Goal: Task Accomplishment & Management: Manage account settings

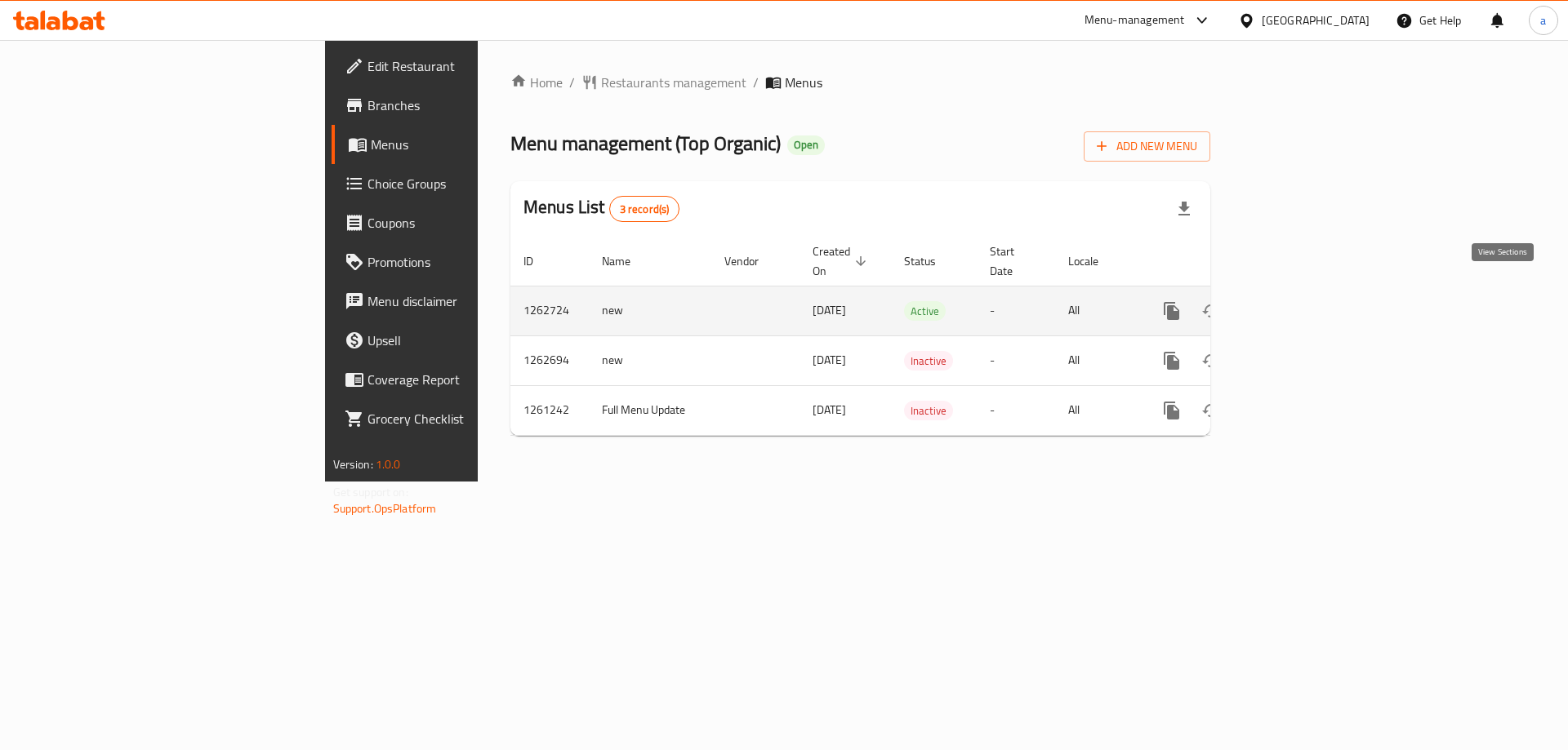
click at [1299, 301] on icon "enhanced table" at bounding box center [1290, 310] width 20 height 20
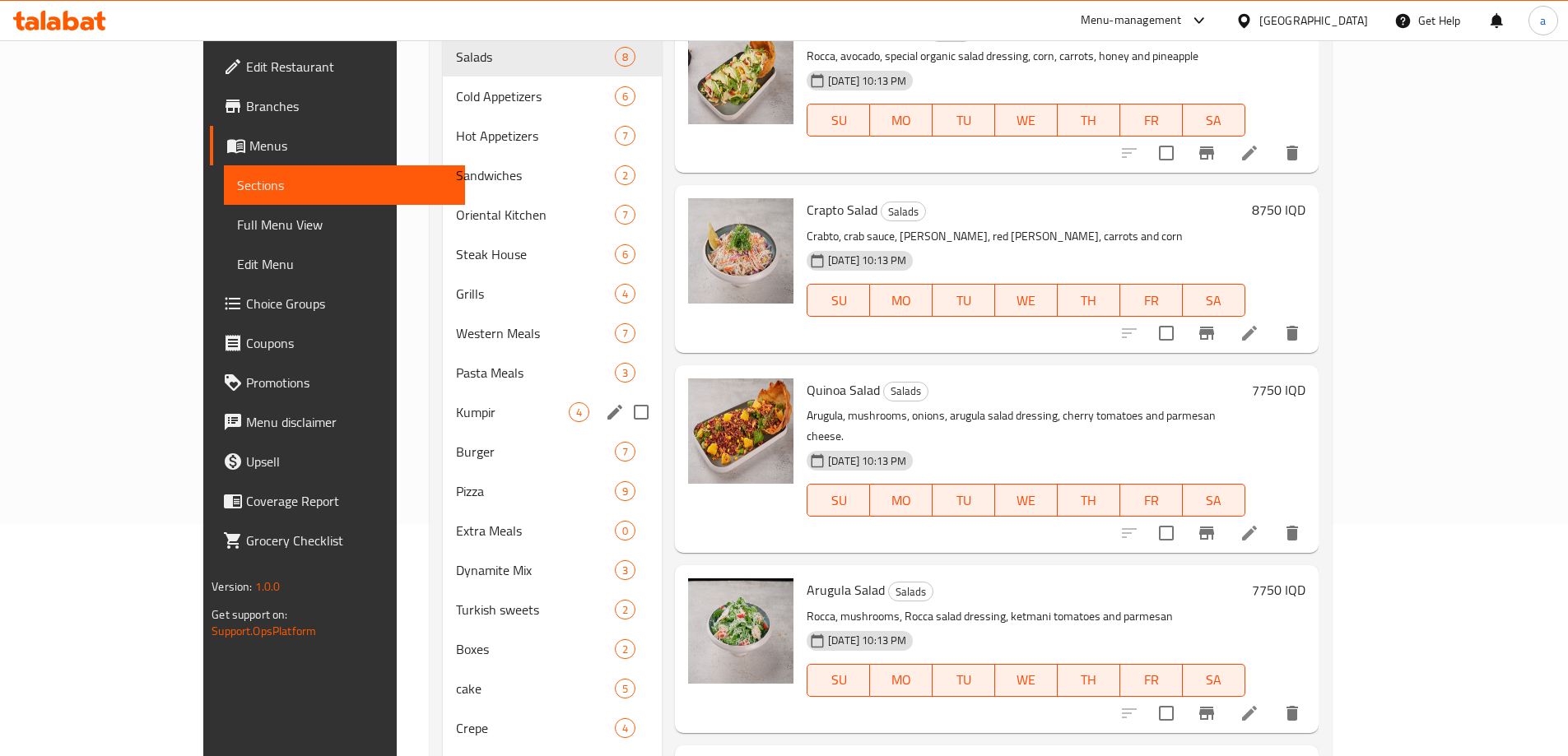
scroll to position [247, 0]
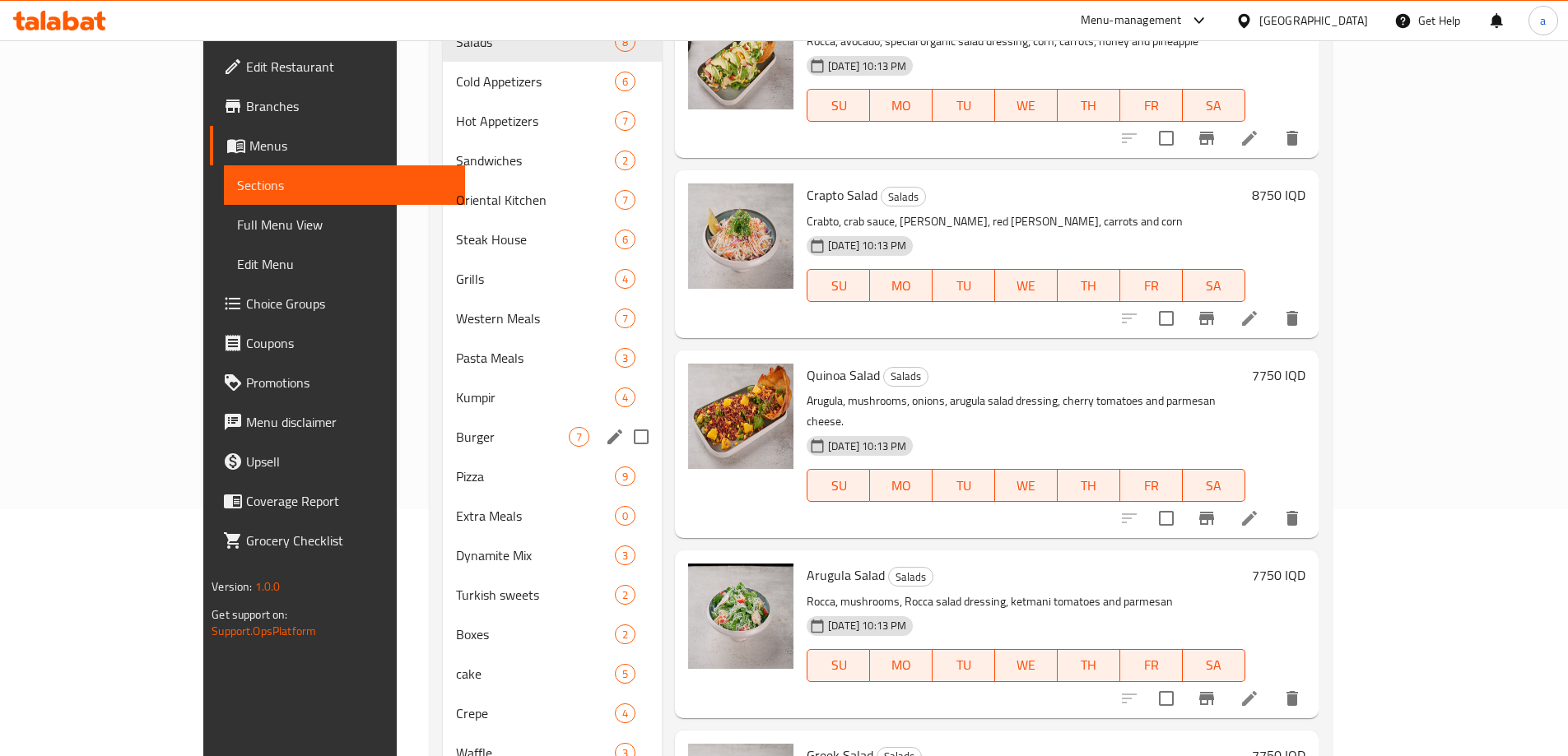
click at [443, 418] on div "Burger 7" at bounding box center [552, 437] width 219 height 39
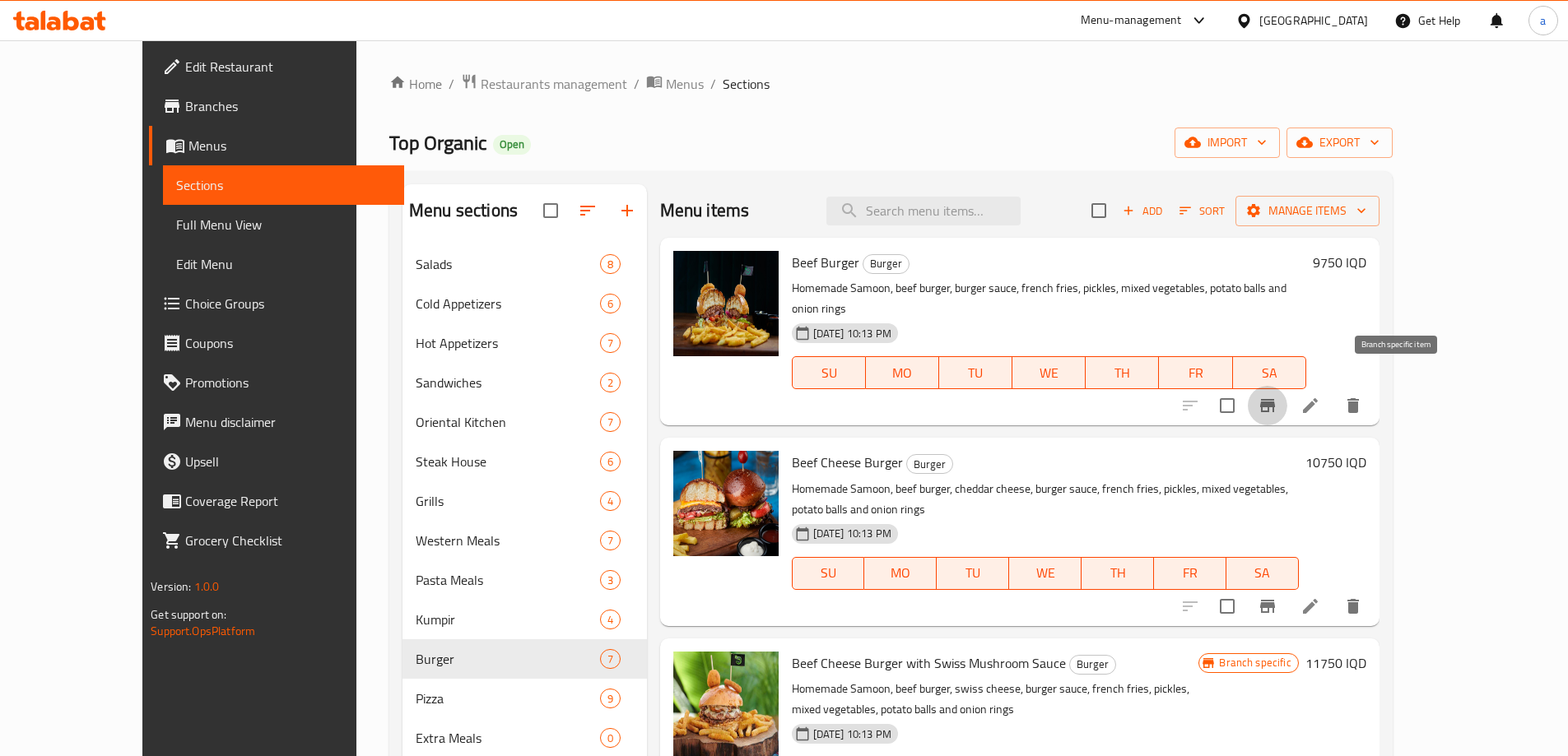
click at [1278, 396] on icon "Branch-specific-item" at bounding box center [1268, 405] width 20 height 20
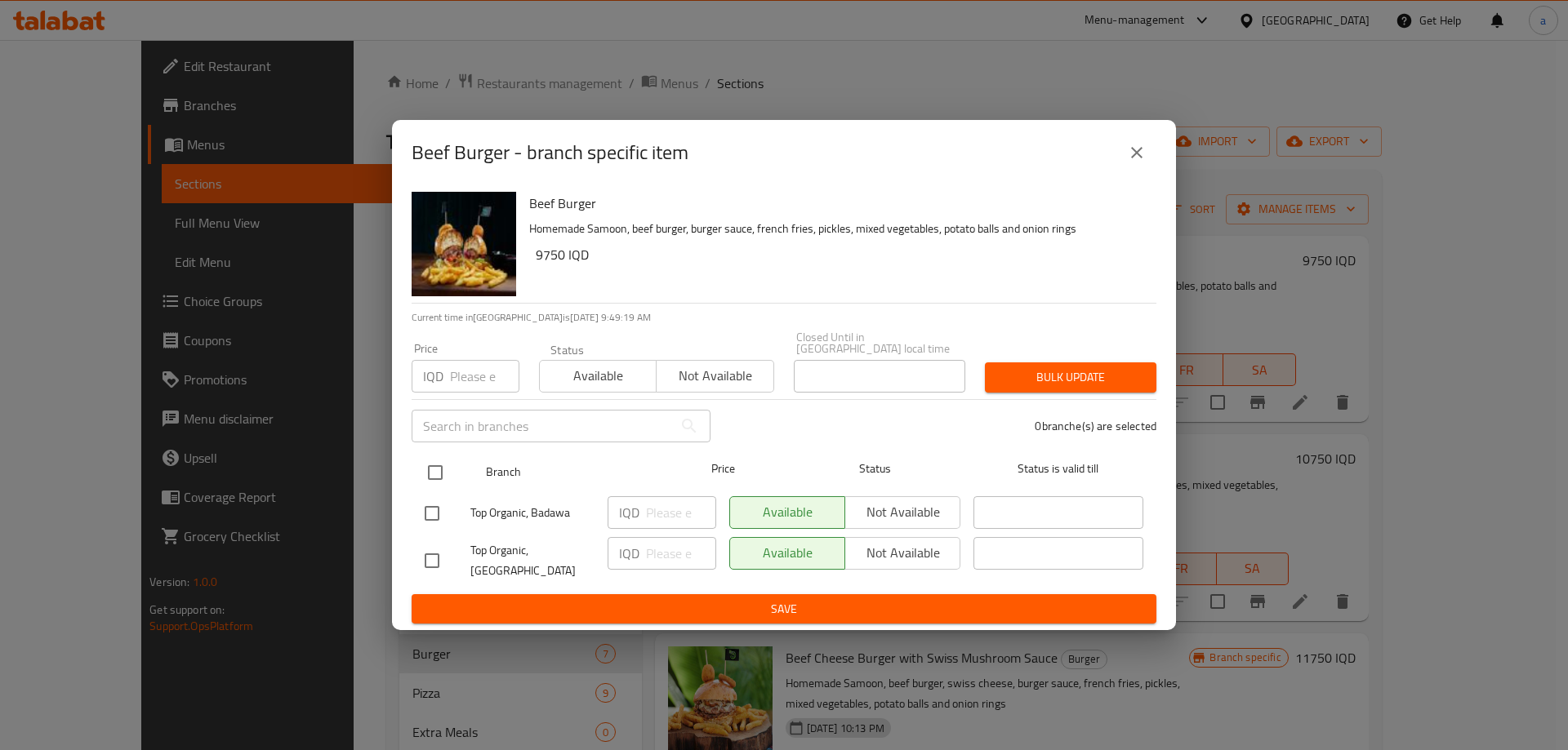
click at [439, 468] on input "checkbox" at bounding box center [435, 473] width 34 height 34
checkbox input "true"
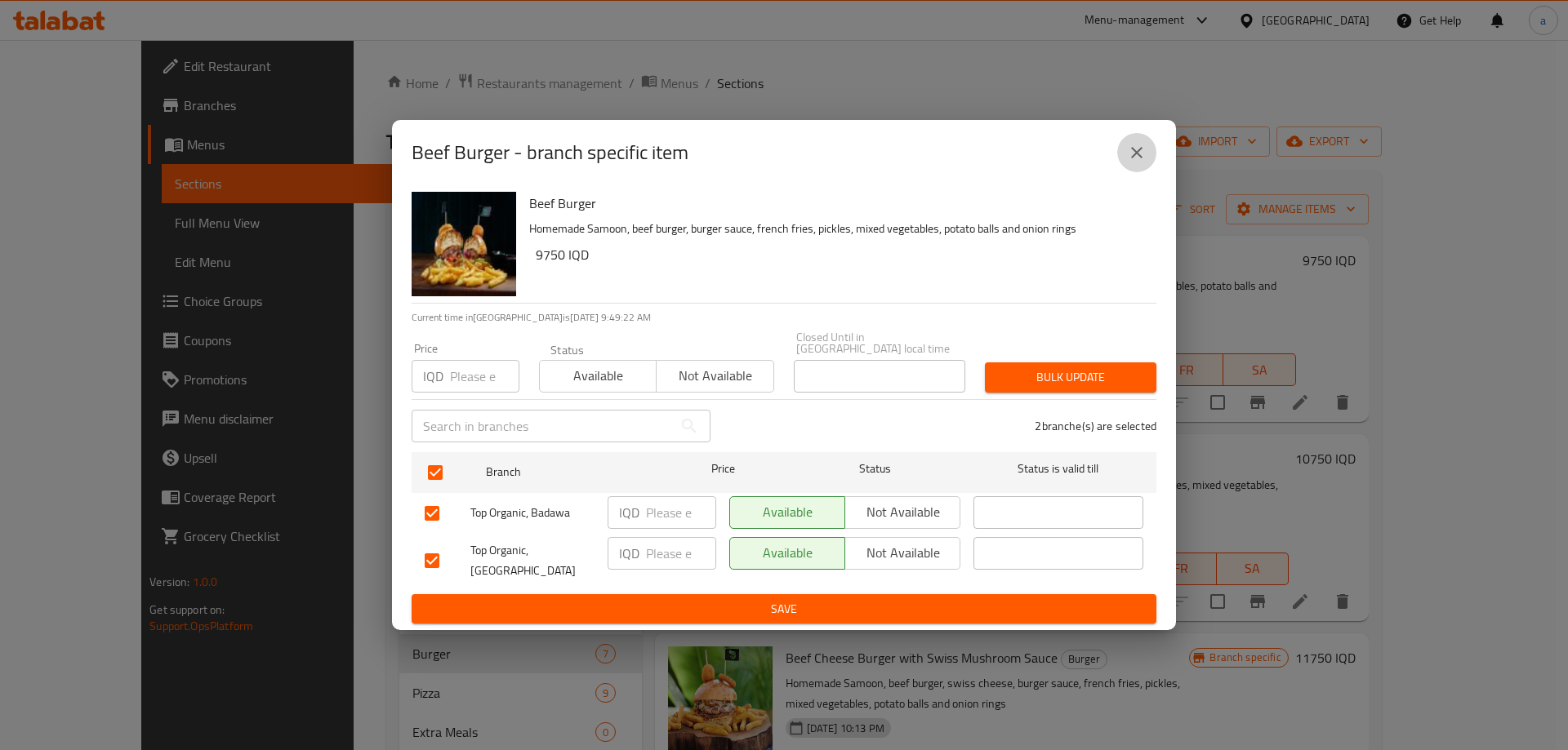
click at [1136, 157] on icon "close" at bounding box center [1136, 152] width 11 height 11
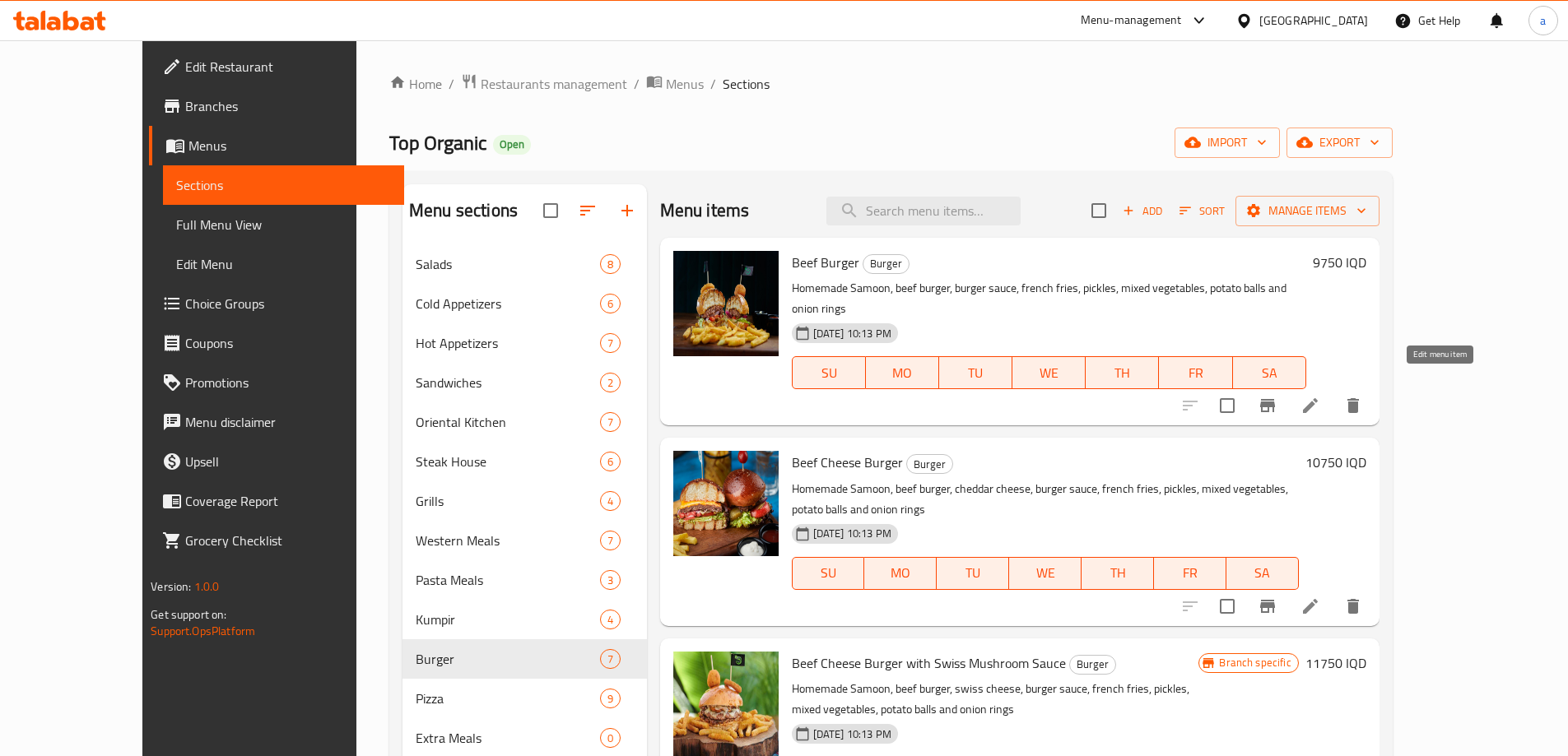
click at [1320, 396] on icon at bounding box center [1310, 405] width 20 height 20
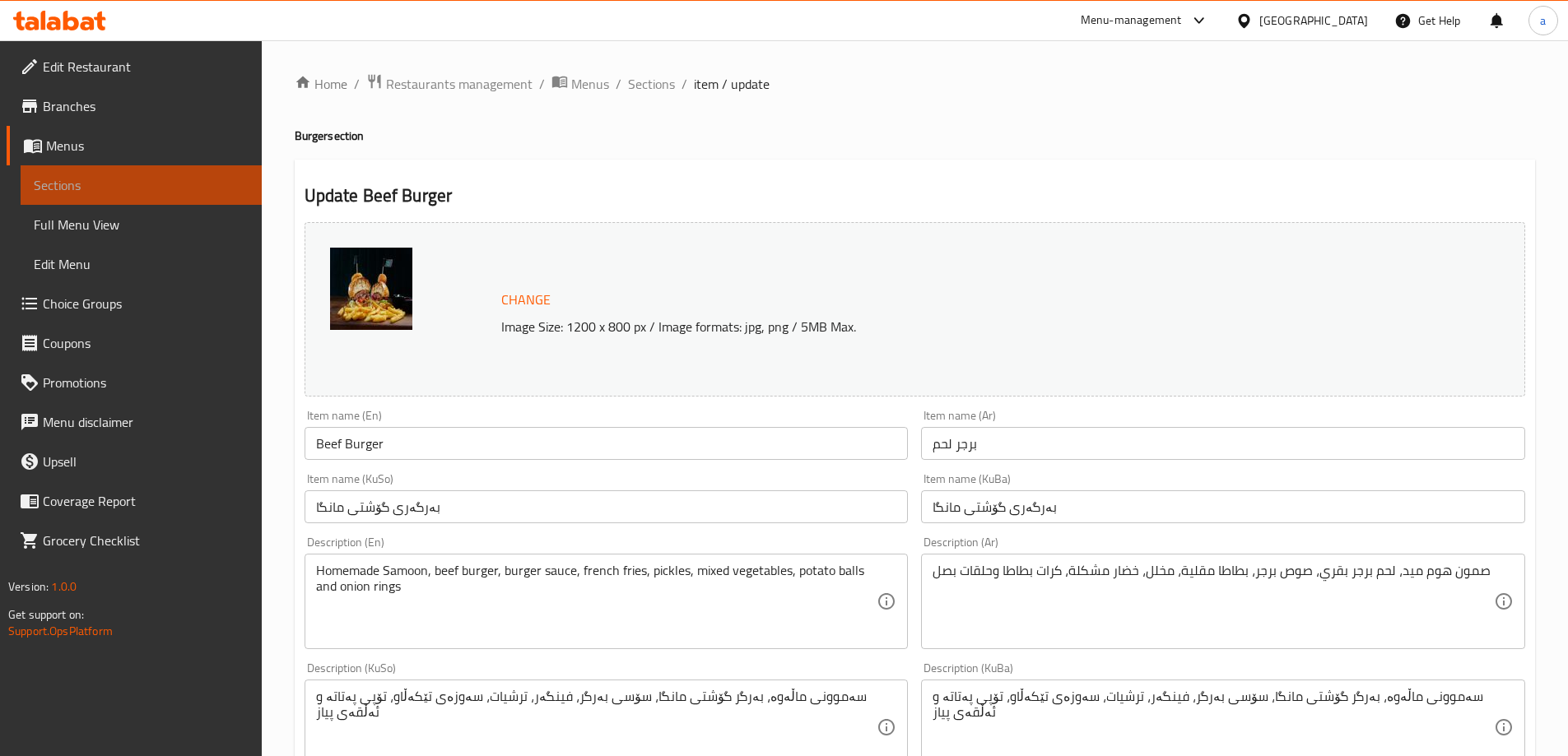
click at [99, 190] on span "Sections" at bounding box center [140, 185] width 215 height 20
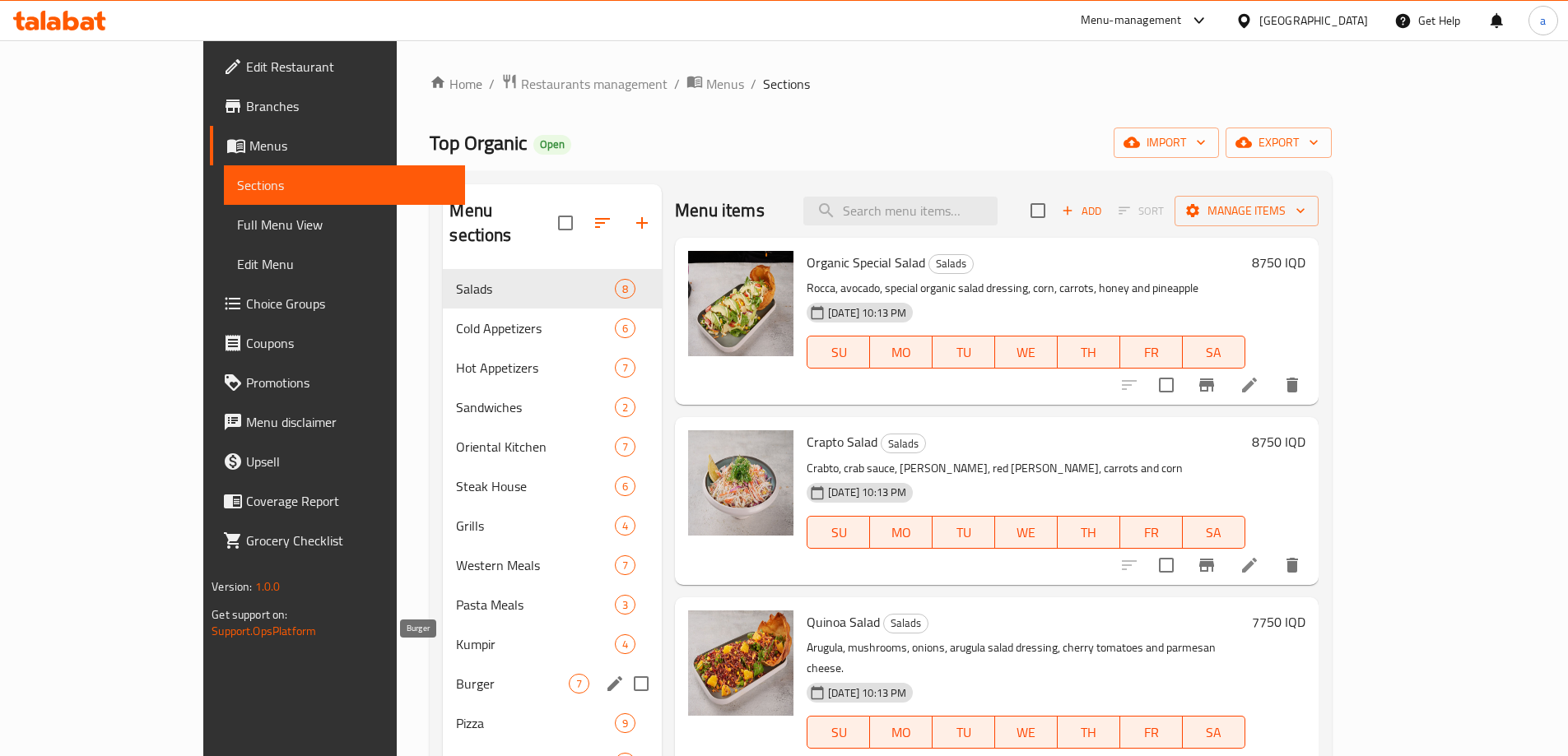
click at [456, 674] on span "Burger" at bounding box center [512, 684] width 113 height 20
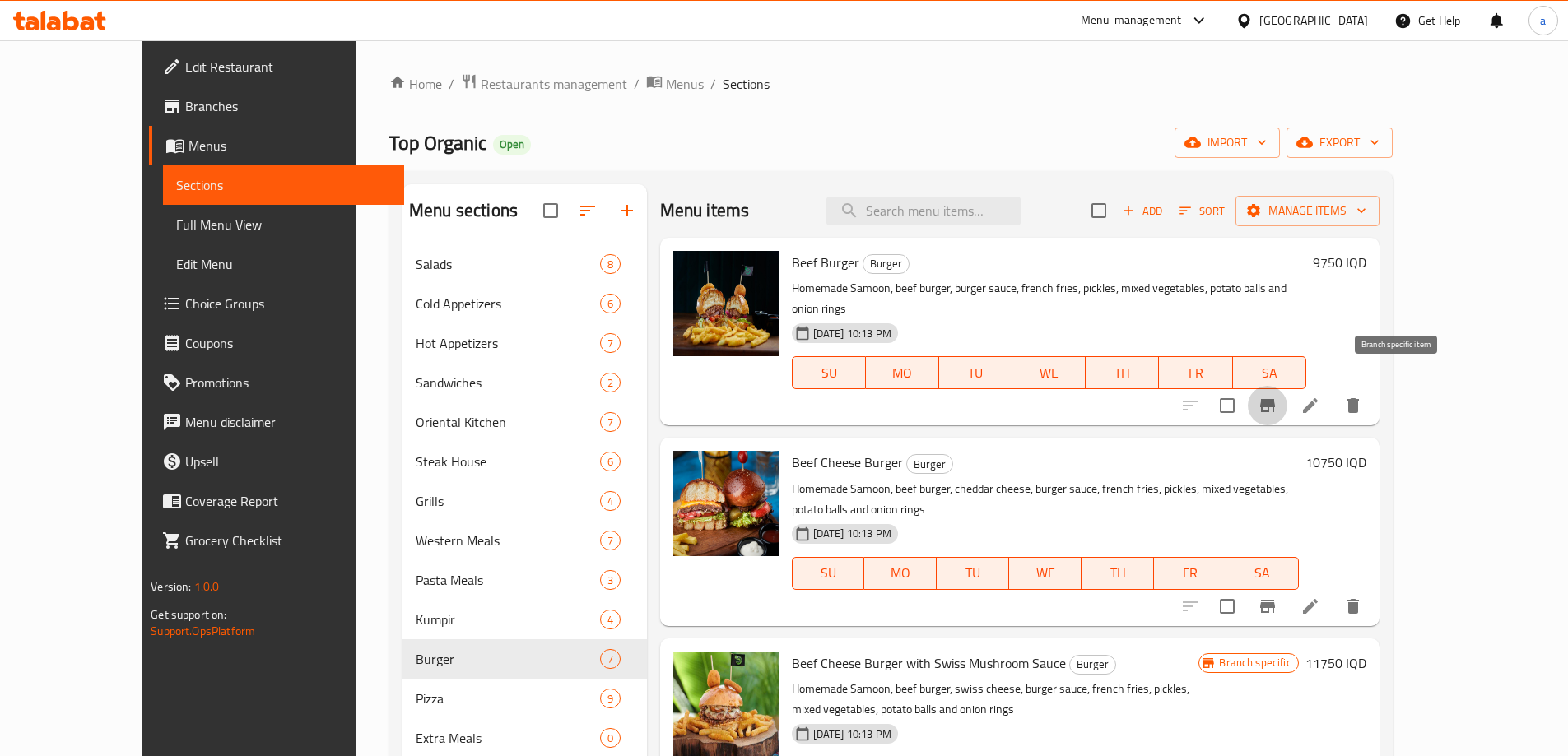
click at [1275, 399] on icon "Branch-specific-item" at bounding box center [1268, 406] width 15 height 13
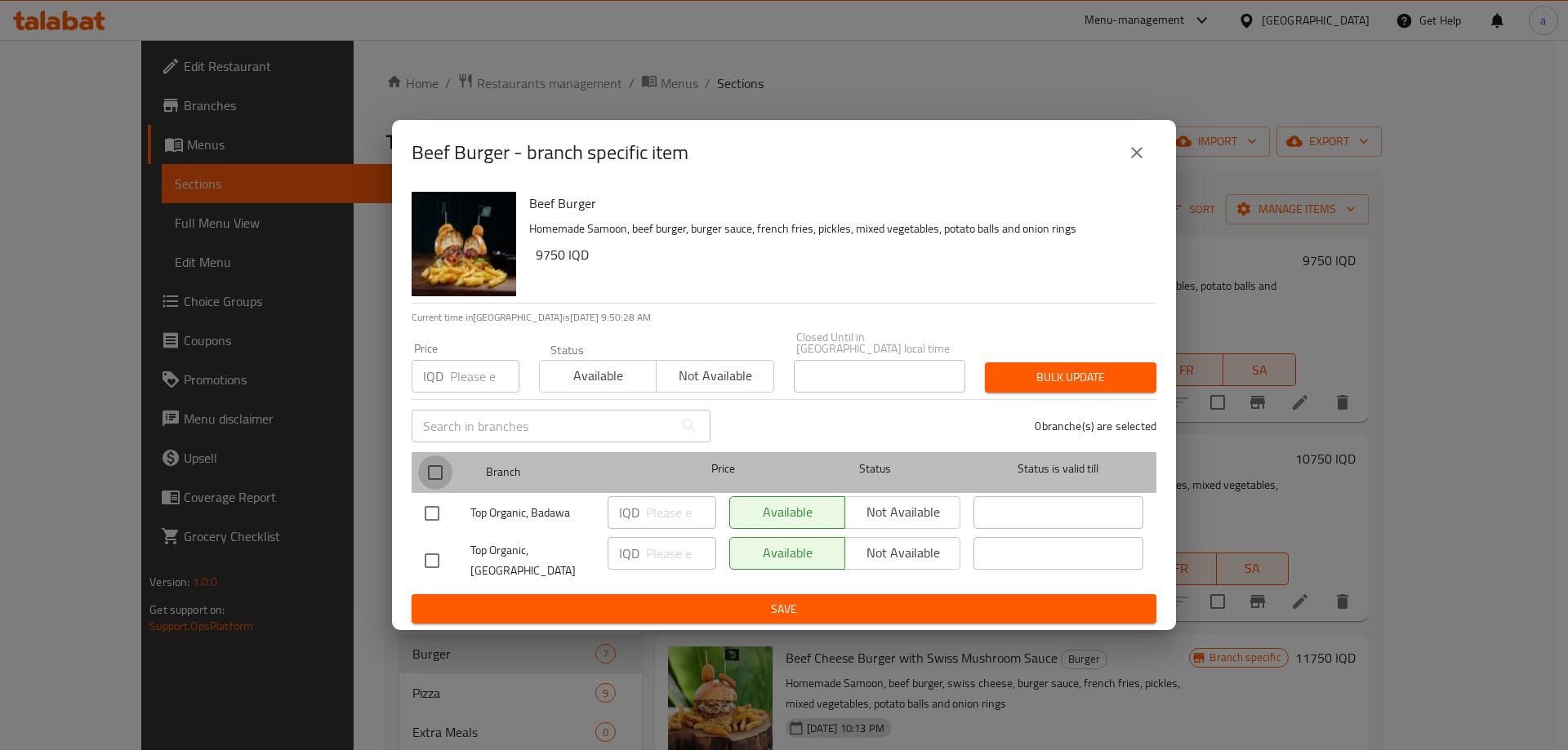
click at [438, 469] on input "checkbox" at bounding box center [435, 473] width 34 height 34
checkbox input "true"
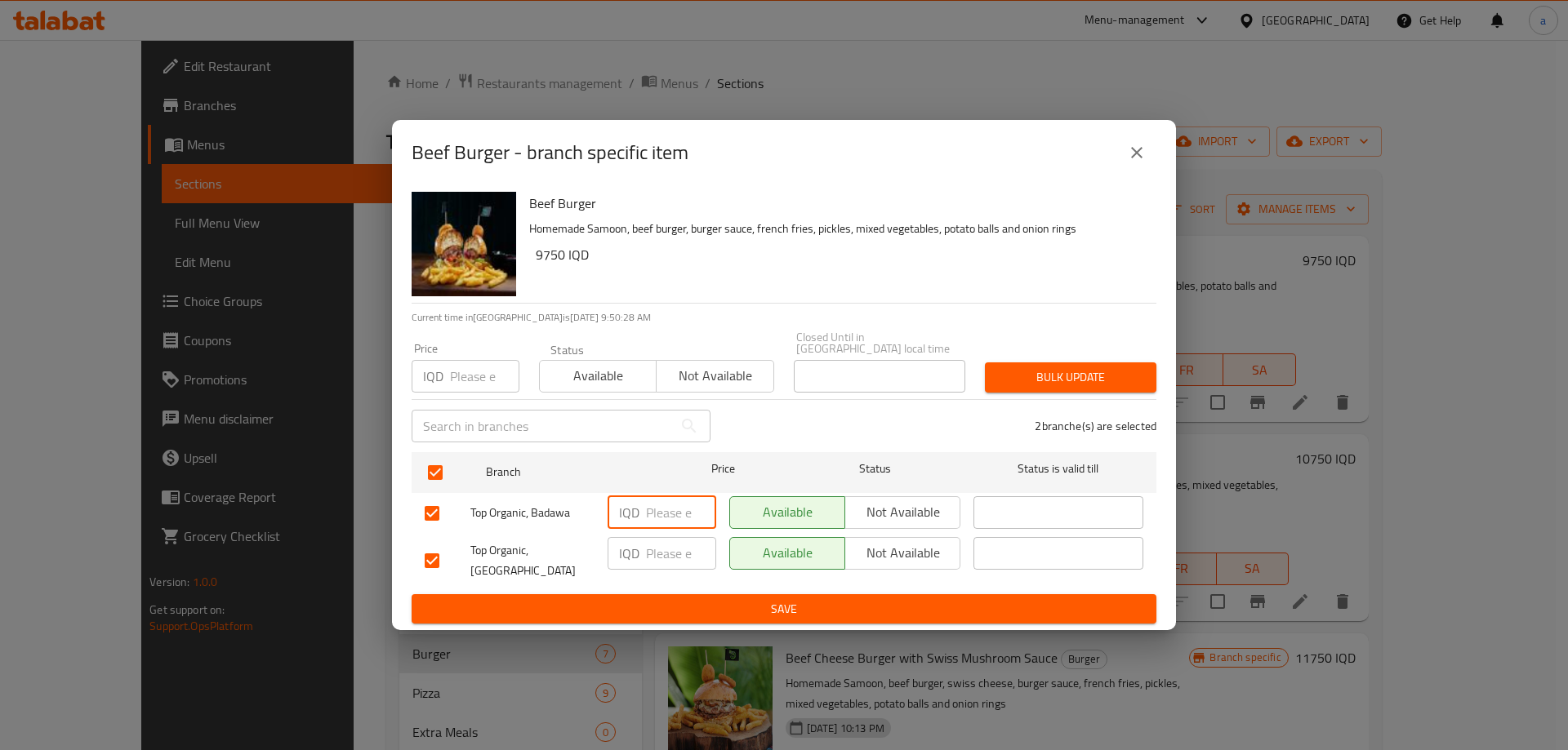
click at [659, 522] on input "number" at bounding box center [681, 513] width 70 height 33
paste input "10.750"
click at [662, 512] on input "10.750" at bounding box center [681, 513] width 70 height 33
click at [672, 501] on input "10750" at bounding box center [681, 513] width 70 height 33
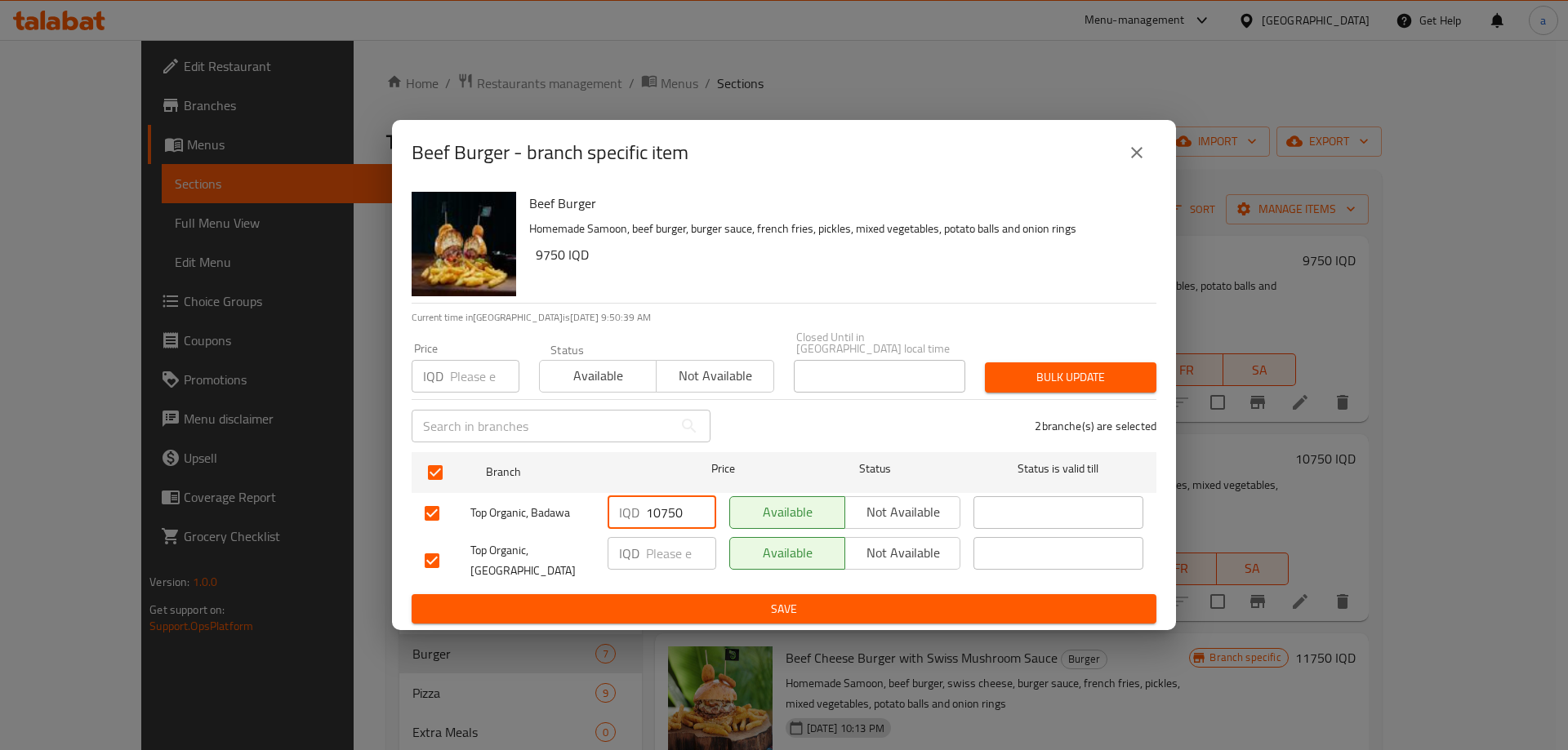
type input "10750"
click at [677, 547] on input "number" at bounding box center [681, 553] width 70 height 33
paste input "10750"
type input "10750"
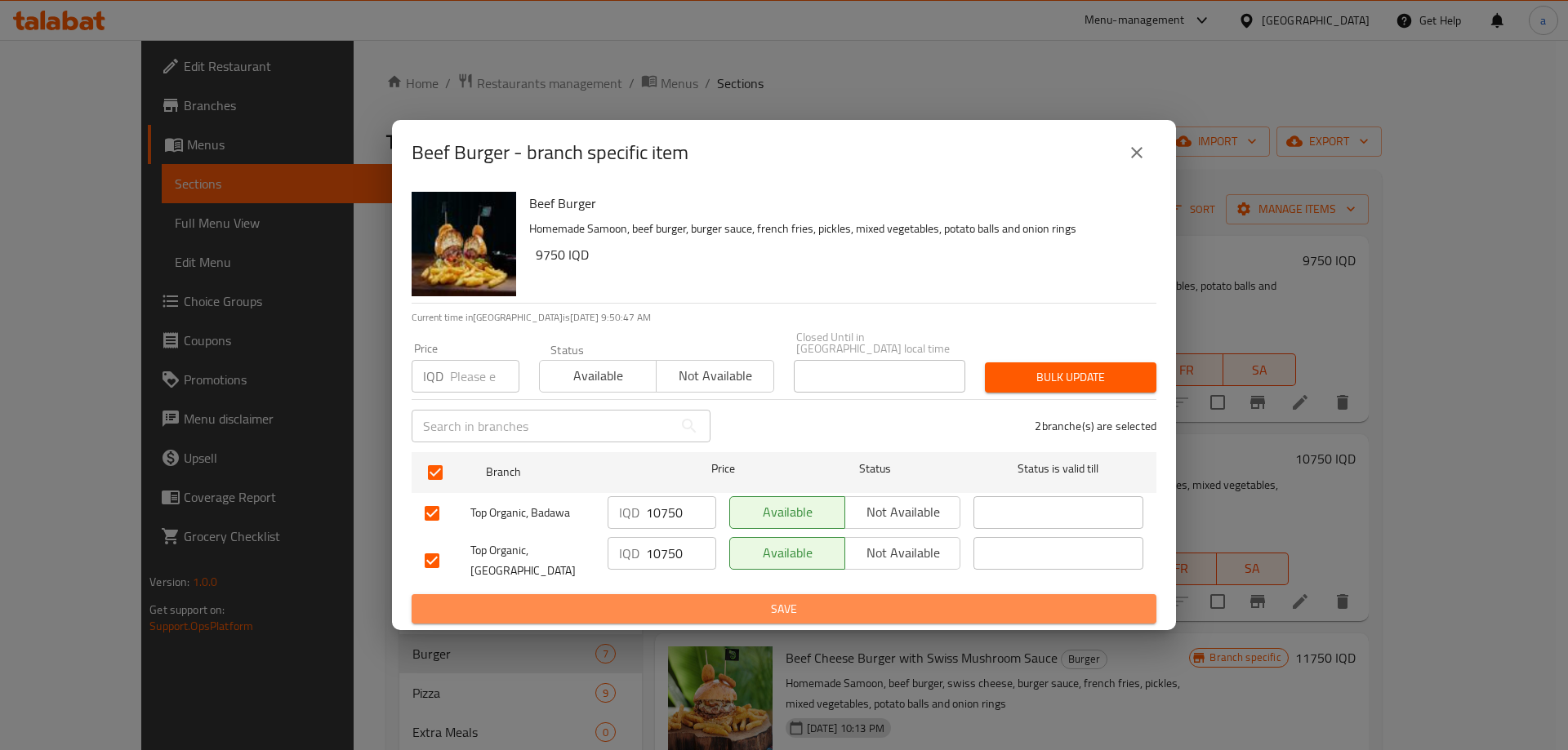
click at [798, 600] on span "Save" at bounding box center [784, 610] width 719 height 21
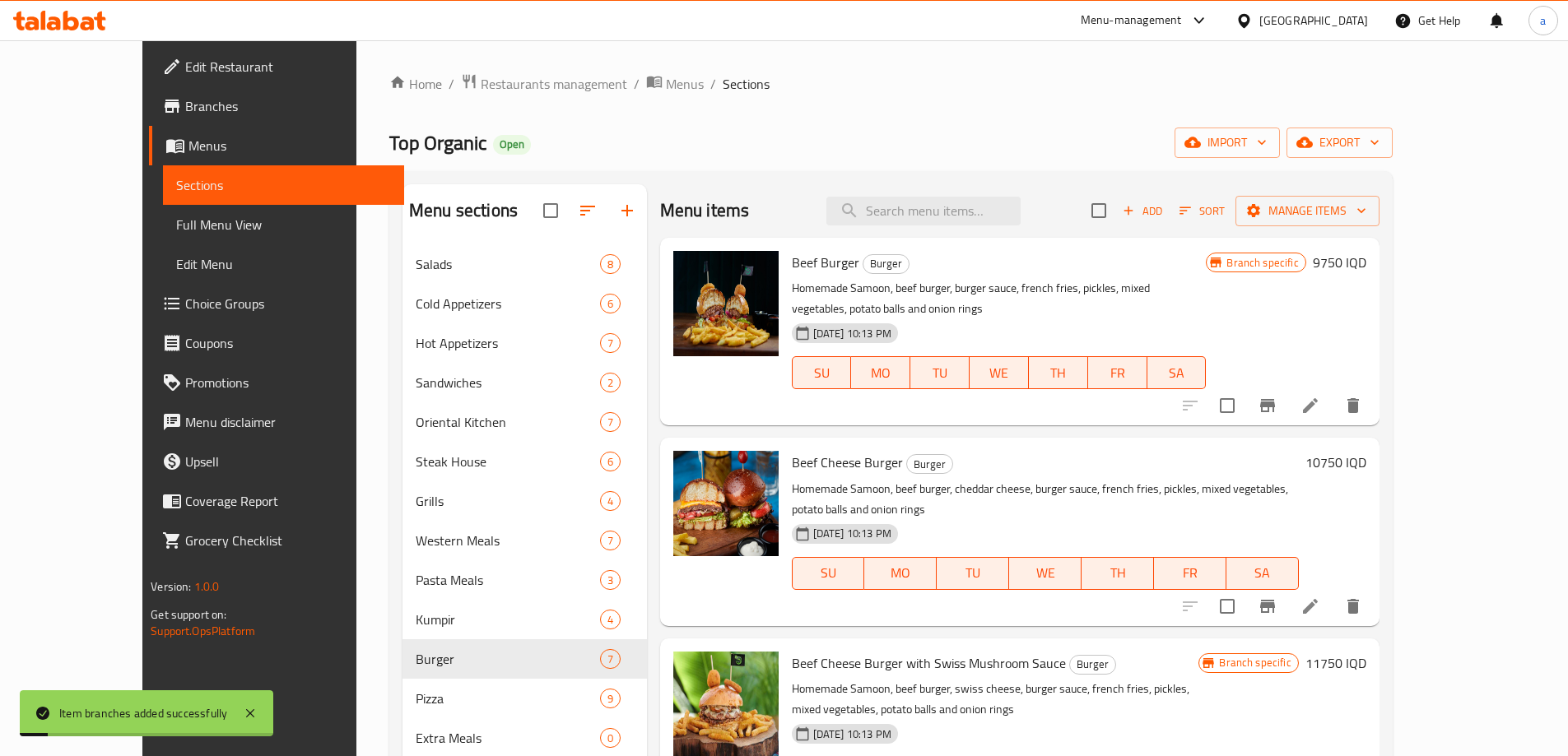
click at [1367, 268] on h6 "9750 IQD" at bounding box center [1340, 262] width 53 height 23
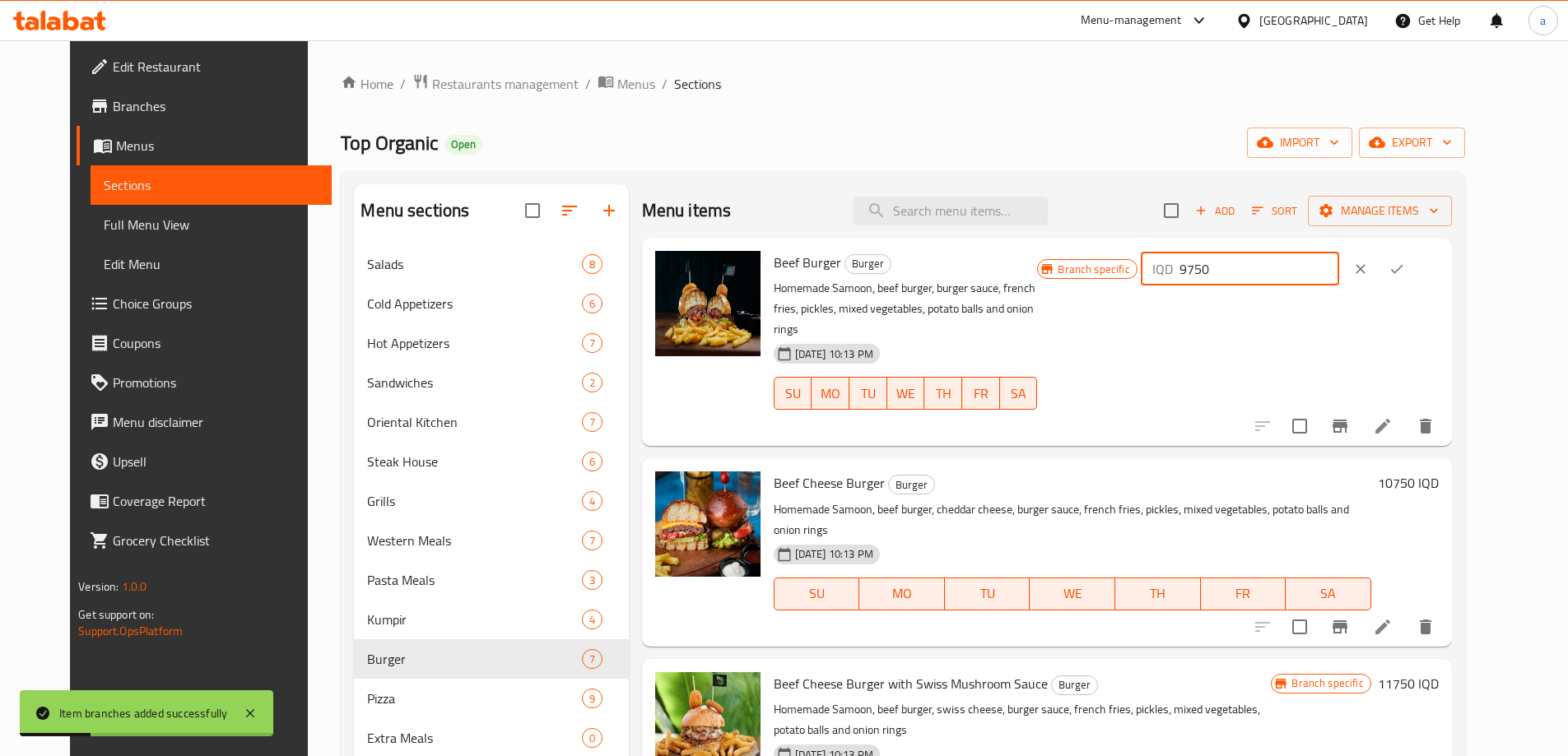
paste input "10"
drag, startPoint x: 1307, startPoint y: 274, endPoint x: 1241, endPoint y: 283, distance: 66.6
click at [1241, 283] on div "IQD 10750 ​" at bounding box center [1240, 269] width 198 height 33
type input "10750"
click at [1405, 262] on icon "ok" at bounding box center [1396, 269] width 16 height 16
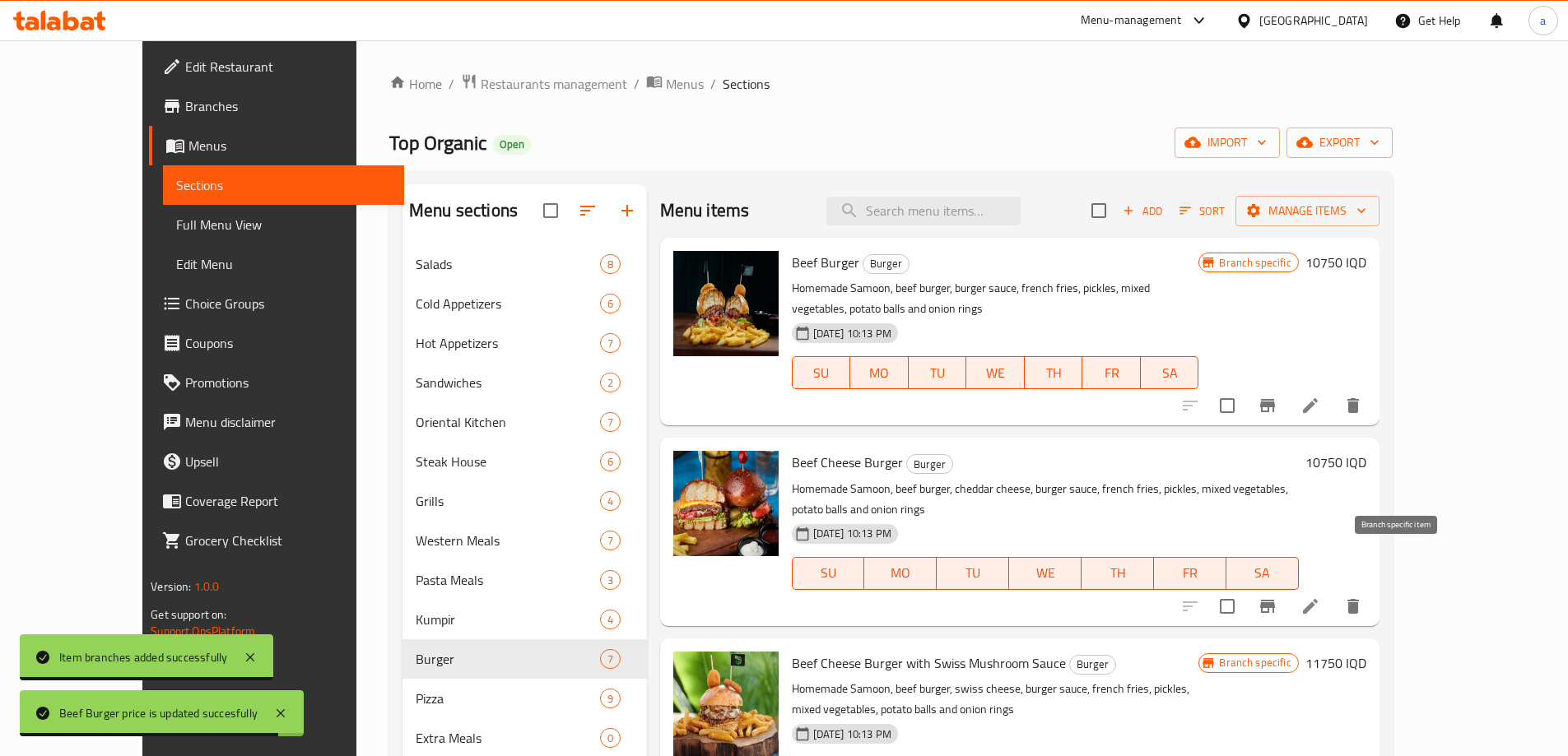
click at [1275, 600] on icon "Branch-specific-item" at bounding box center [1268, 606] width 15 height 13
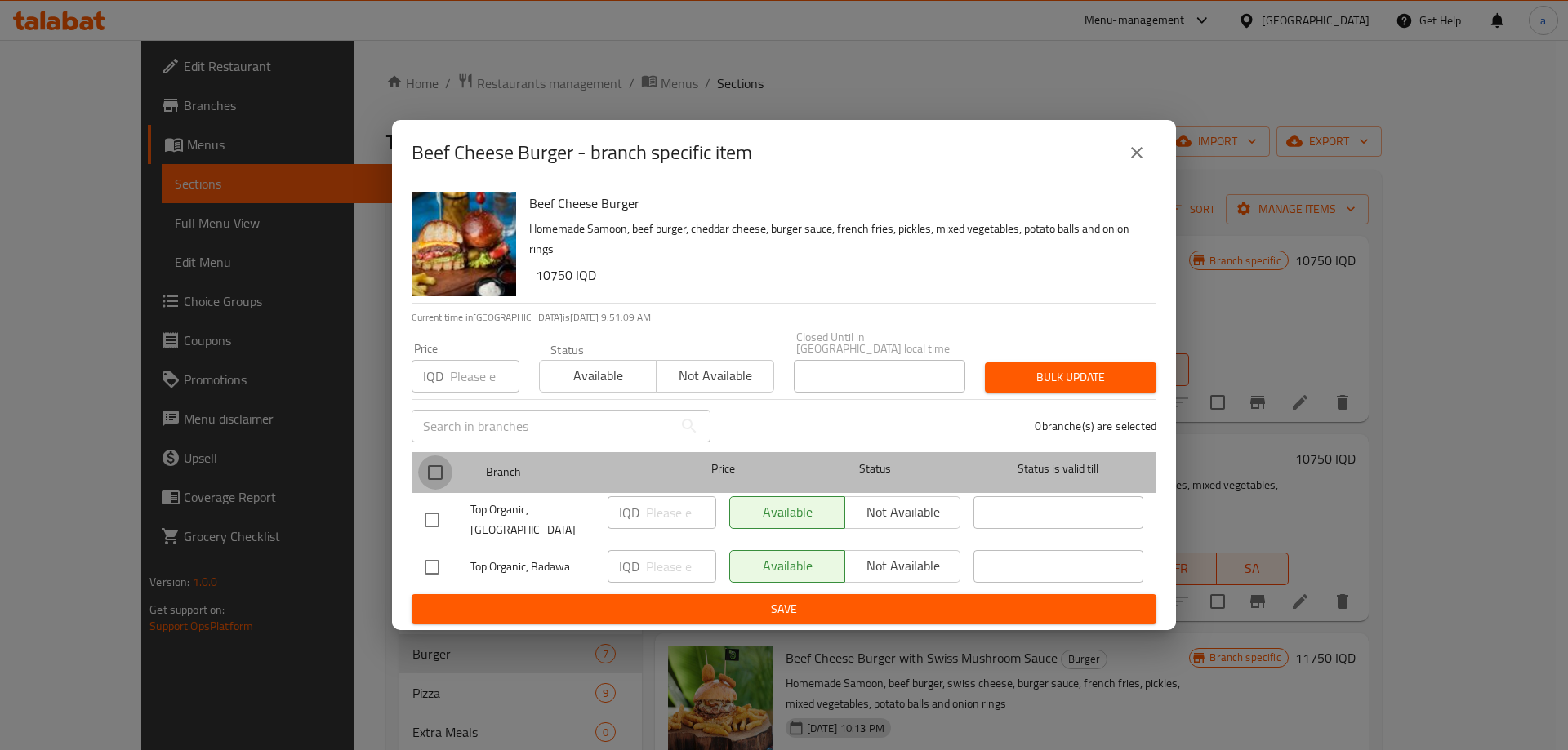
click at [431, 466] on input "checkbox" at bounding box center [435, 473] width 34 height 34
checkbox input "true"
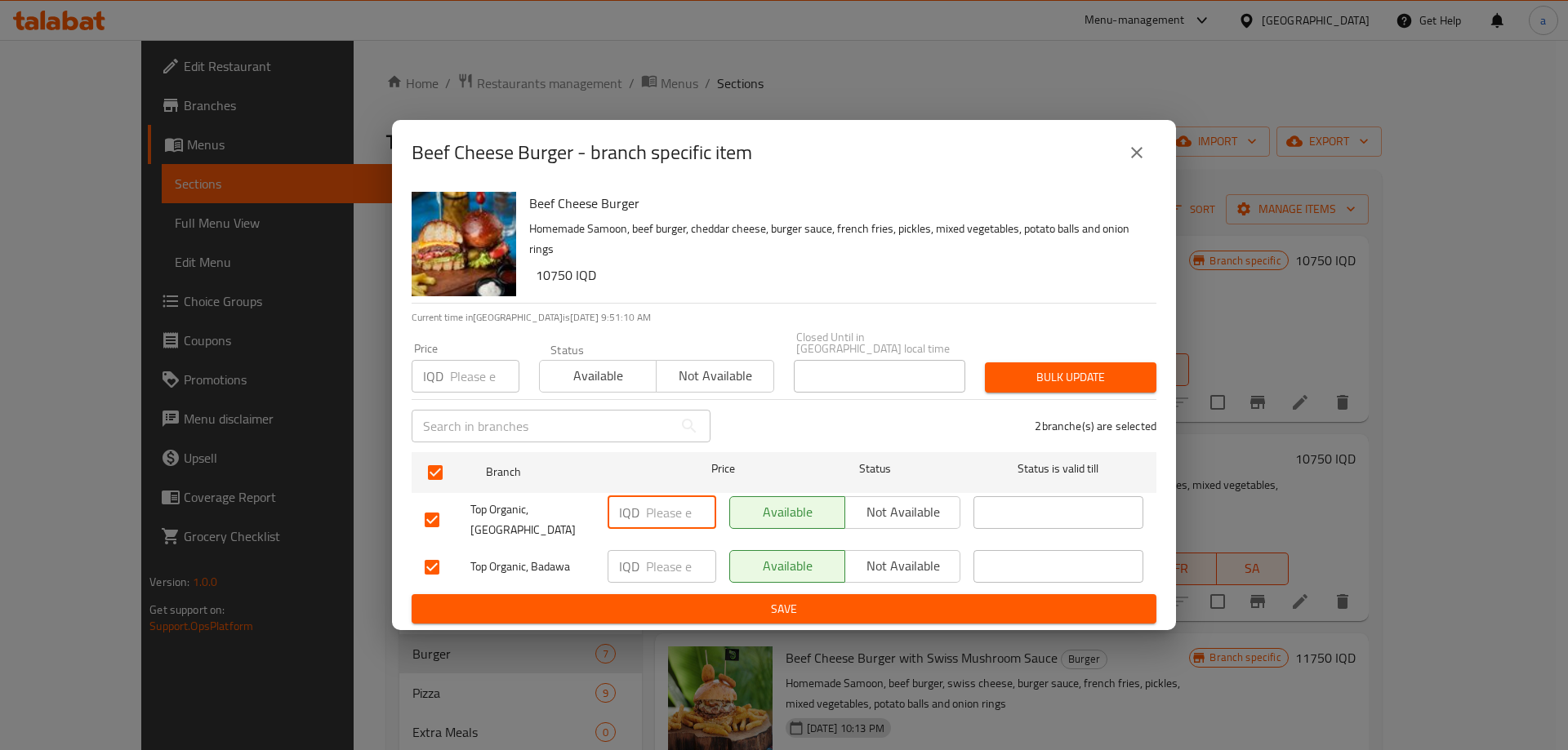
click at [653, 520] on input "number" at bounding box center [681, 513] width 70 height 33
paste input "11.750"
click at [664, 505] on input "11.750" at bounding box center [681, 513] width 70 height 33
type input "11750"
click at [664, 560] on input "number" at bounding box center [681, 567] width 70 height 33
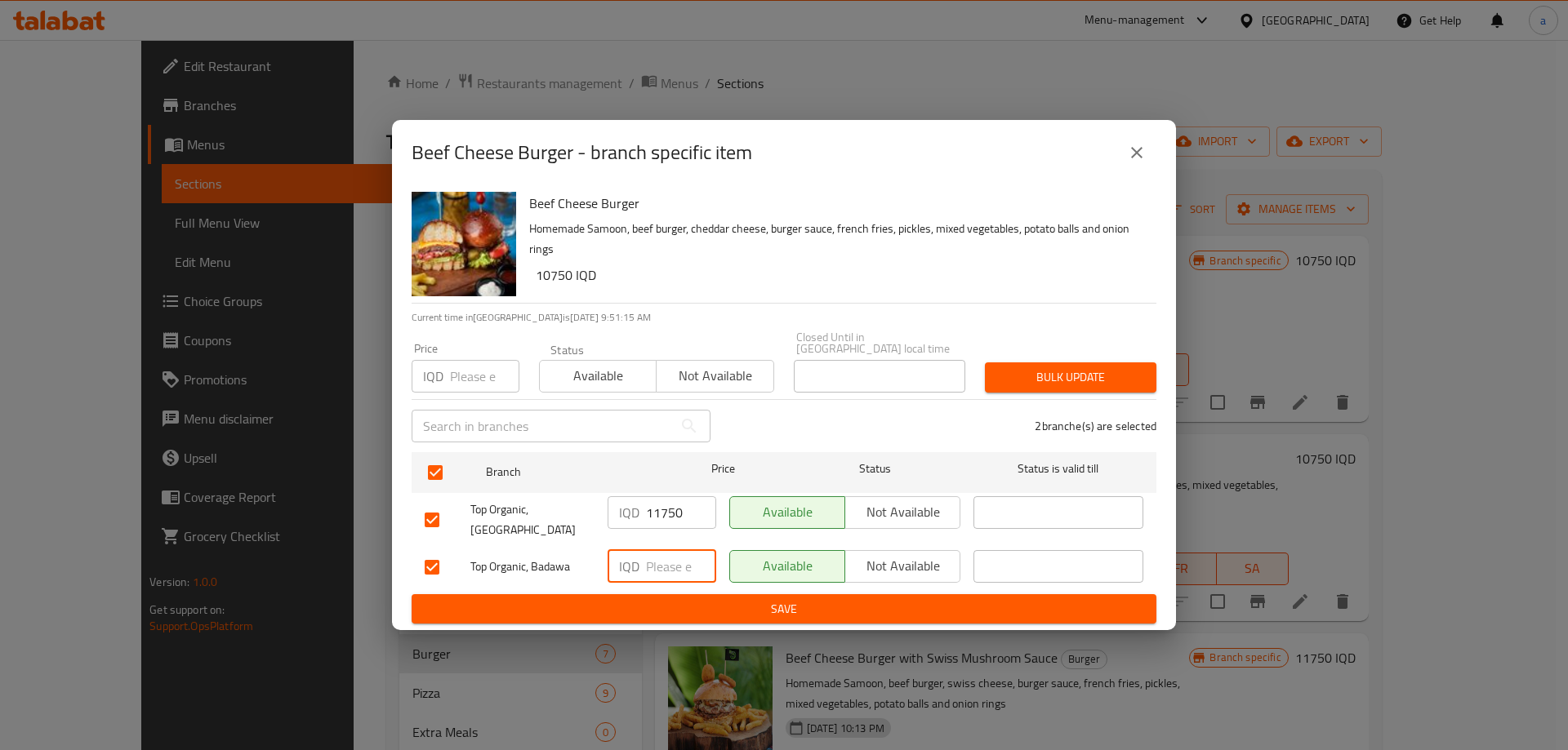
paste input "11750"
type input "11750"
click at [721, 600] on span "Save" at bounding box center [784, 610] width 719 height 21
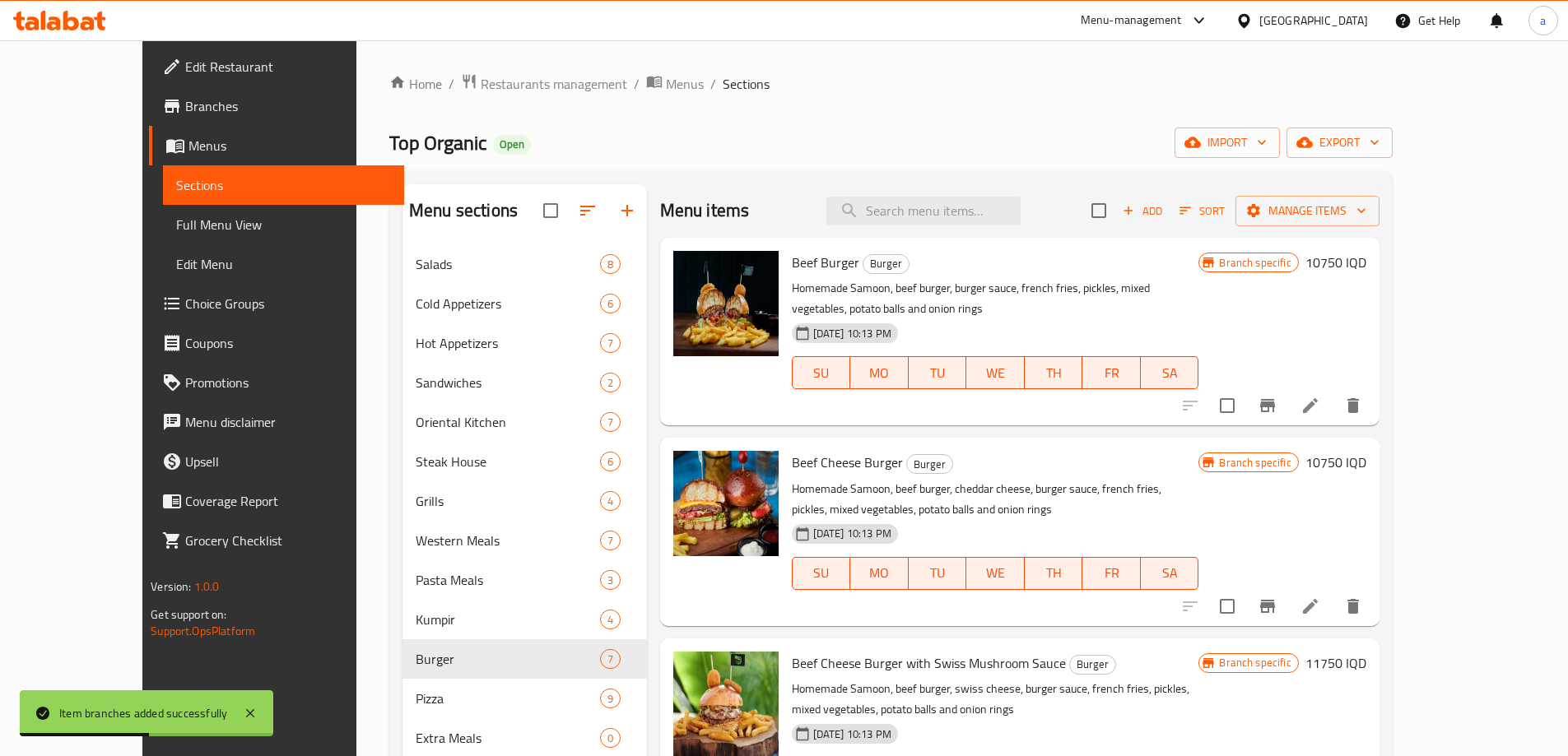
click at [1367, 451] on h6 "10750 IQD" at bounding box center [1336, 462] width 61 height 23
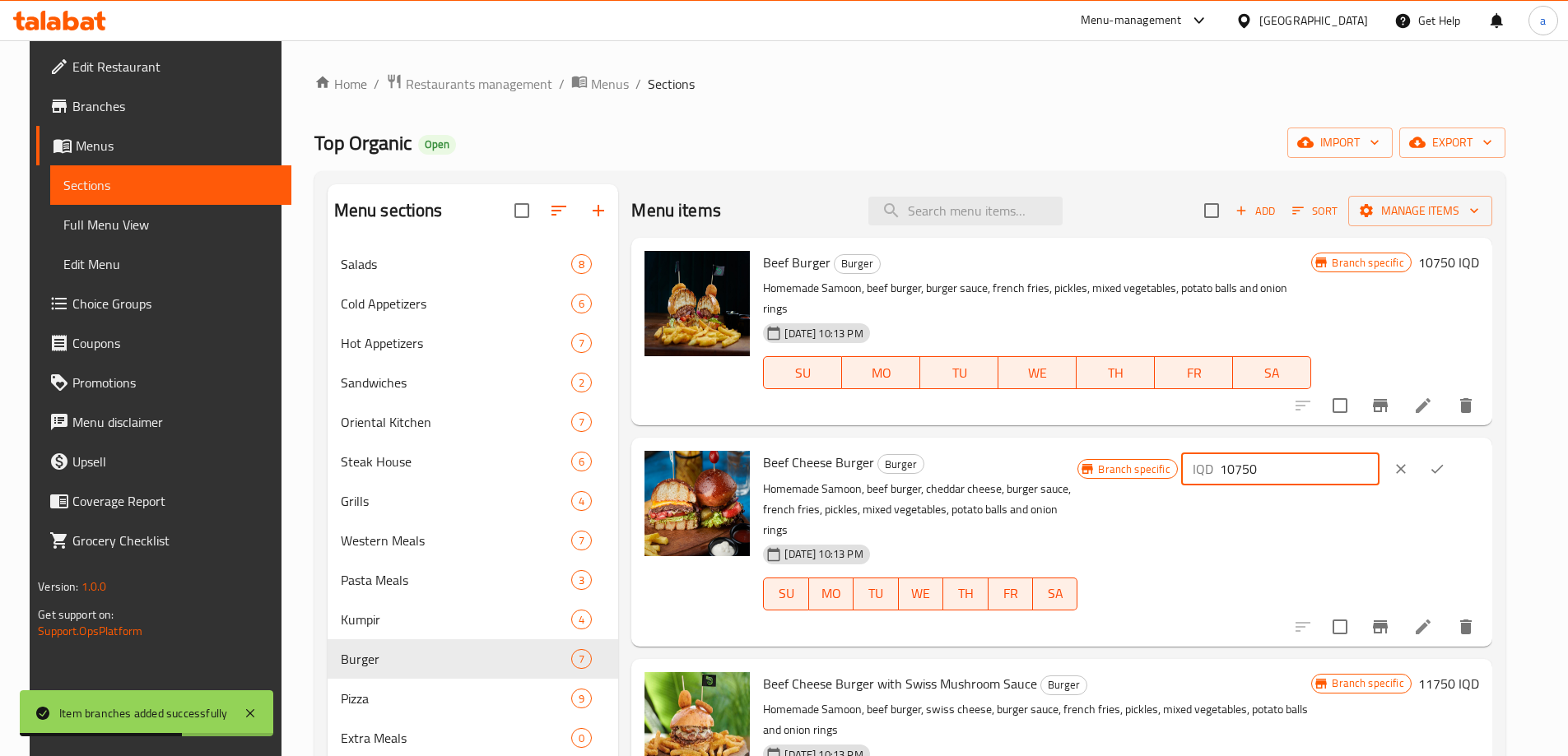
drag, startPoint x: 1343, startPoint y: 445, endPoint x: 1167, endPoint y: 442, distance: 176.0
click at [1167, 451] on div "Branch specific IQD 10750 ​" at bounding box center [1278, 469] width 401 height 36
paste input "1"
type input "11750"
click at [1446, 460] on icon "ok" at bounding box center [1436, 468] width 16 height 16
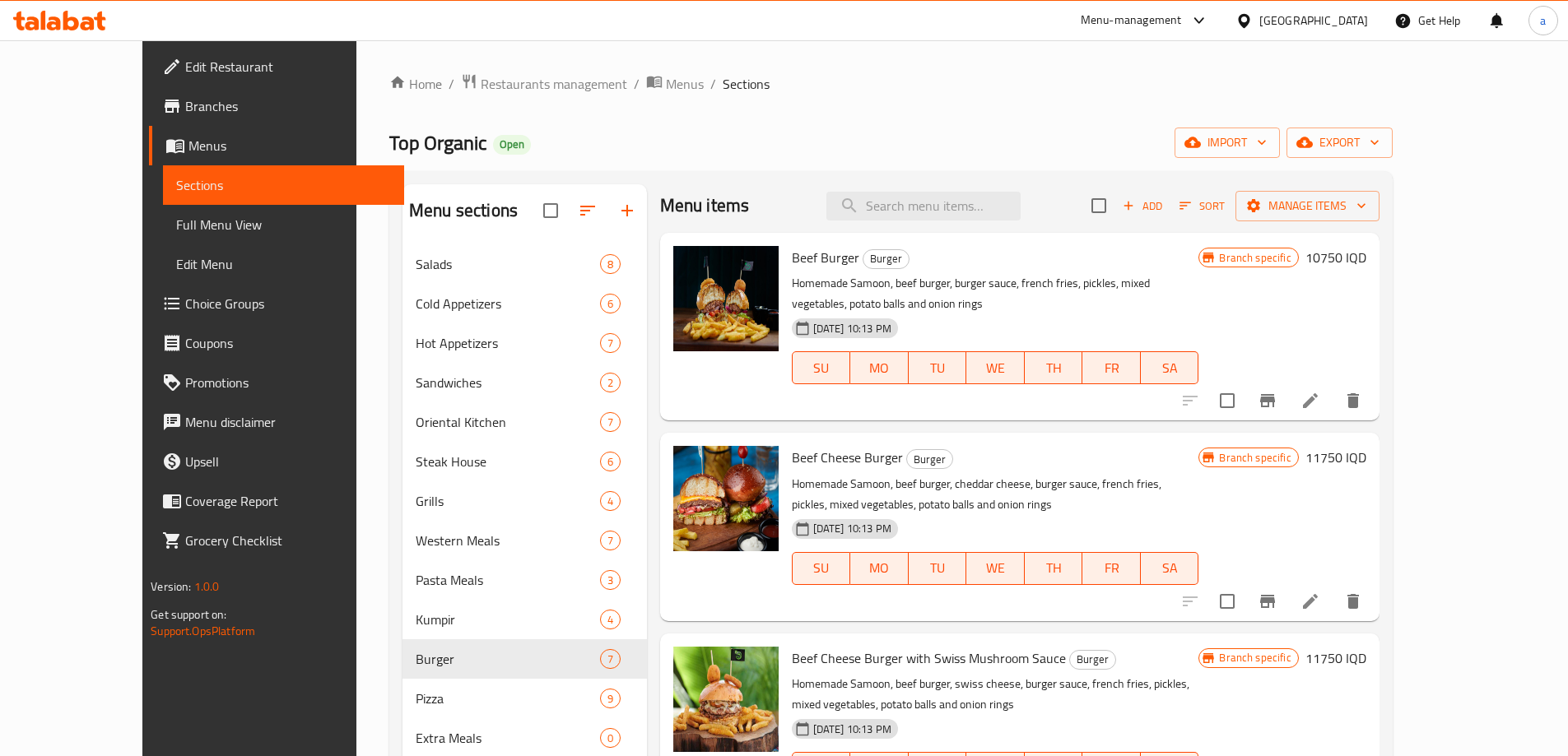
scroll to position [252, 0]
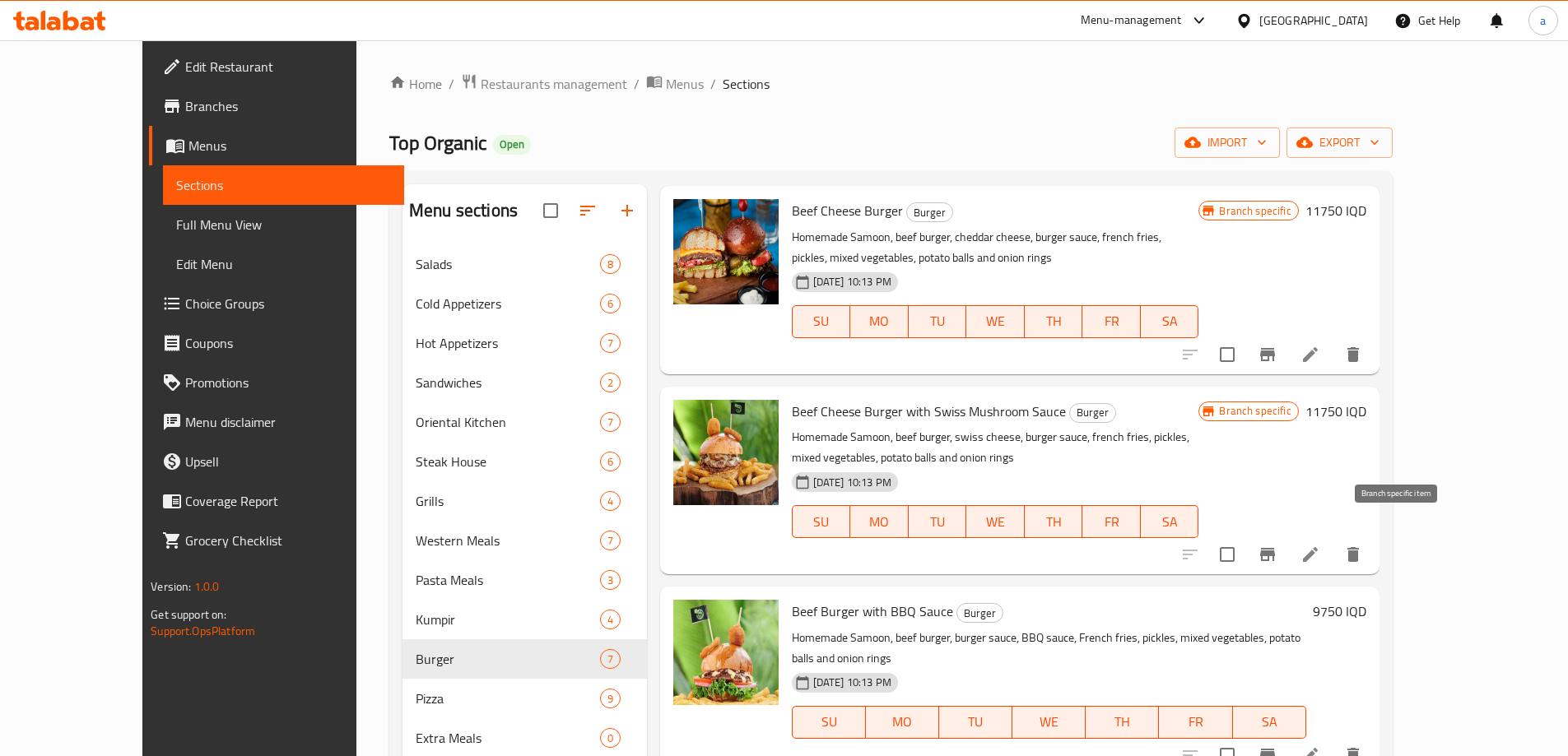
click at [1275, 548] on icon "Branch-specific-item" at bounding box center [1268, 555] width 15 height 13
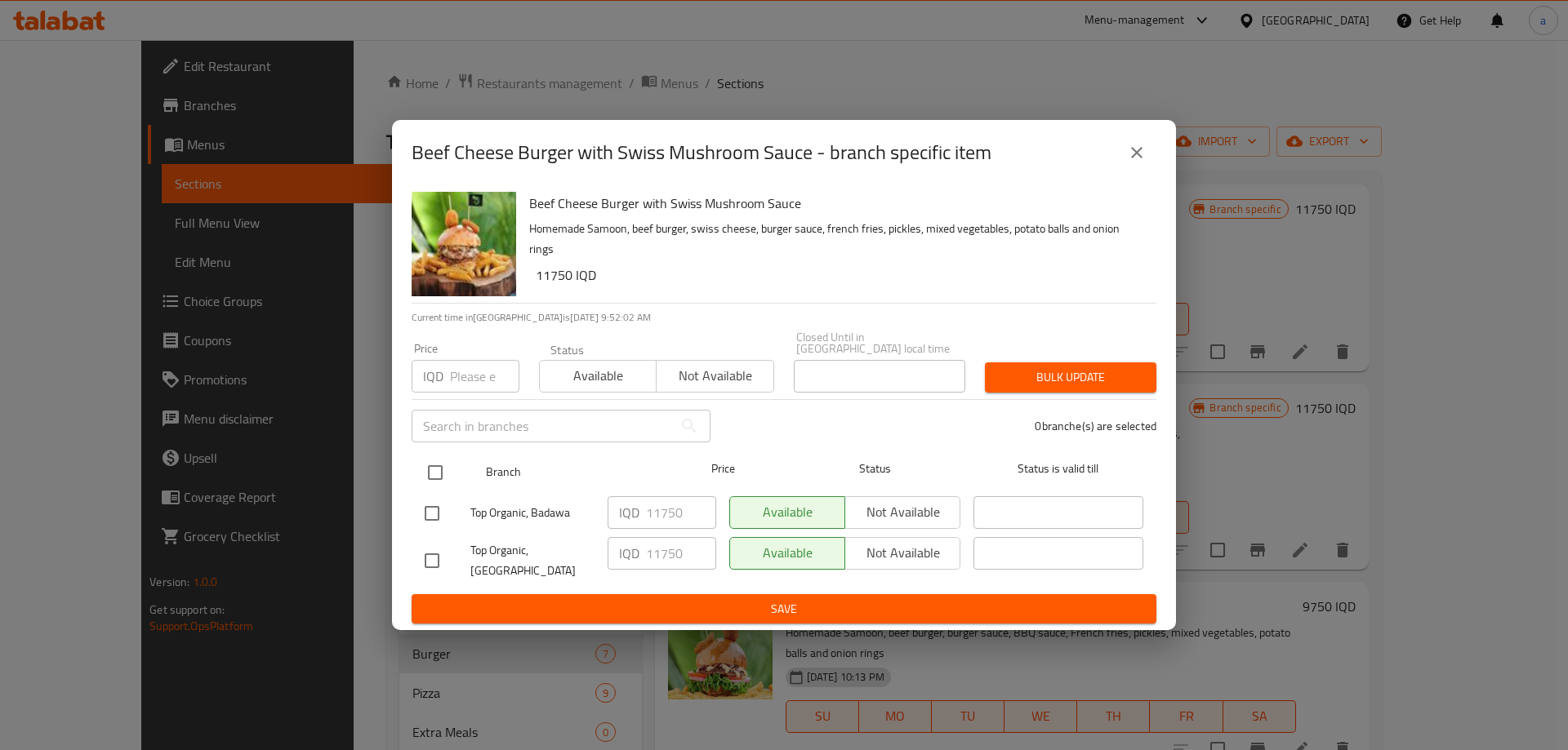
click at [439, 470] on input "checkbox" at bounding box center [435, 473] width 34 height 34
checkbox input "true"
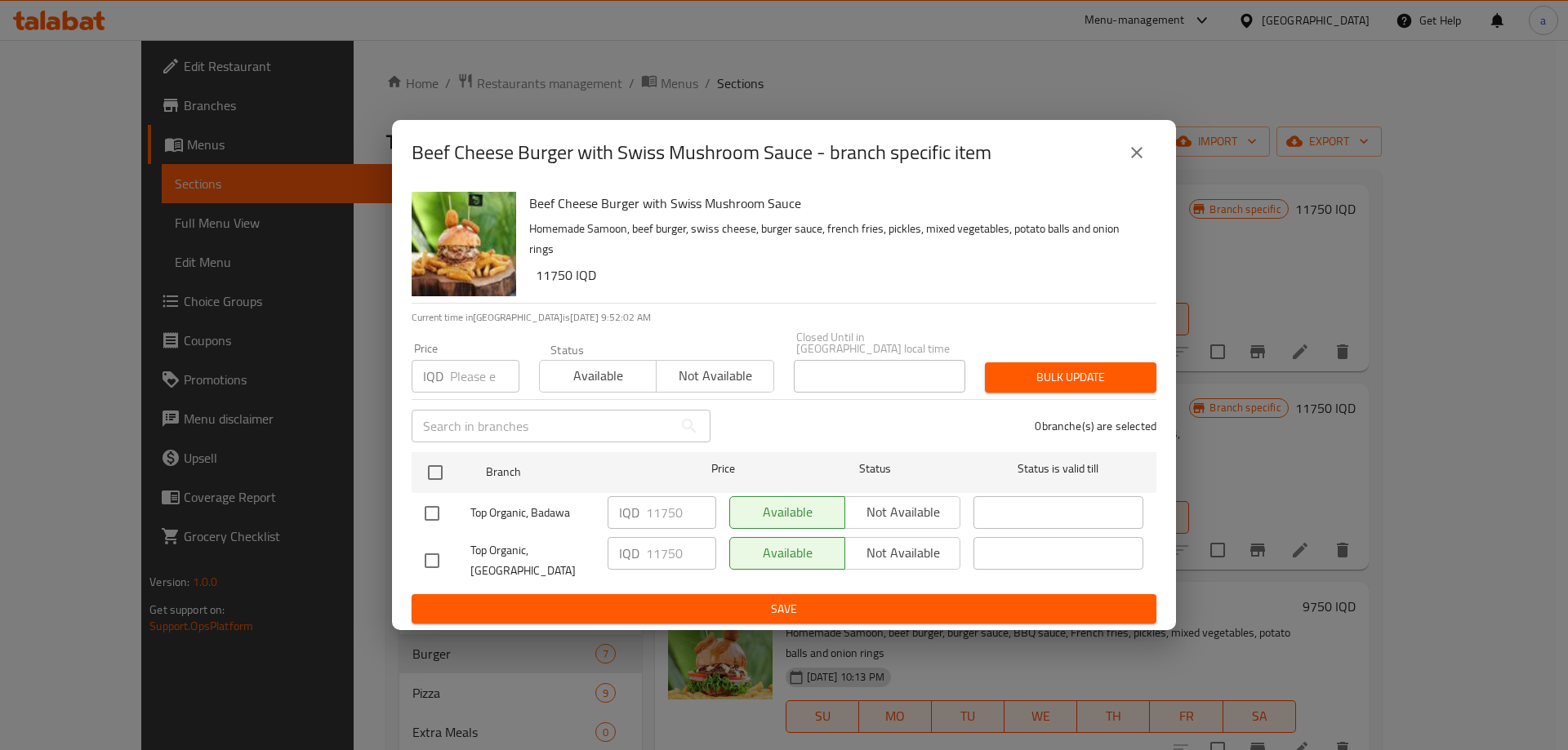
checkbox input "true"
click at [678, 506] on input "11750" at bounding box center [681, 513] width 70 height 33
paste input "2.2"
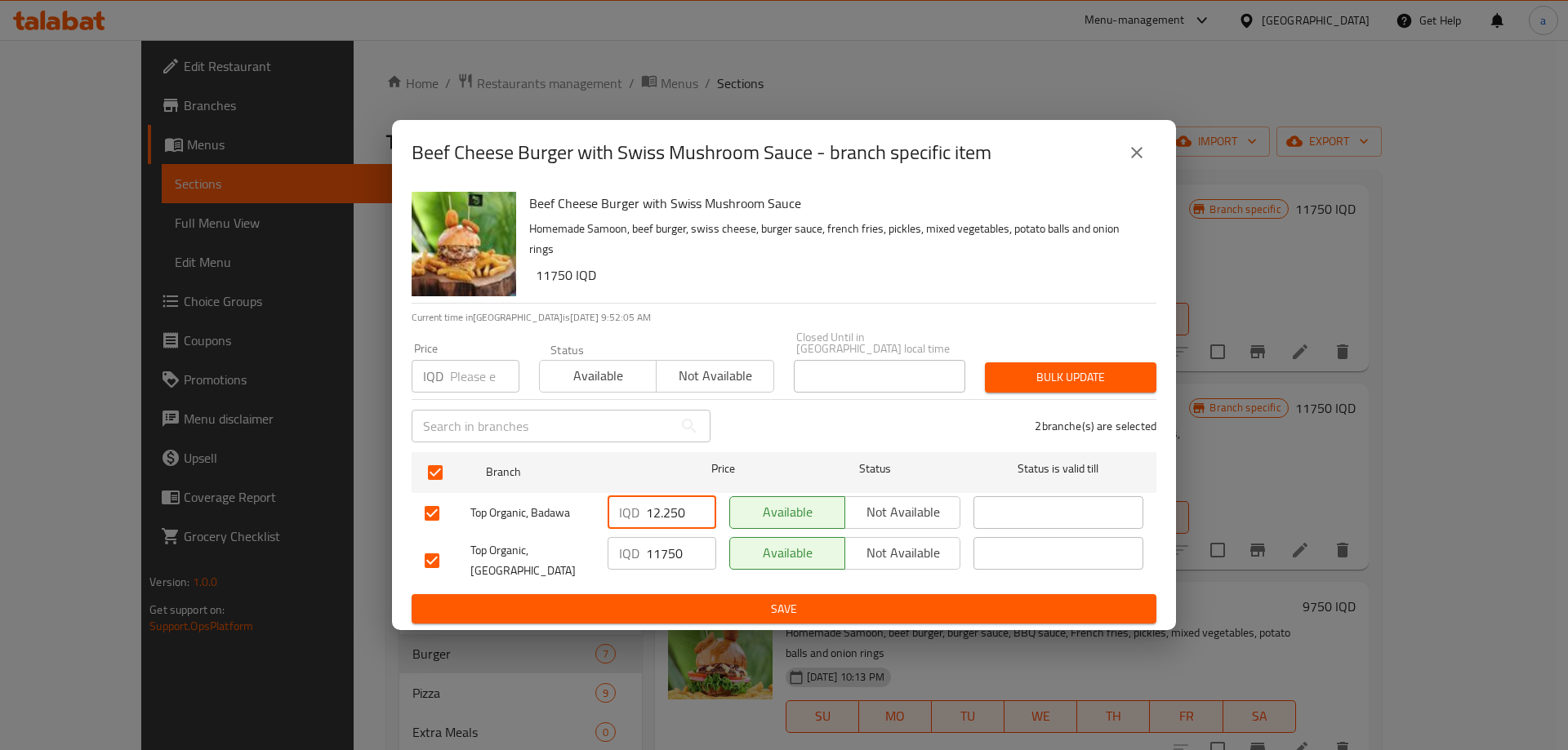
type input "12.250"
click at [661, 540] on input "11750" at bounding box center [681, 553] width 70 height 33
paste input "2.2"
click at [660, 554] on input "12.250" at bounding box center [681, 553] width 70 height 33
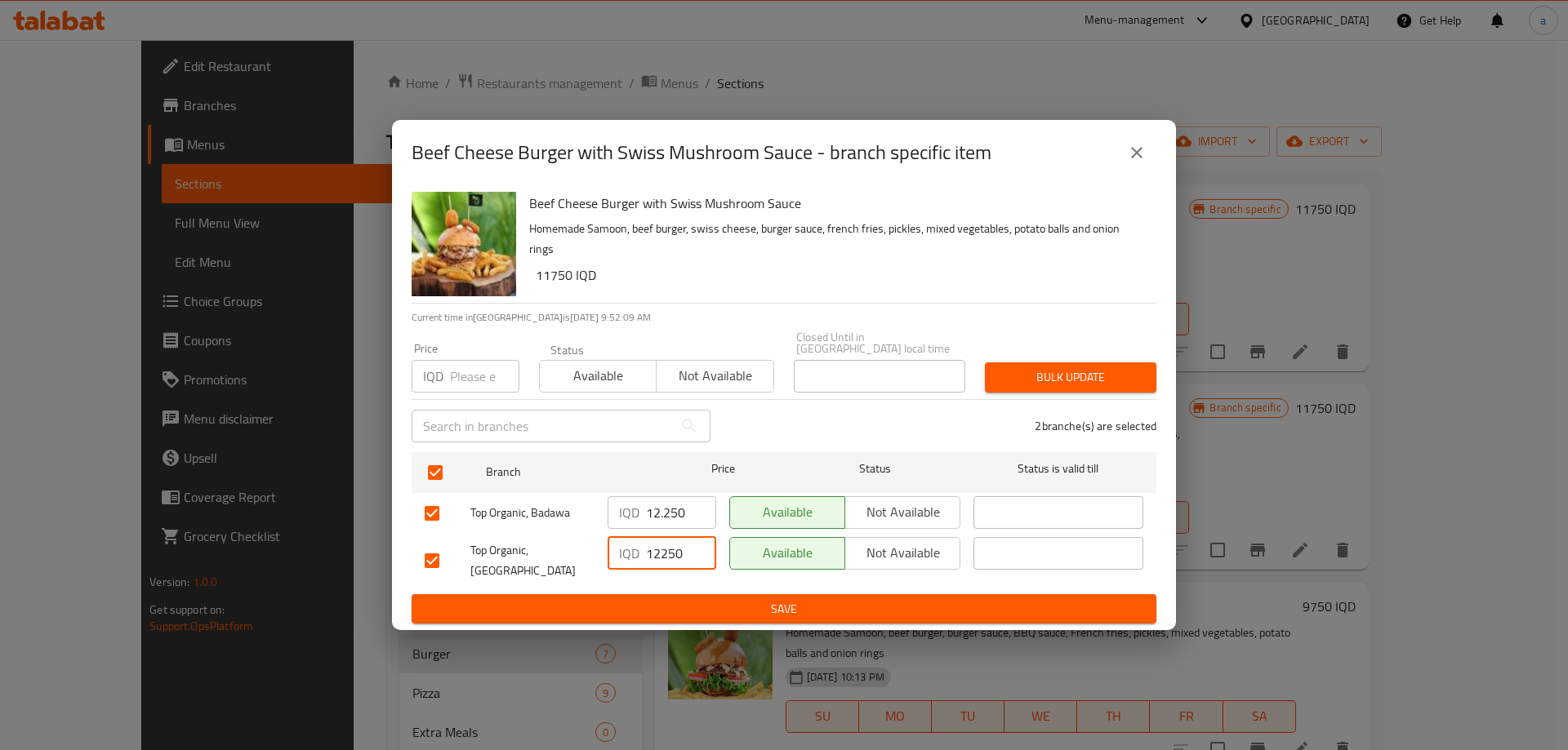
click at [661, 549] on input "12250" at bounding box center [681, 553] width 70 height 33
type input "12250"
click at [665, 510] on input "12.250" at bounding box center [681, 513] width 70 height 33
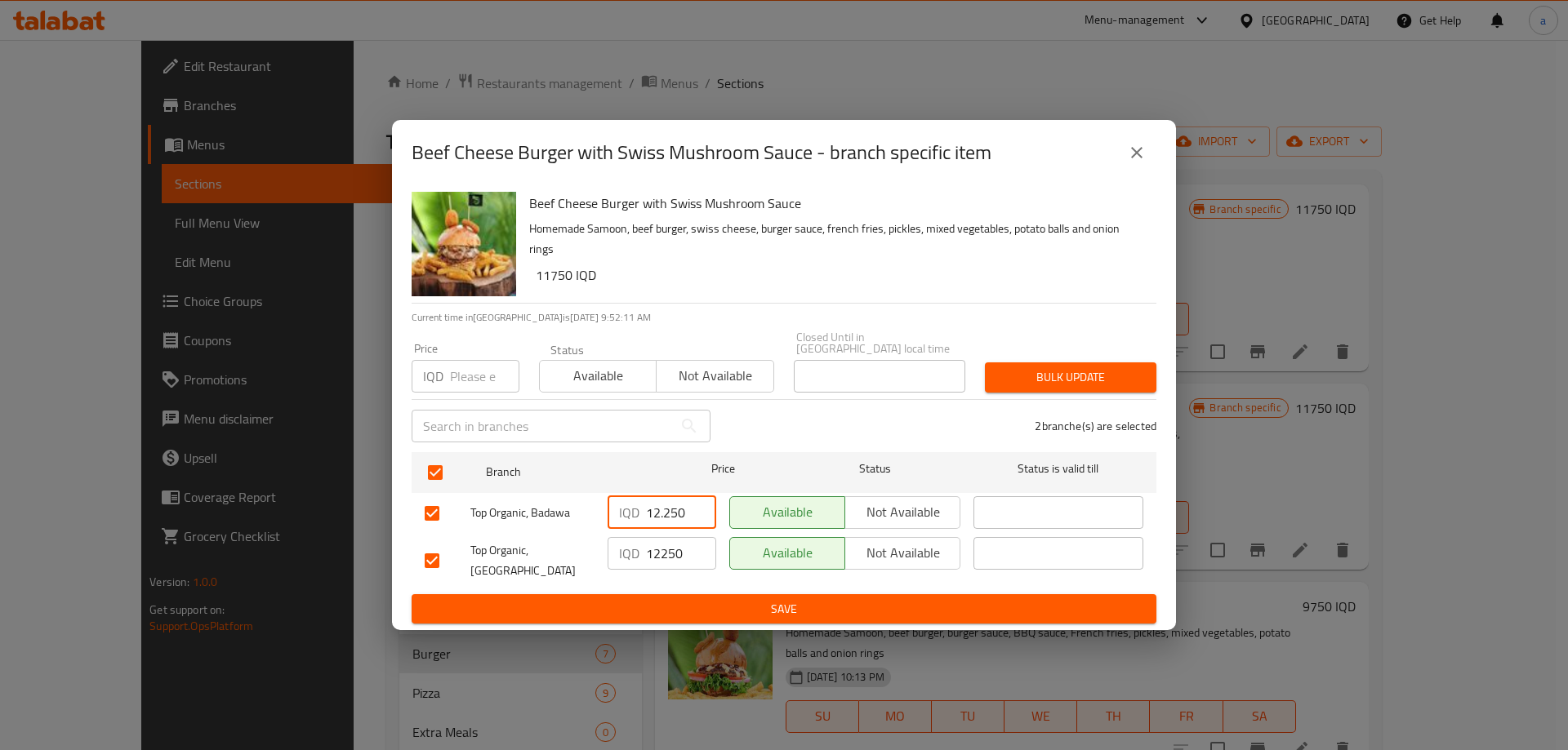
paste input "number"
type input "12250"
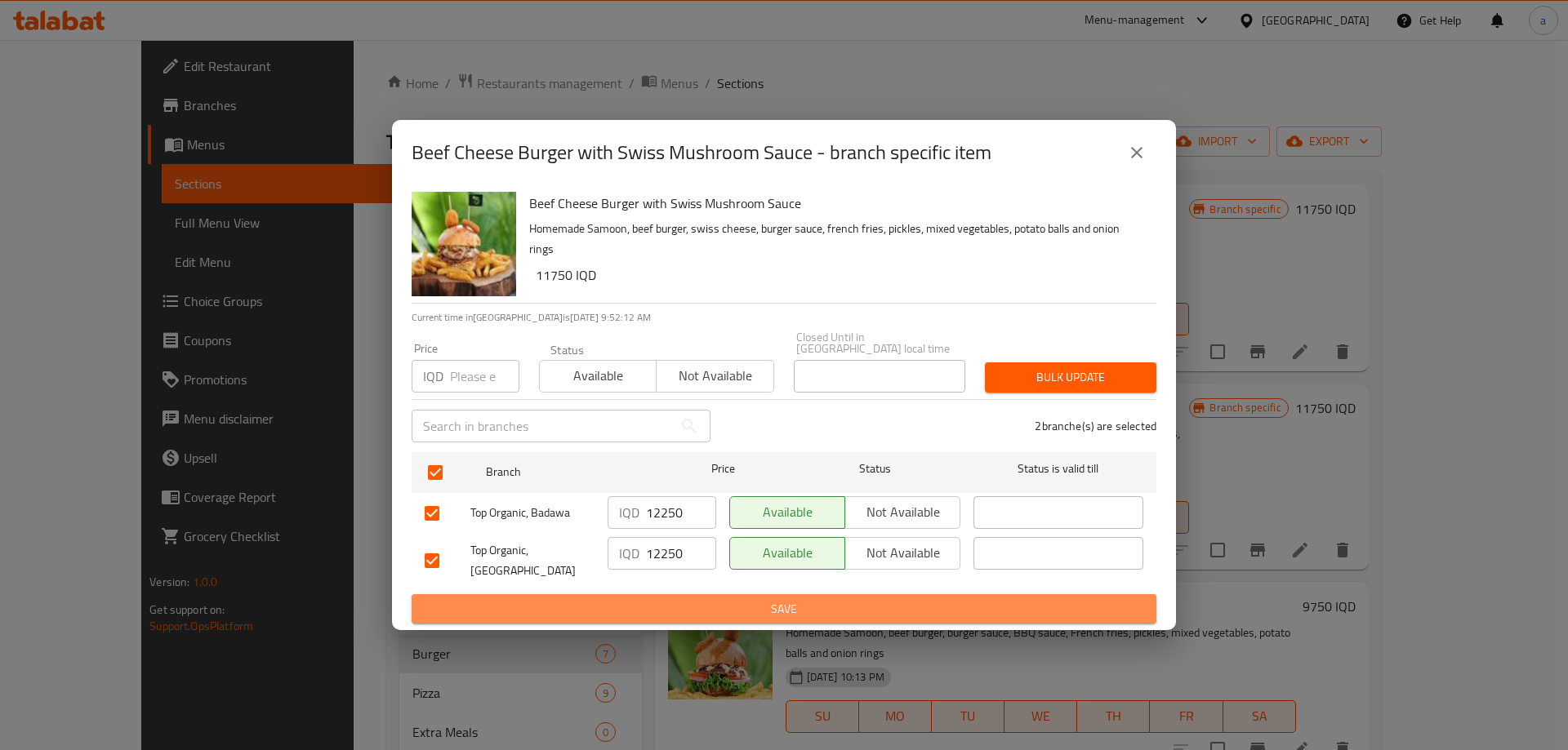
click at [745, 605] on span "Save" at bounding box center [784, 610] width 719 height 21
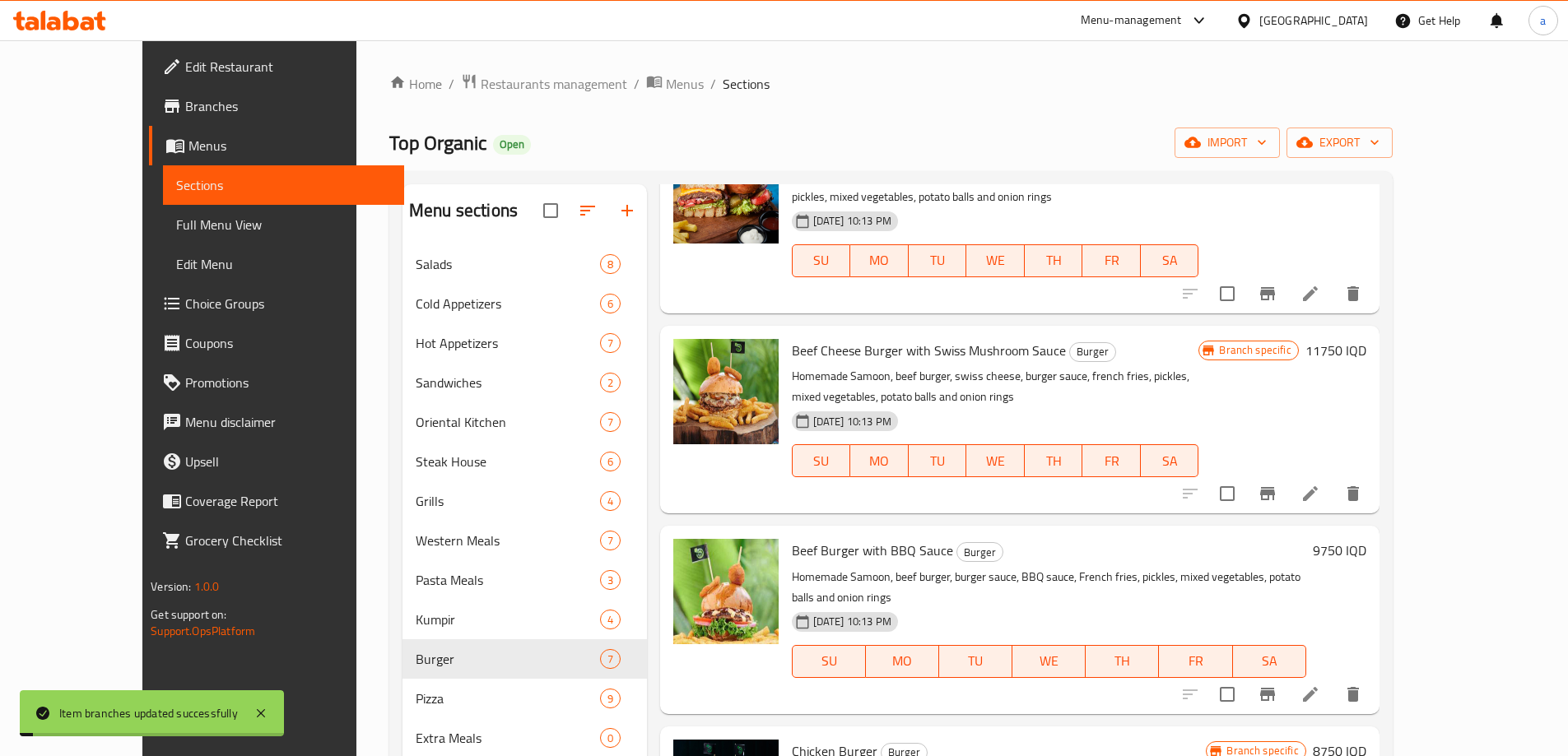
scroll to position [346, 0]
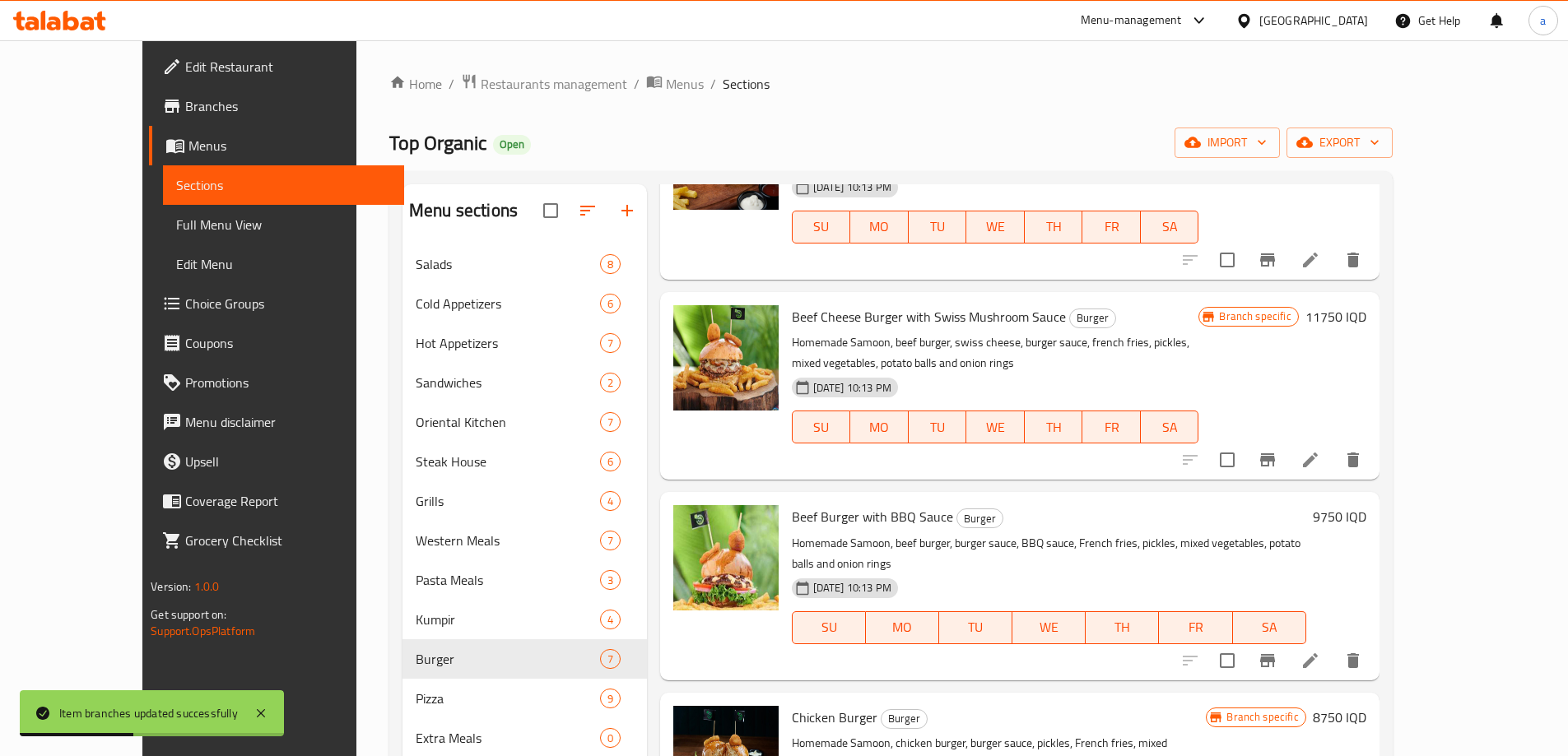
click at [1367, 305] on h6 "11750 IQD" at bounding box center [1336, 317] width 61 height 23
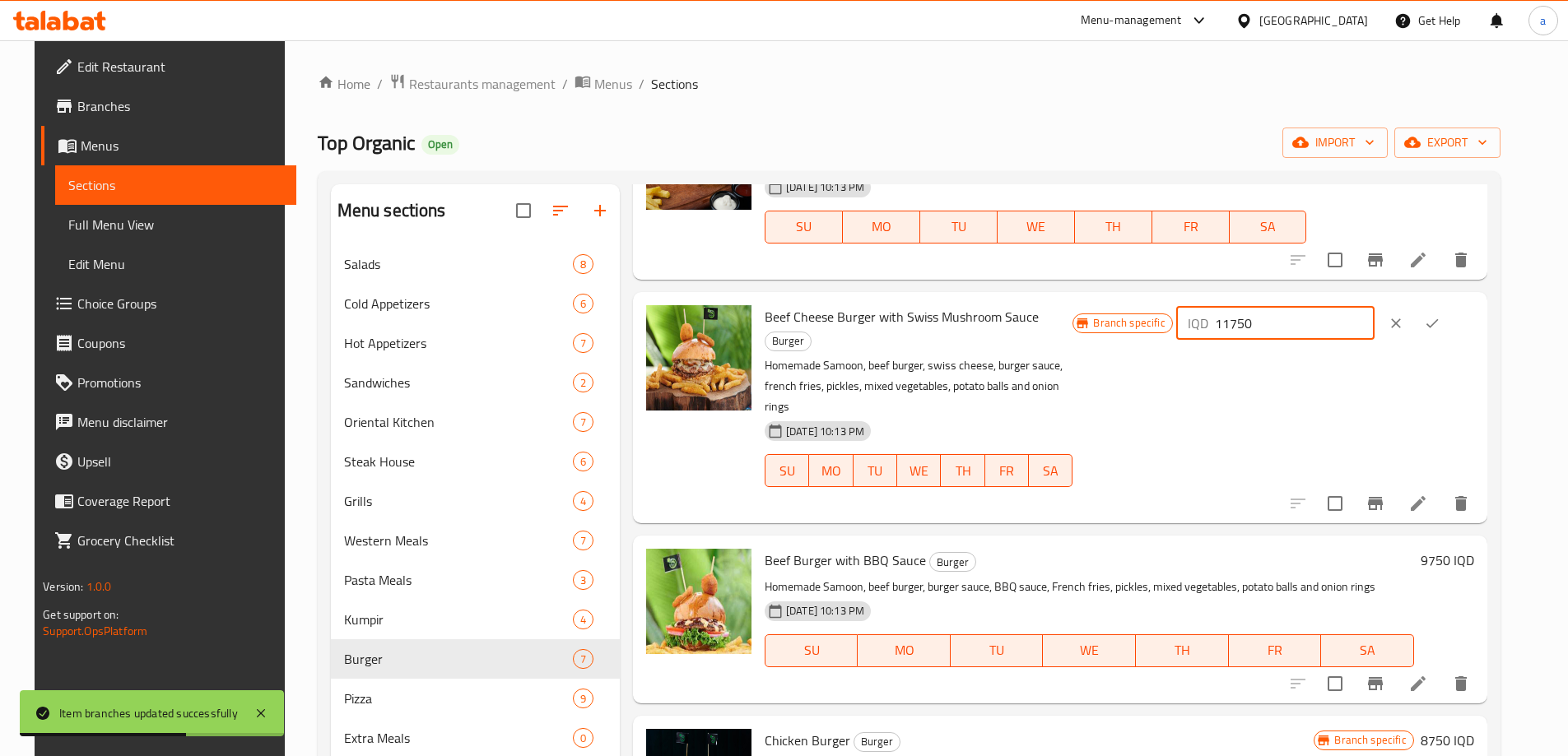
drag, startPoint x: 1338, startPoint y: 297, endPoint x: 1143, endPoint y: 311, distance: 195.5
click at [1143, 308] on div "Branch specific IQD 11750 ​" at bounding box center [1273, 323] width 401 height 36
paste input "22"
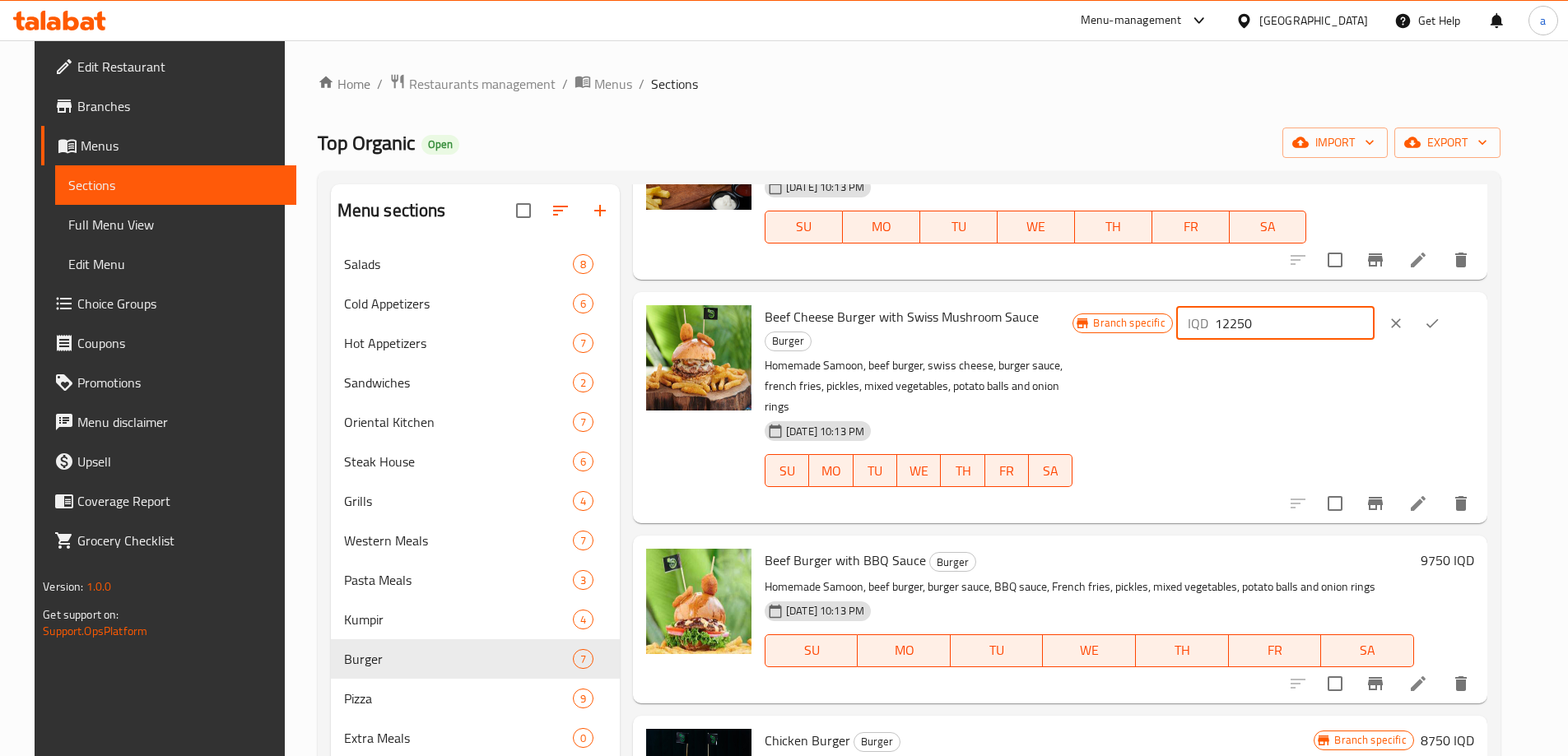
type input "12250"
click at [1440, 316] on icon "ok" at bounding box center [1432, 323] width 16 height 16
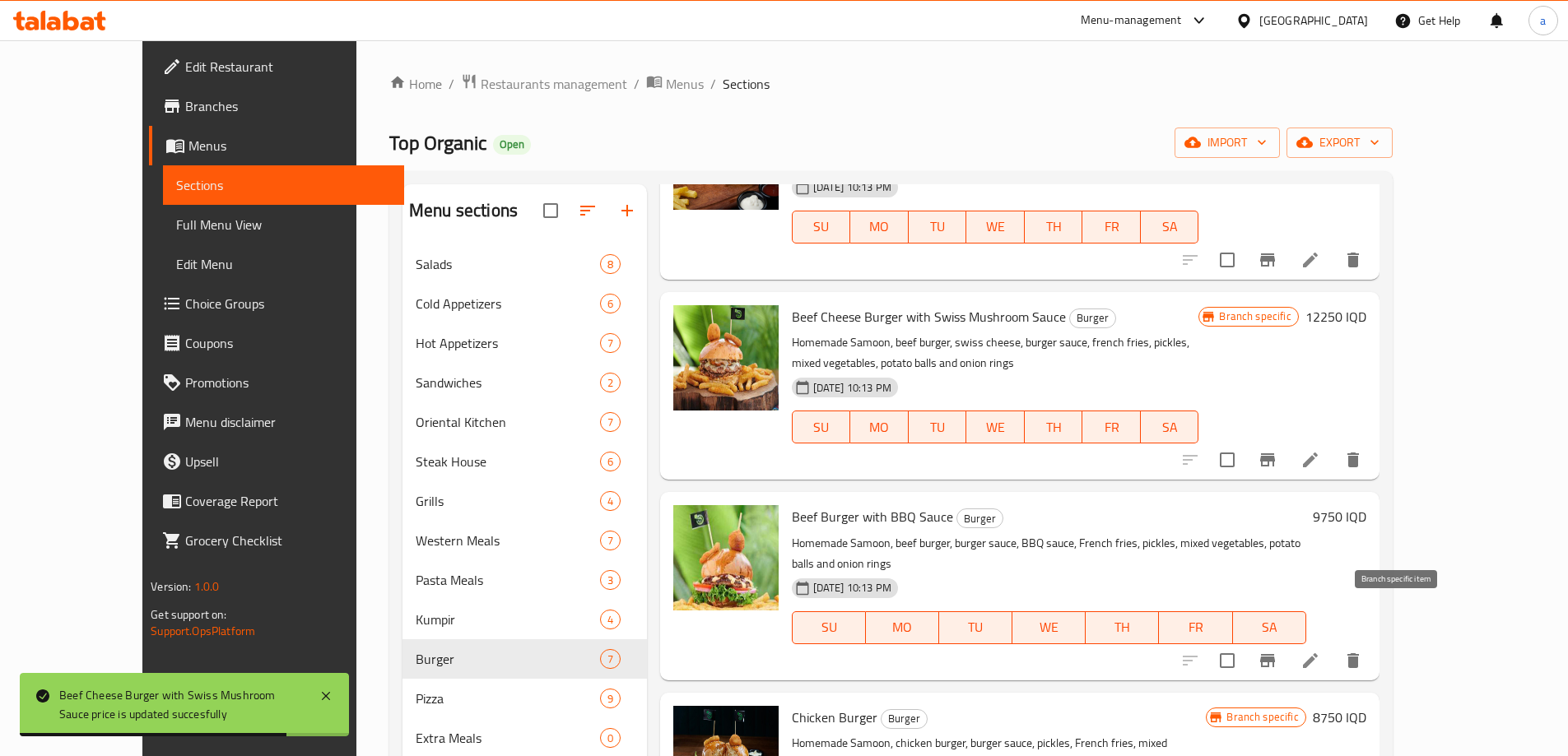
click at [1275, 654] on icon "Branch-specific-item" at bounding box center [1268, 661] width 15 height 13
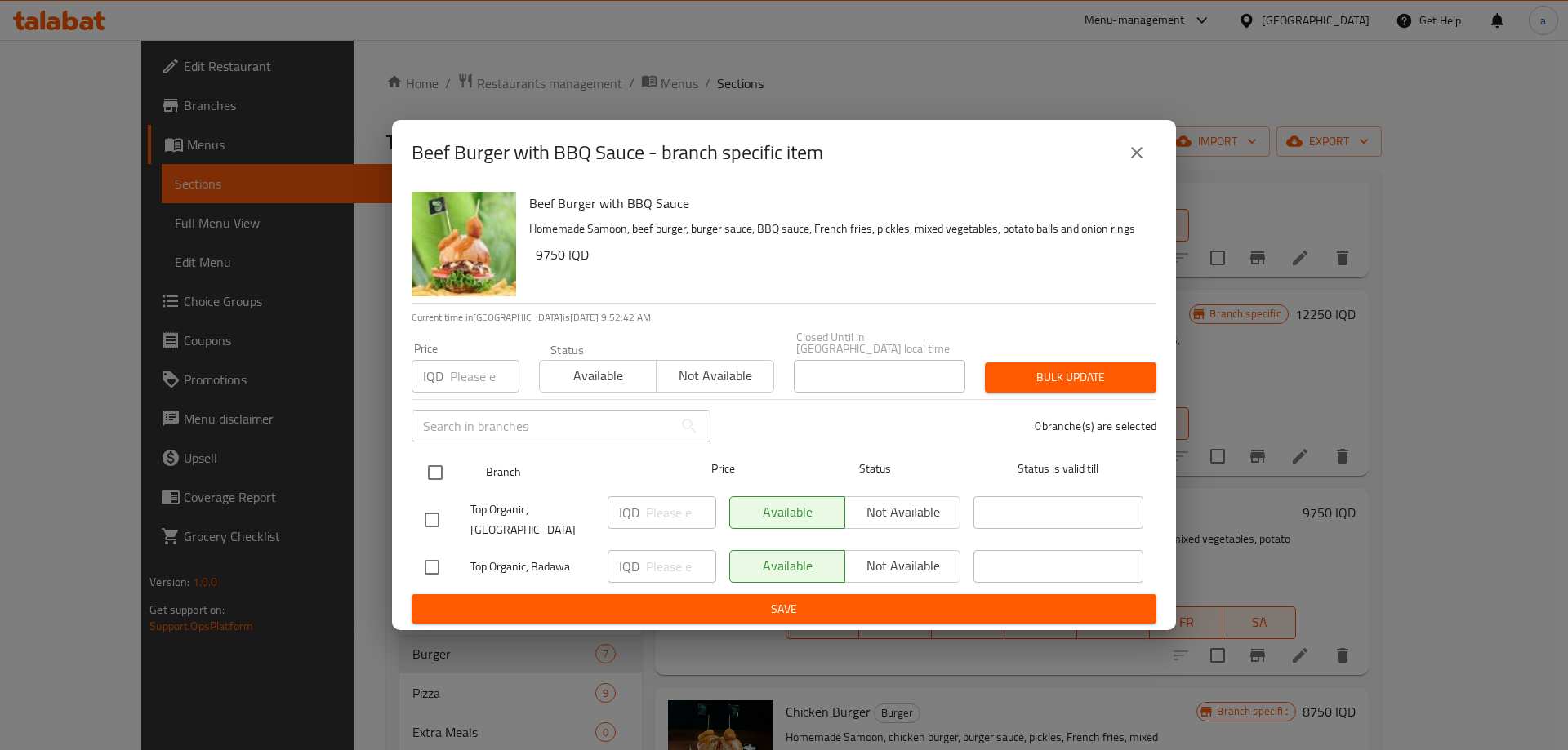
click at [439, 473] on input "checkbox" at bounding box center [435, 473] width 34 height 34
checkbox input "true"
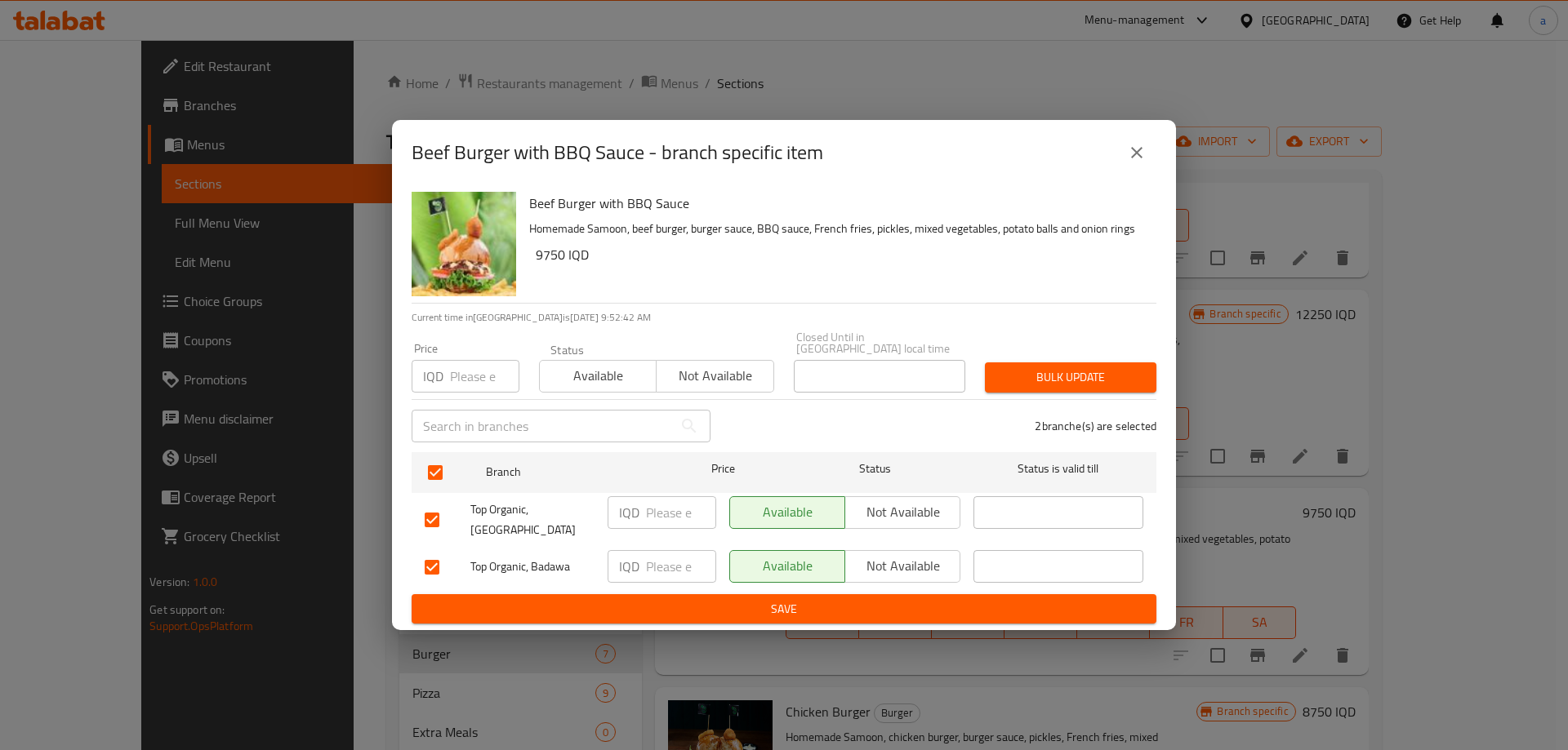
click at [661, 519] on input "number" at bounding box center [681, 513] width 70 height 33
paste input "11.250"
click at [661, 514] on input "11.250" at bounding box center [681, 513] width 70 height 33
type input "11250"
click at [669, 567] on input "number" at bounding box center [681, 567] width 70 height 33
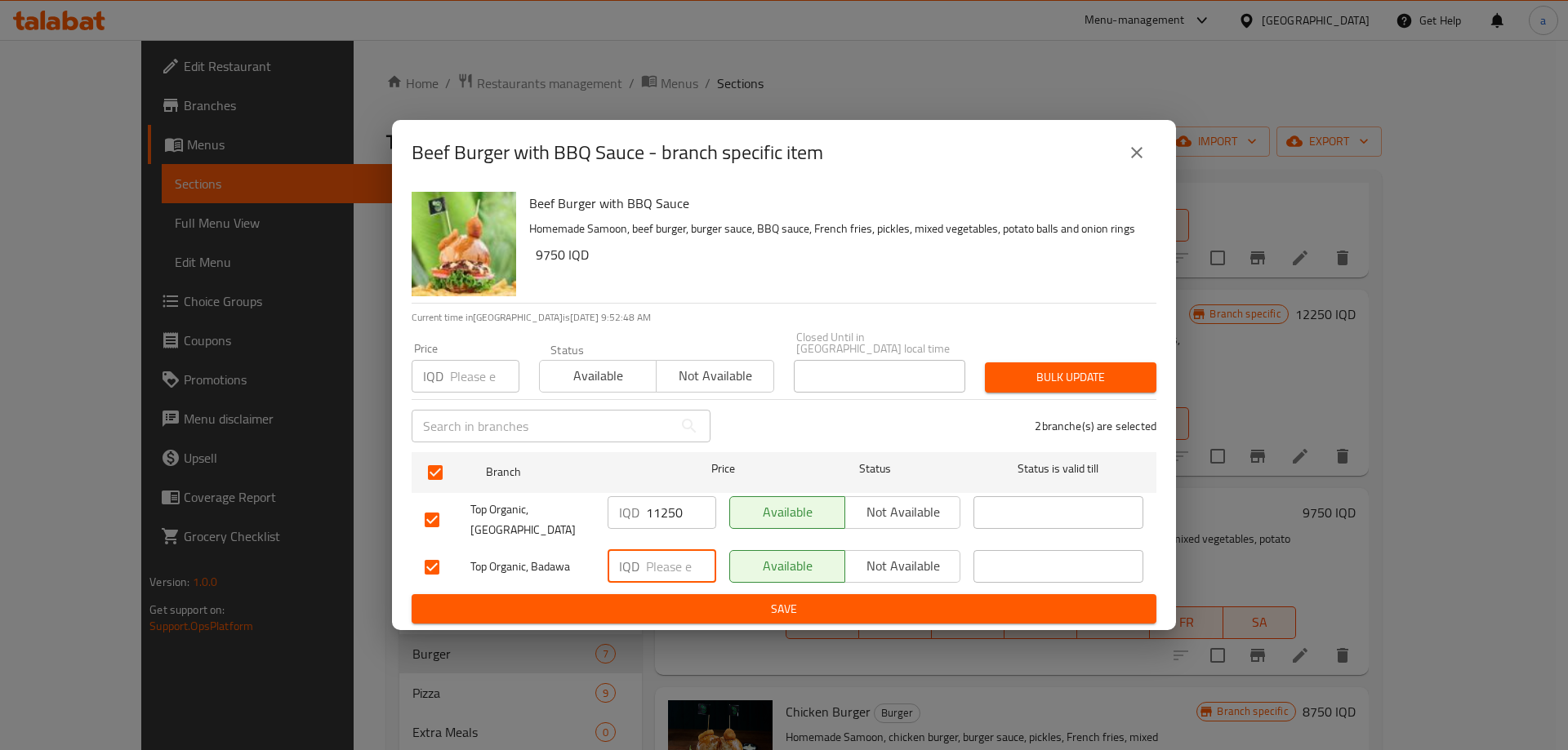
paste input "11250"
type input "11250"
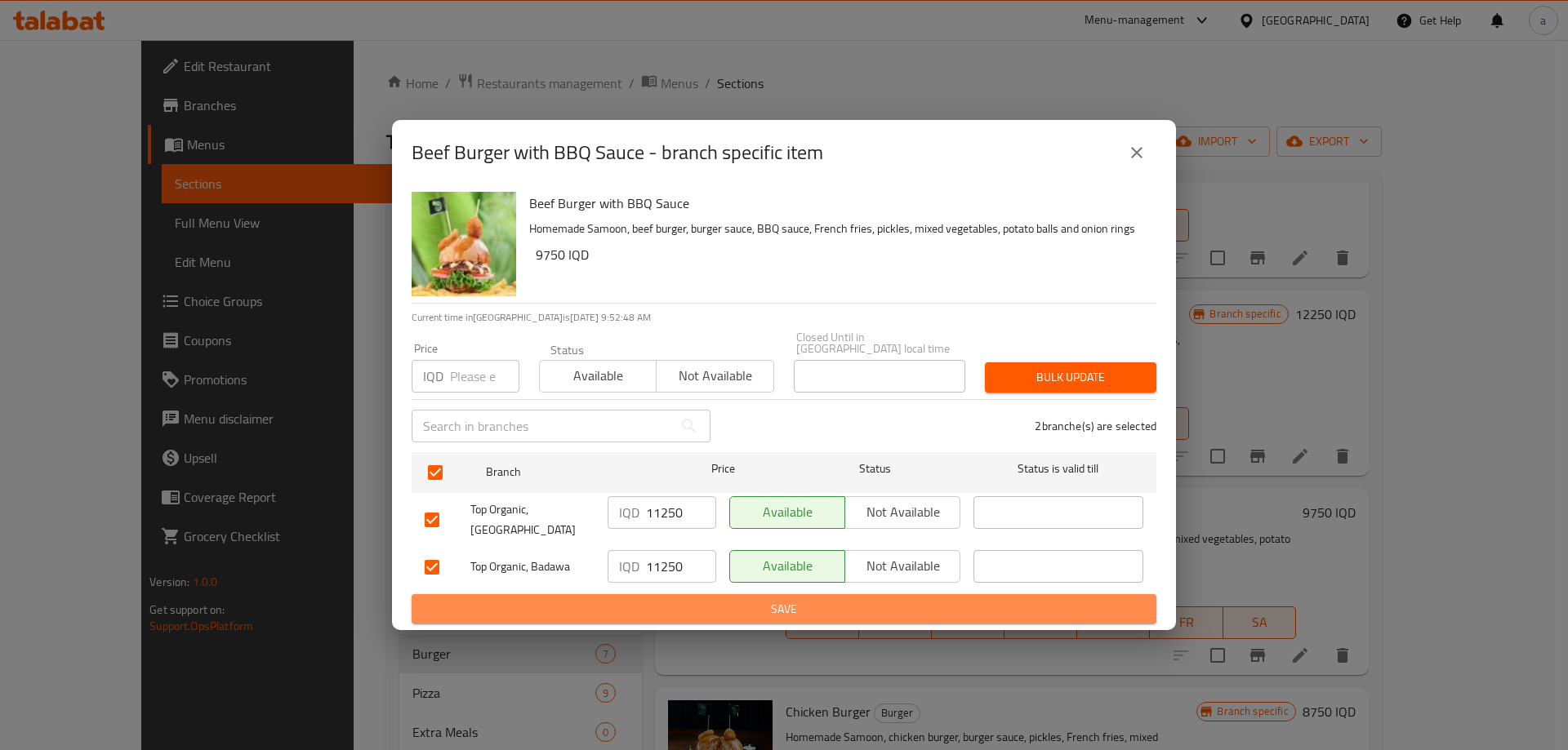
click at [746, 607] on span "Save" at bounding box center [784, 610] width 719 height 21
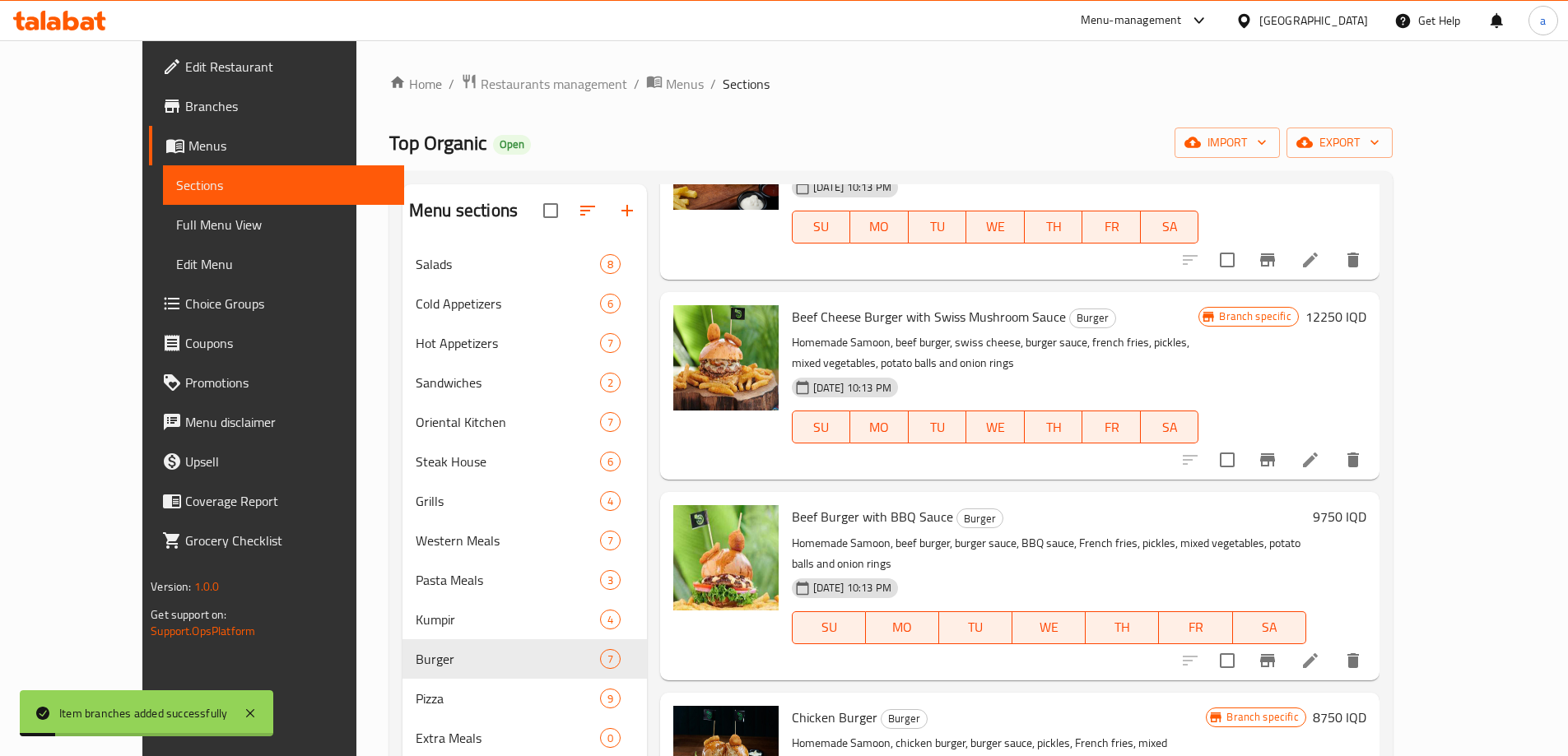
click at [1367, 505] on h6 "9750 IQD" at bounding box center [1340, 517] width 53 height 23
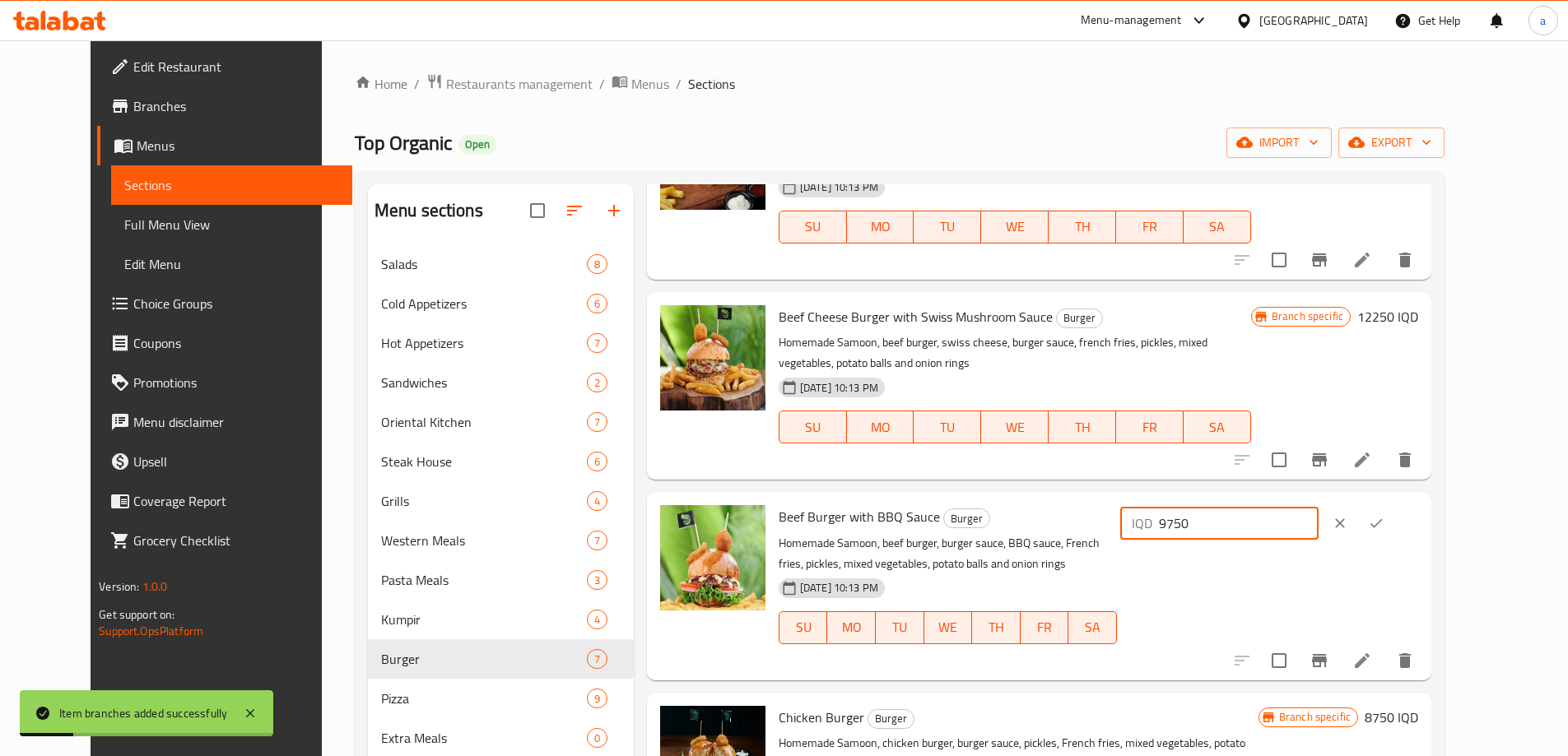
click at [1319, 507] on input "9750" at bounding box center [1238, 523] width 159 height 33
drag, startPoint x: 1303, startPoint y: 499, endPoint x: 1240, endPoint y: 501, distance: 63.0
click at [1240, 507] on div "IQD 9750 ​" at bounding box center [1220, 523] width 198 height 33
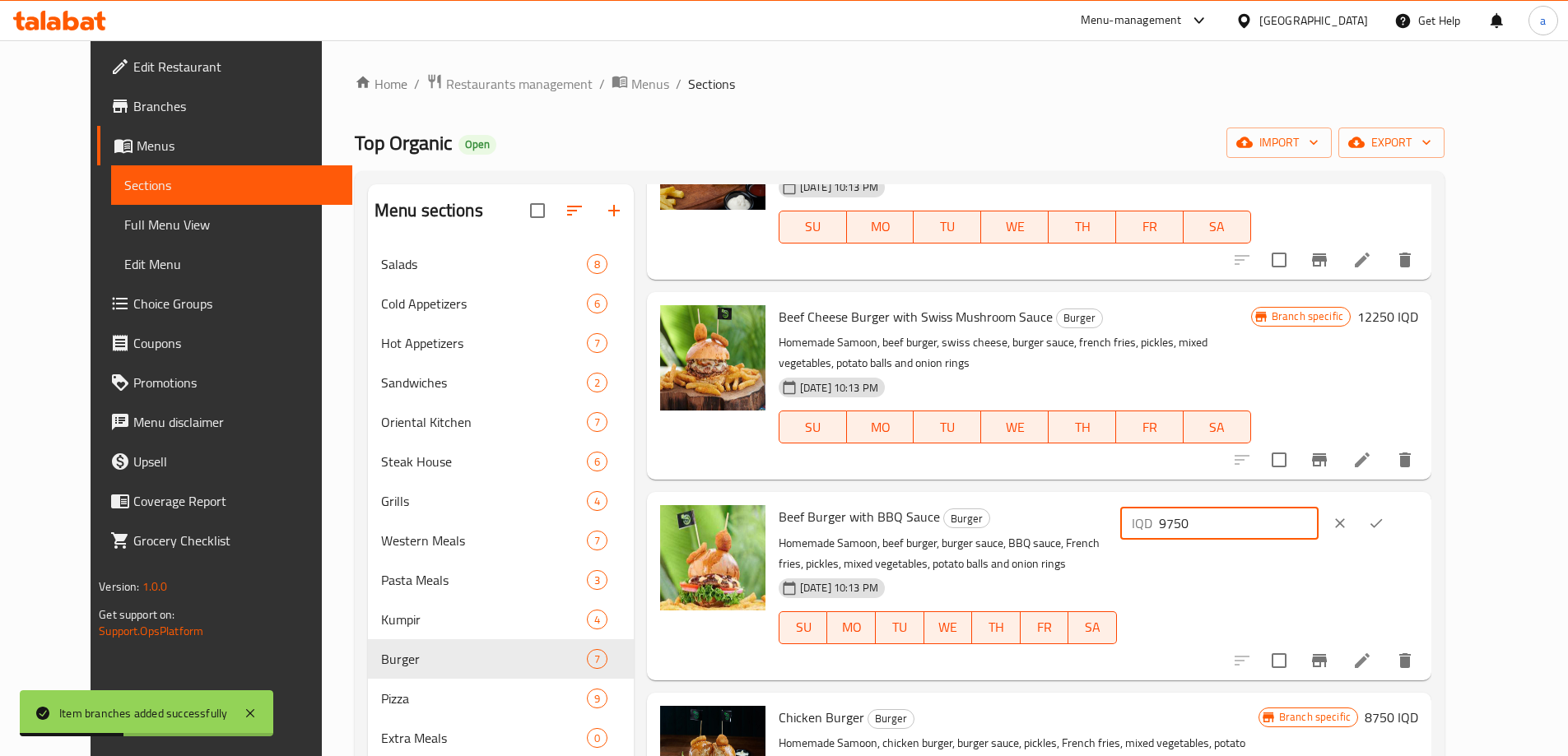
paste input "112"
type input "11250"
click at [1394, 514] on button "ok" at bounding box center [1376, 523] width 36 height 36
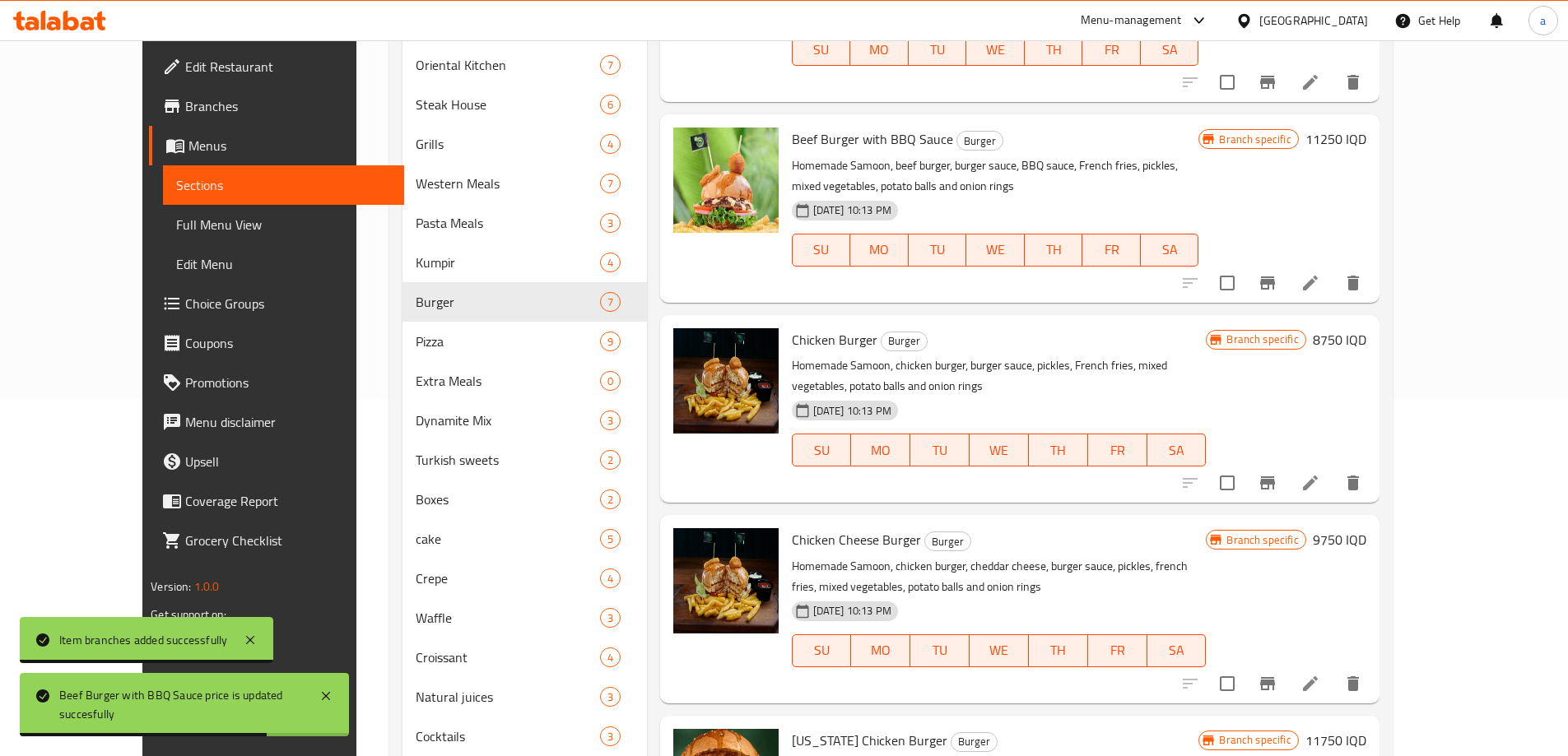
scroll to position [358, 0]
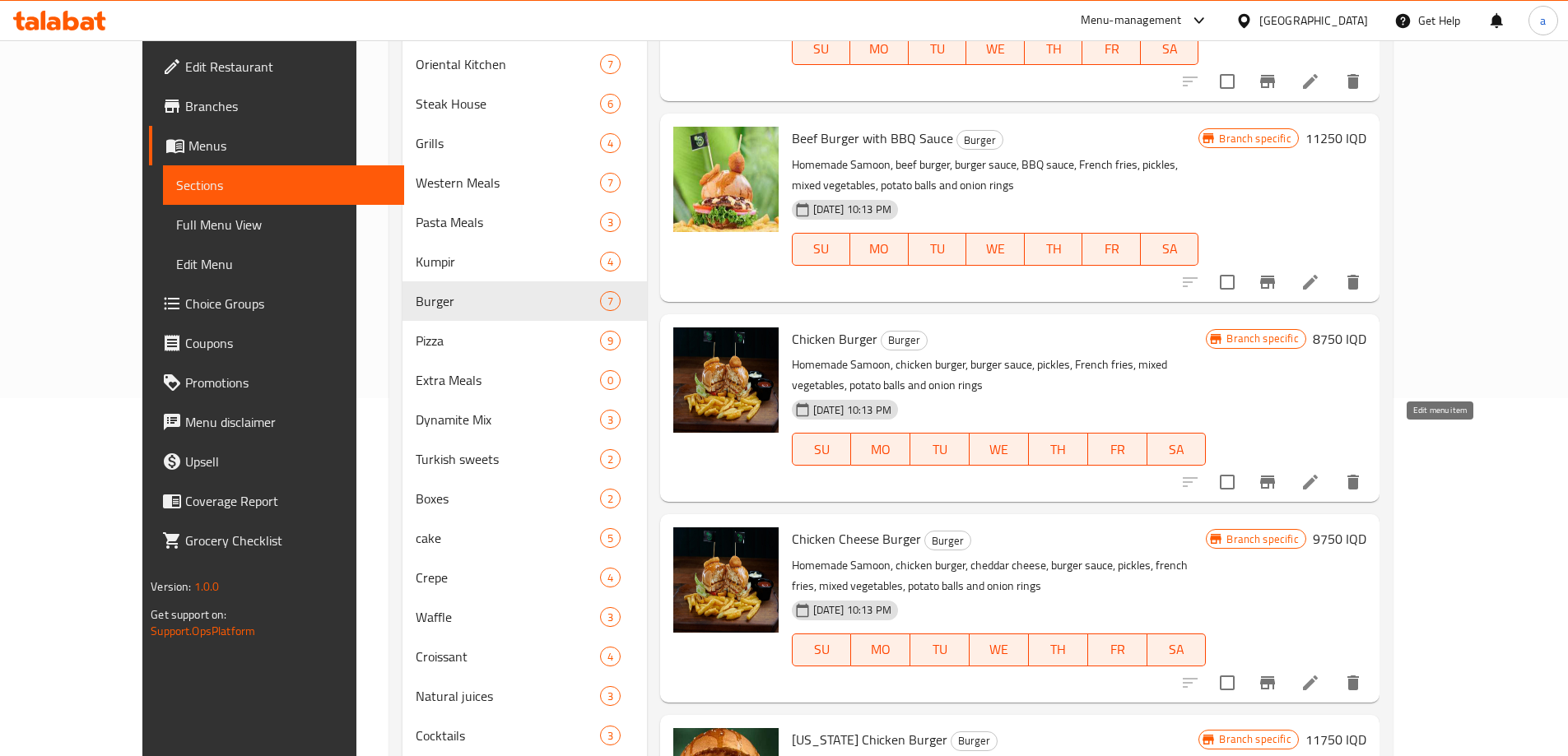
click at [1320, 472] on icon at bounding box center [1310, 481] width 20 height 20
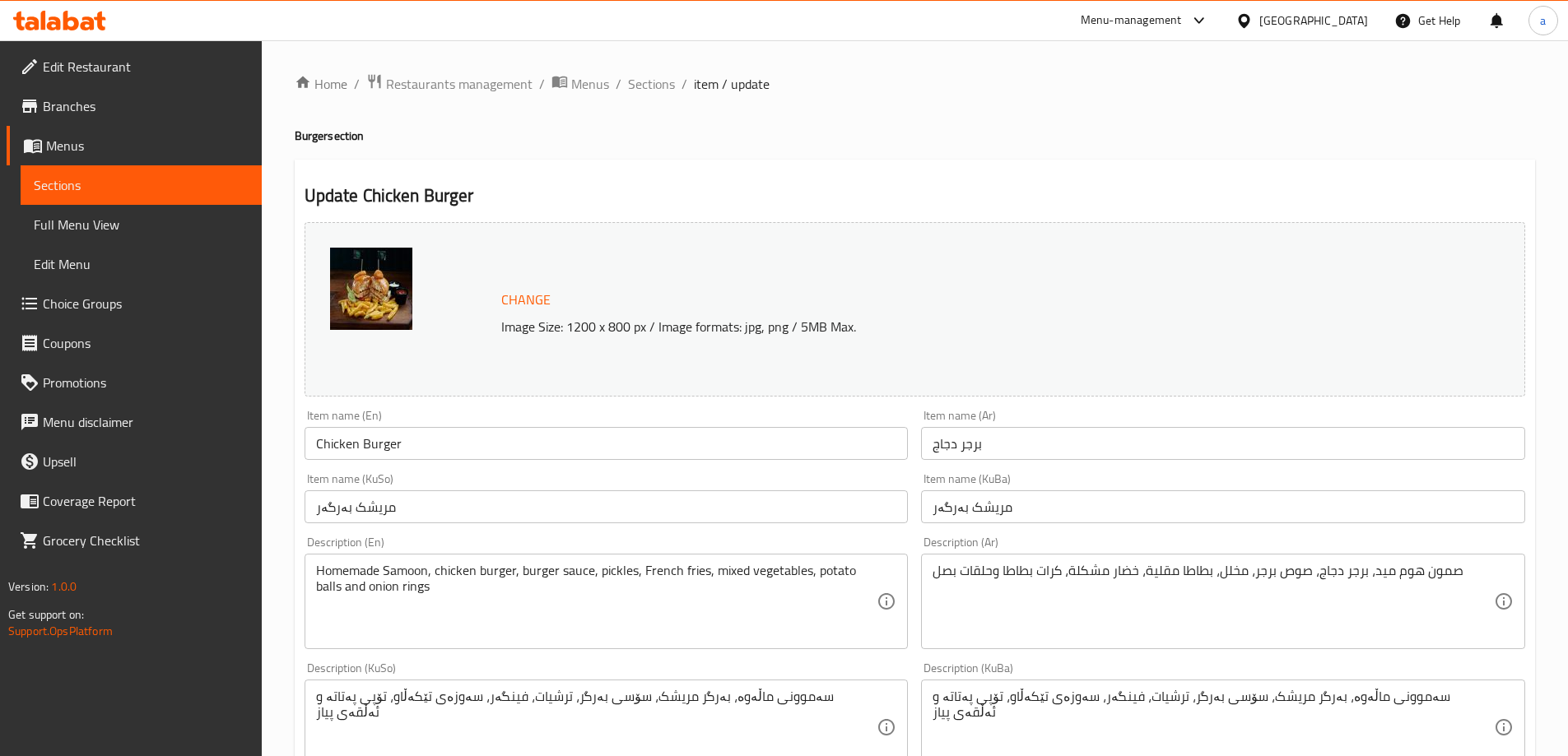
click at [78, 177] on span "Sections" at bounding box center [140, 185] width 215 height 20
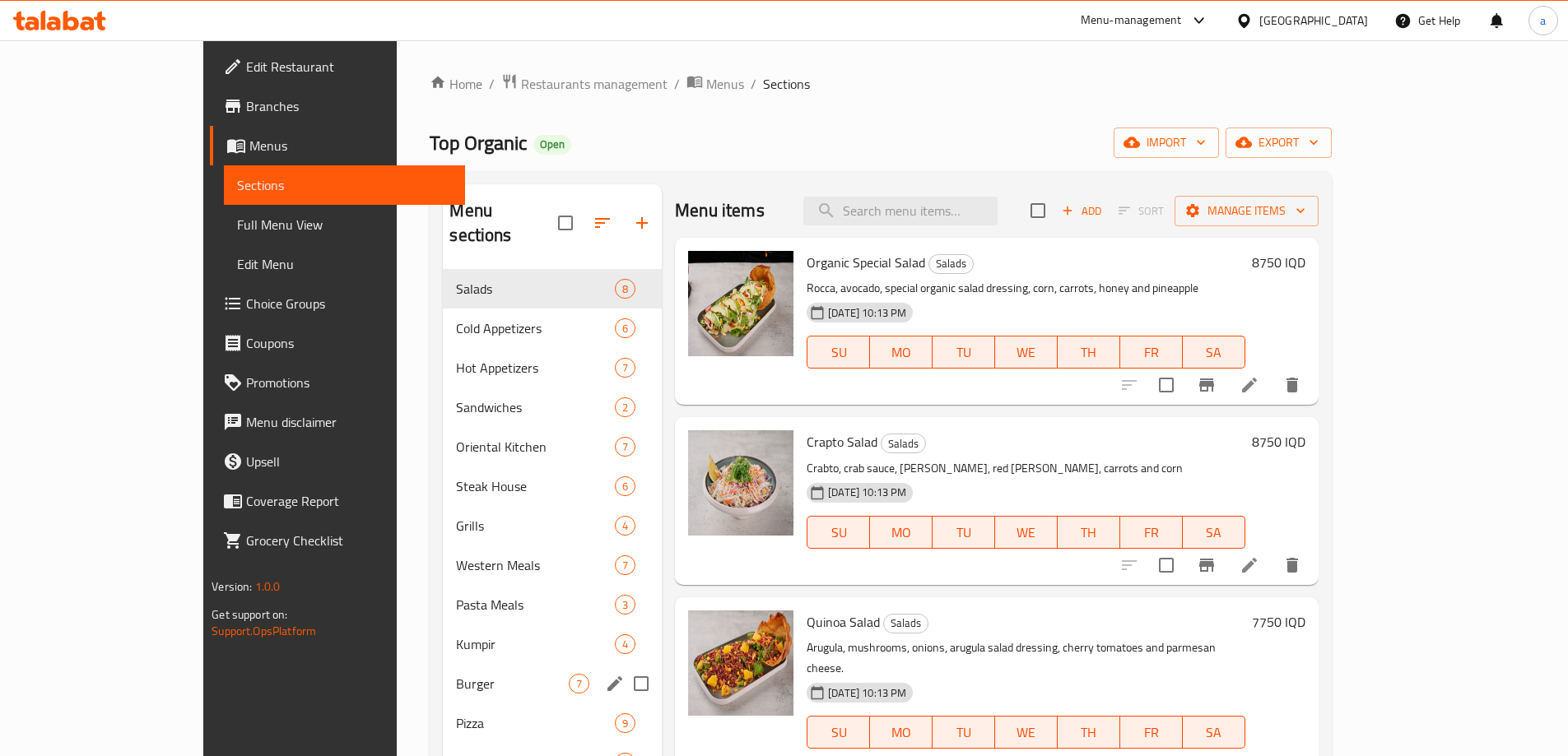
click at [456, 674] on span "Burger" at bounding box center [512, 684] width 113 height 20
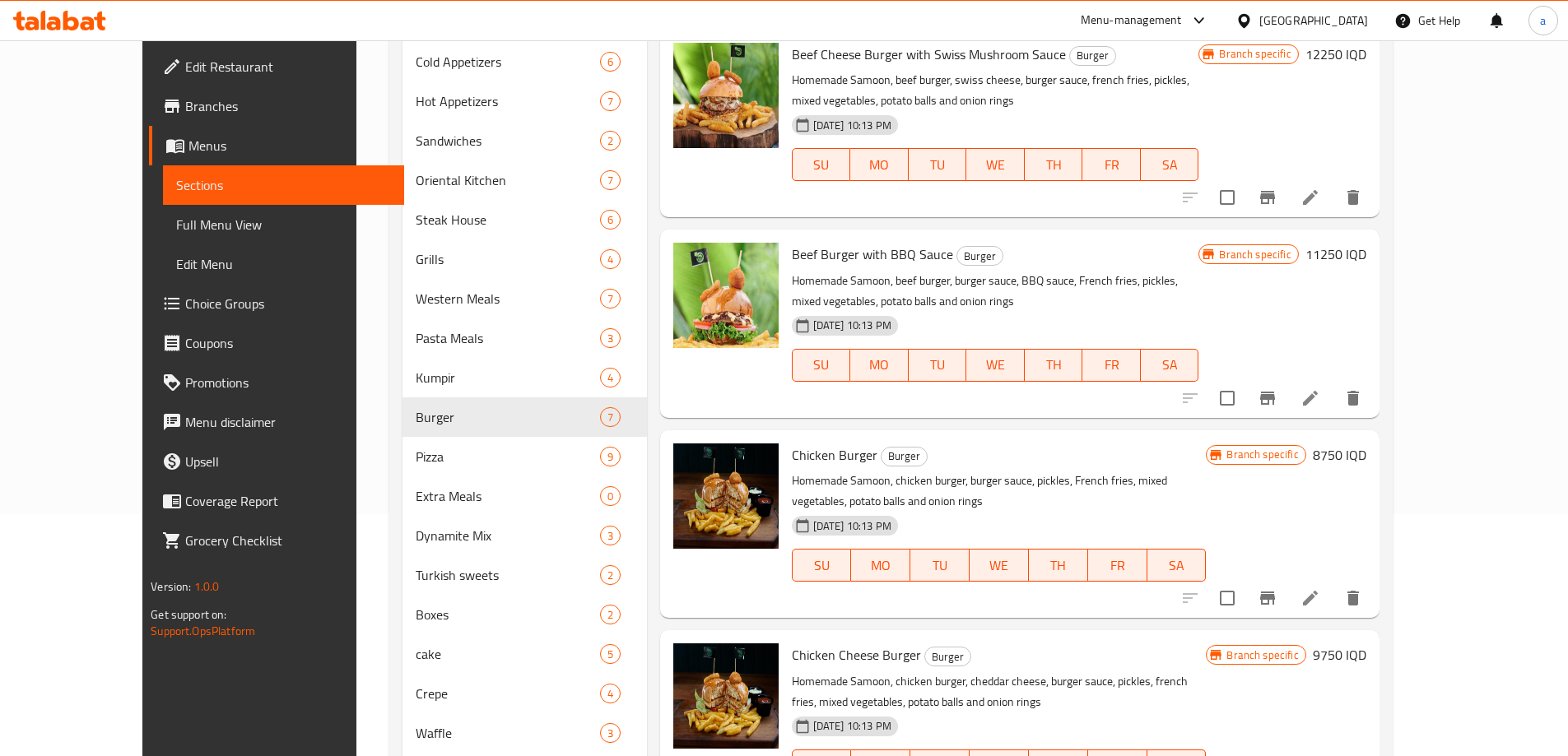
scroll to position [489, 0]
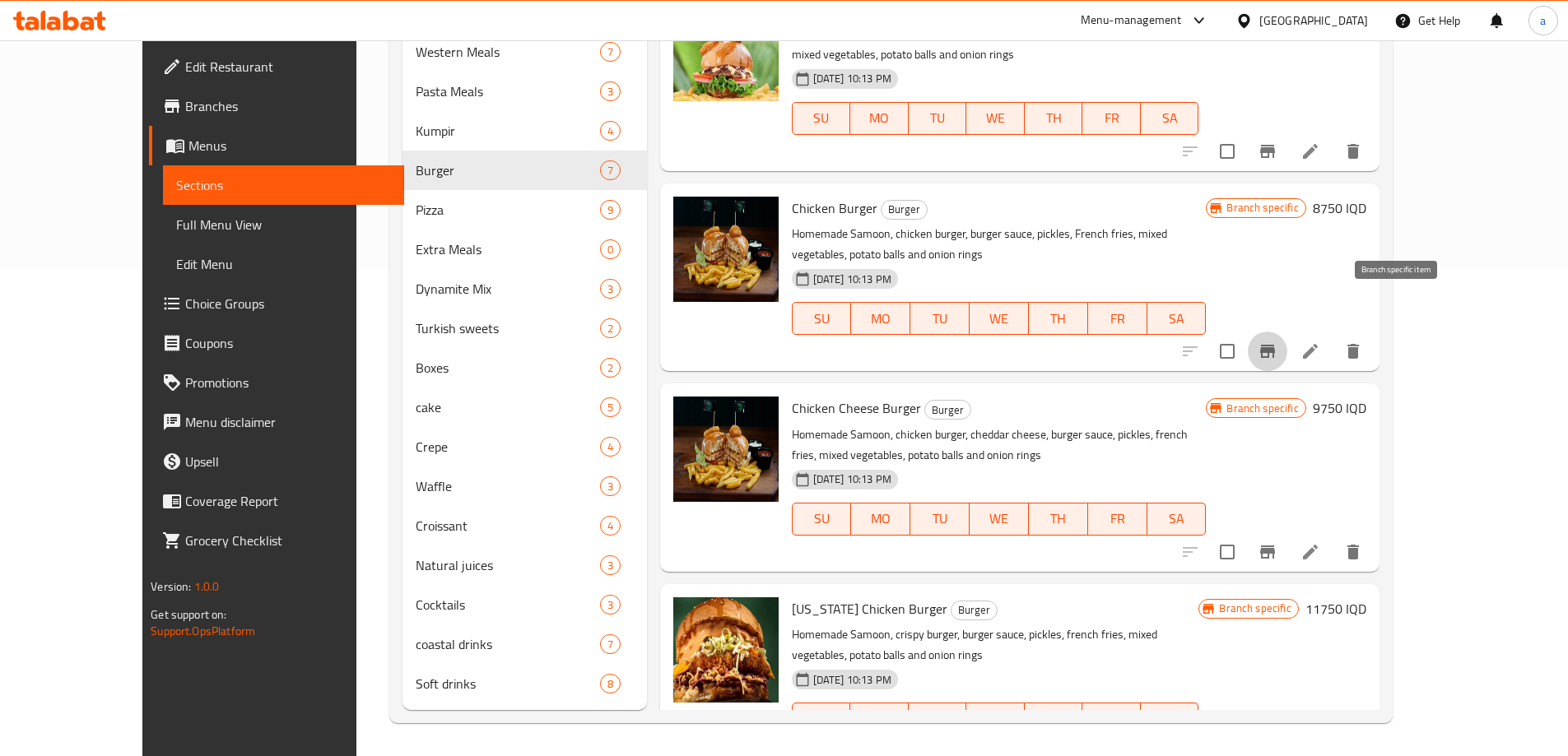
click at [1278, 341] on icon "Branch-specific-item" at bounding box center [1268, 351] width 20 height 20
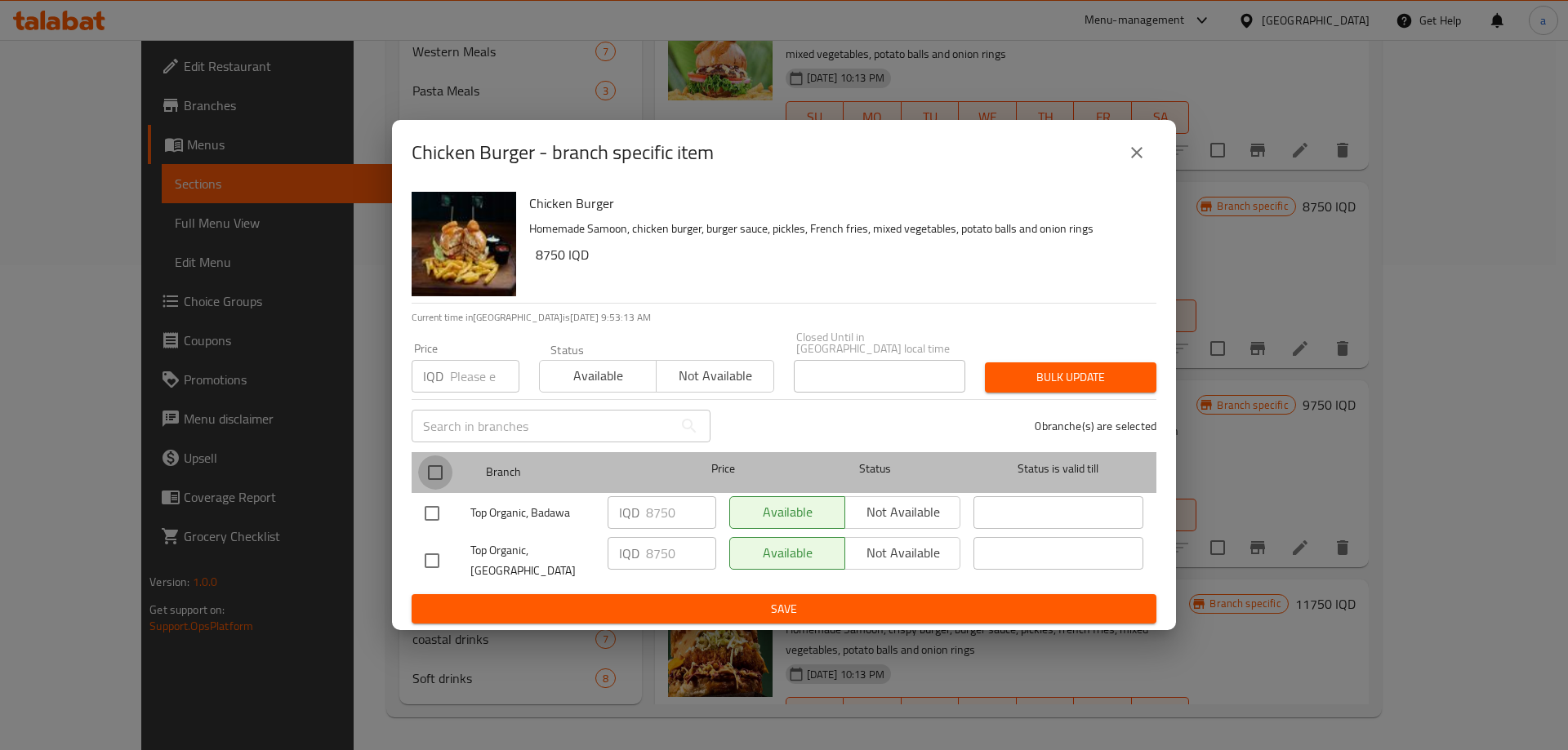
click at [446, 467] on input "checkbox" at bounding box center [435, 473] width 34 height 34
checkbox input "true"
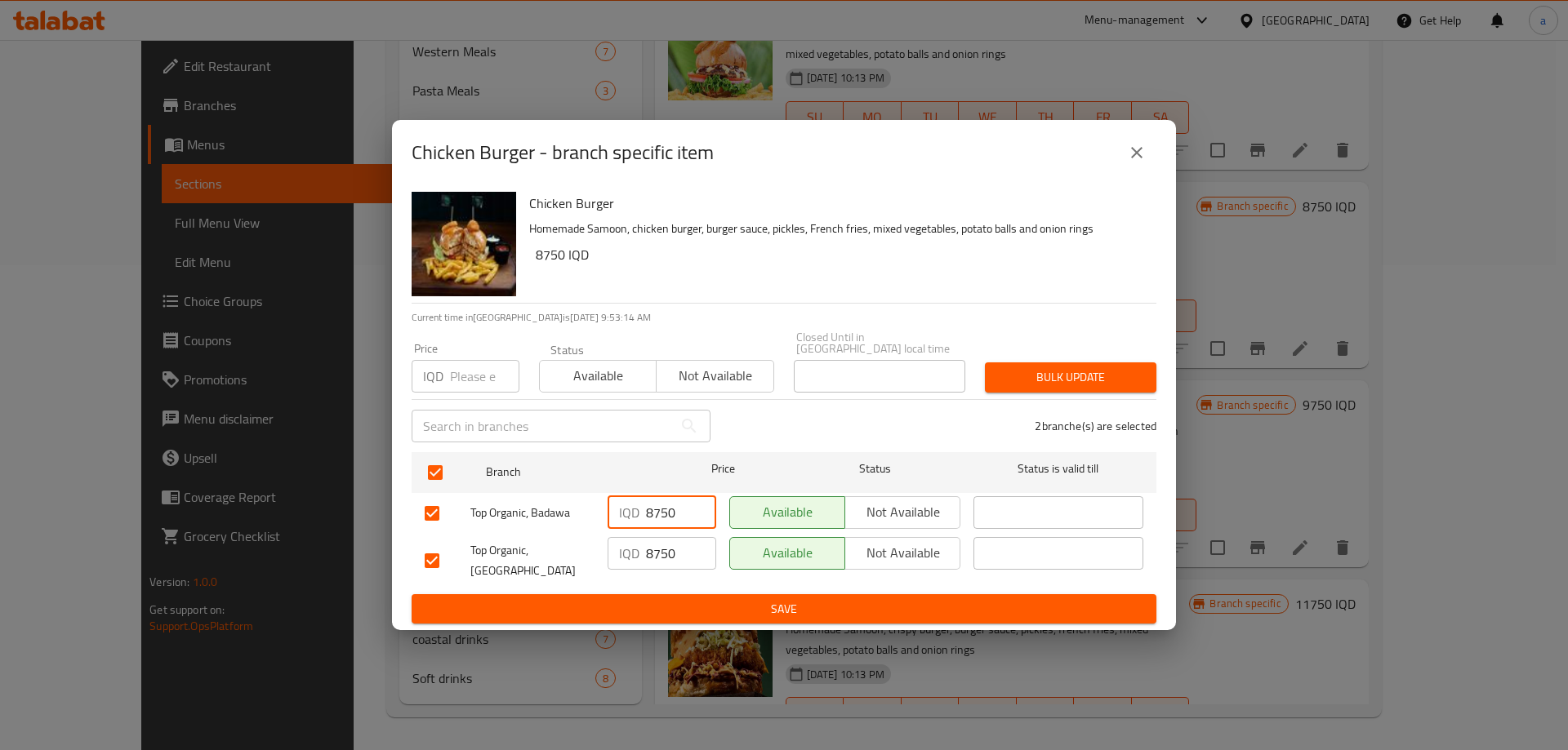
drag, startPoint x: 676, startPoint y: 504, endPoint x: 629, endPoint y: 498, distance: 47.4
click at [629, 498] on div "IQD 8750 ​" at bounding box center [661, 513] width 109 height 33
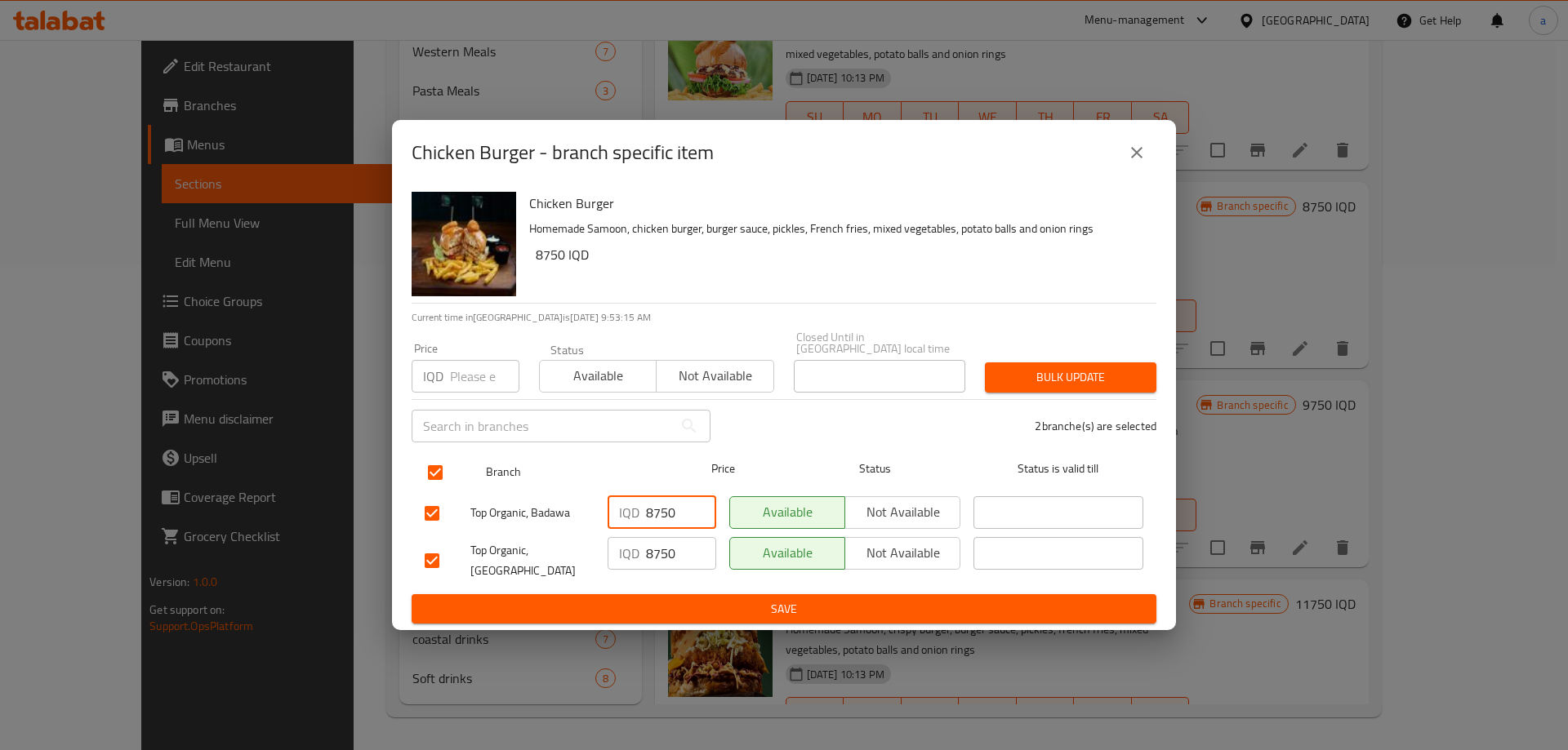
paste input "9."
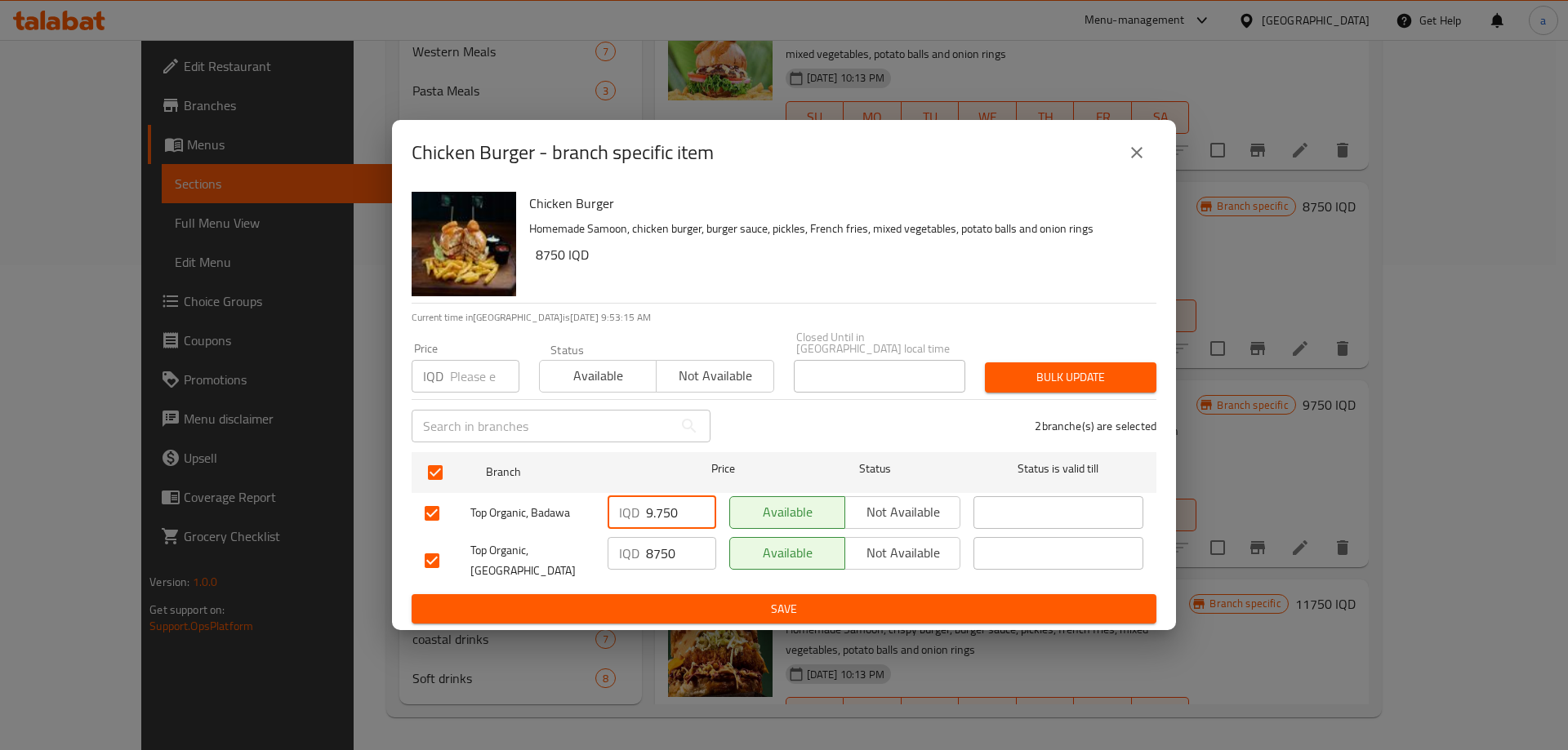
click at [658, 497] on input "9.750" at bounding box center [681, 513] width 70 height 33
click at [660, 507] on input "9750" at bounding box center [681, 513] width 70 height 33
type input "9750"
click at [671, 553] on input "8750" at bounding box center [681, 553] width 70 height 33
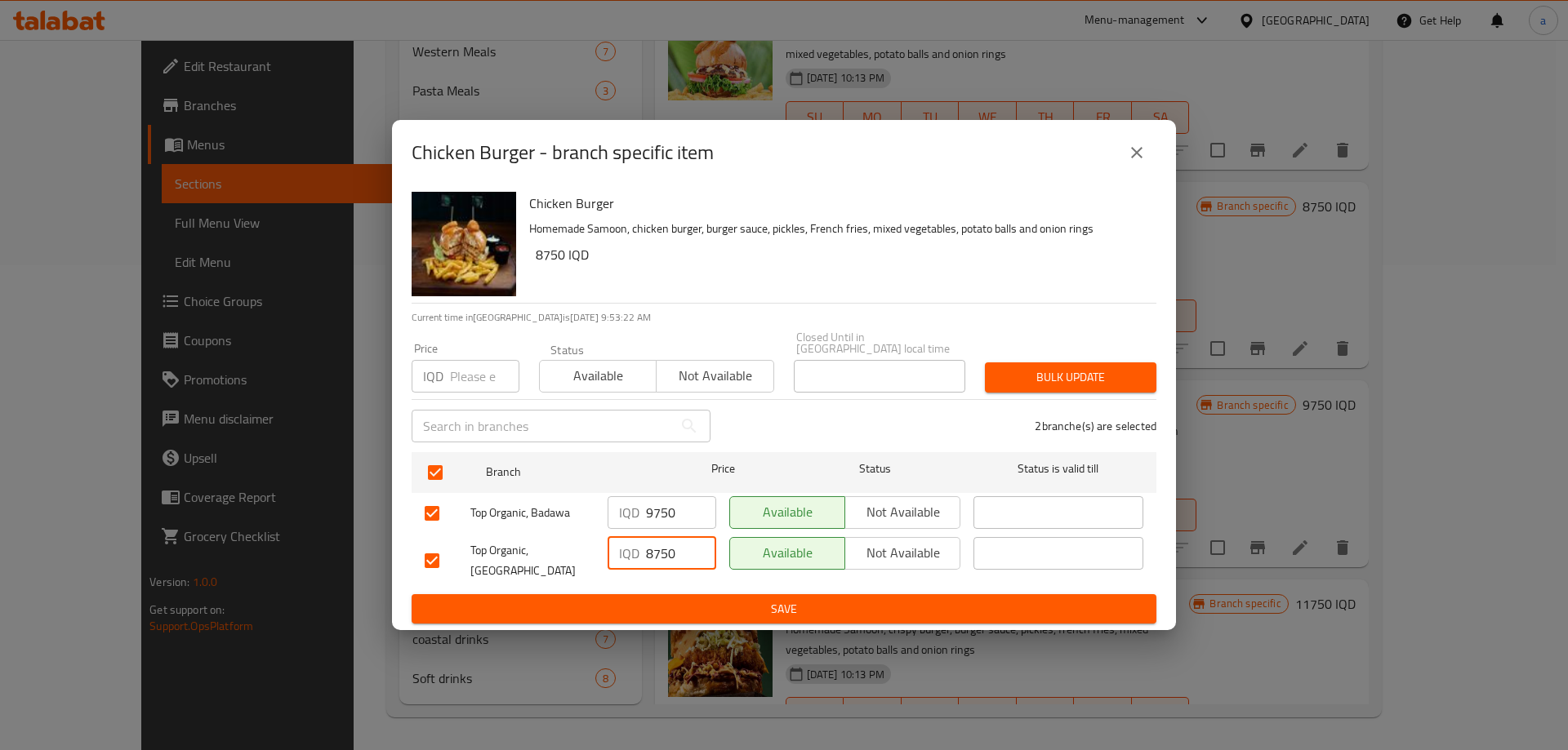
click at [671, 553] on input "8750" at bounding box center [681, 553] width 70 height 33
paste input "9"
type input "9750"
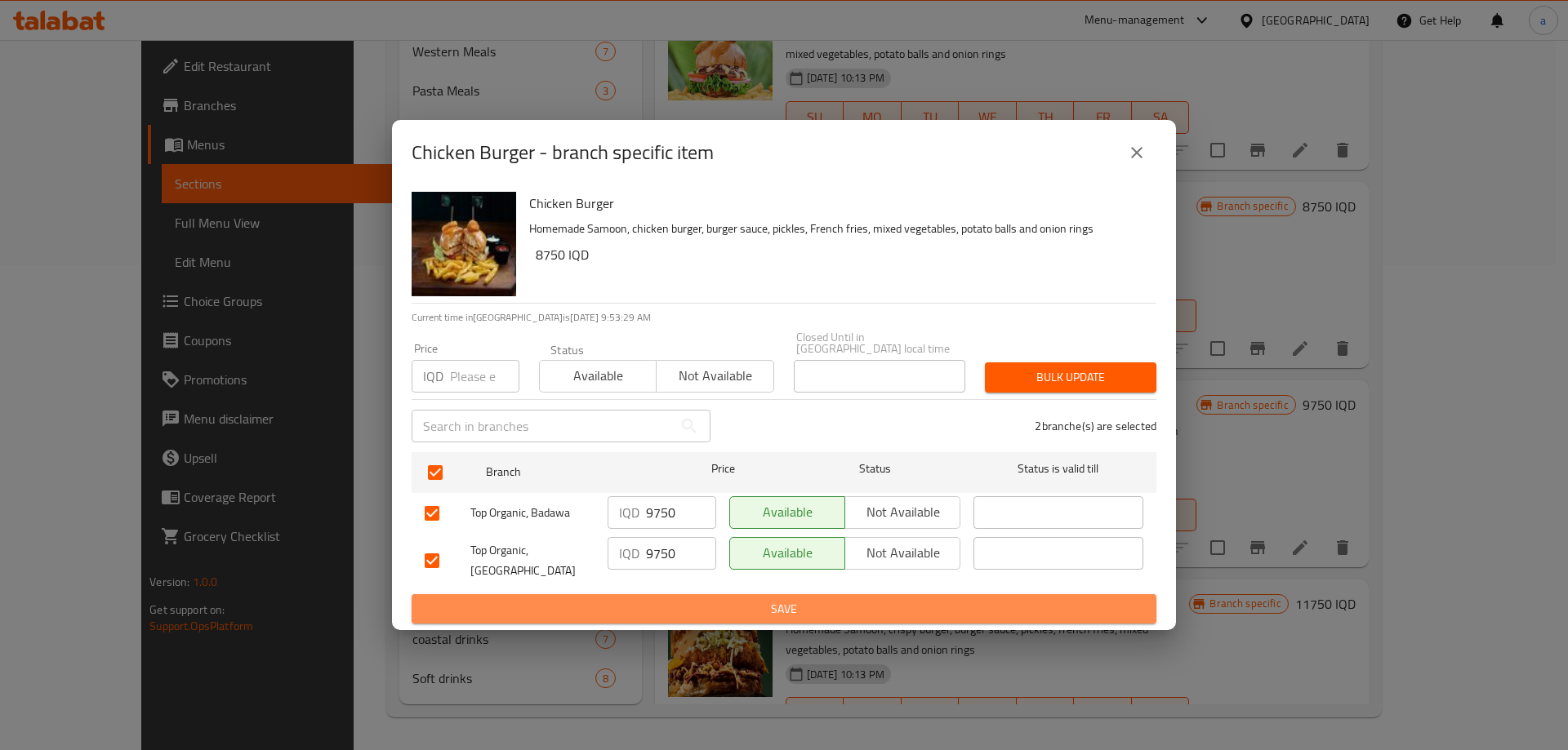
click at [791, 600] on span "Save" at bounding box center [784, 610] width 719 height 21
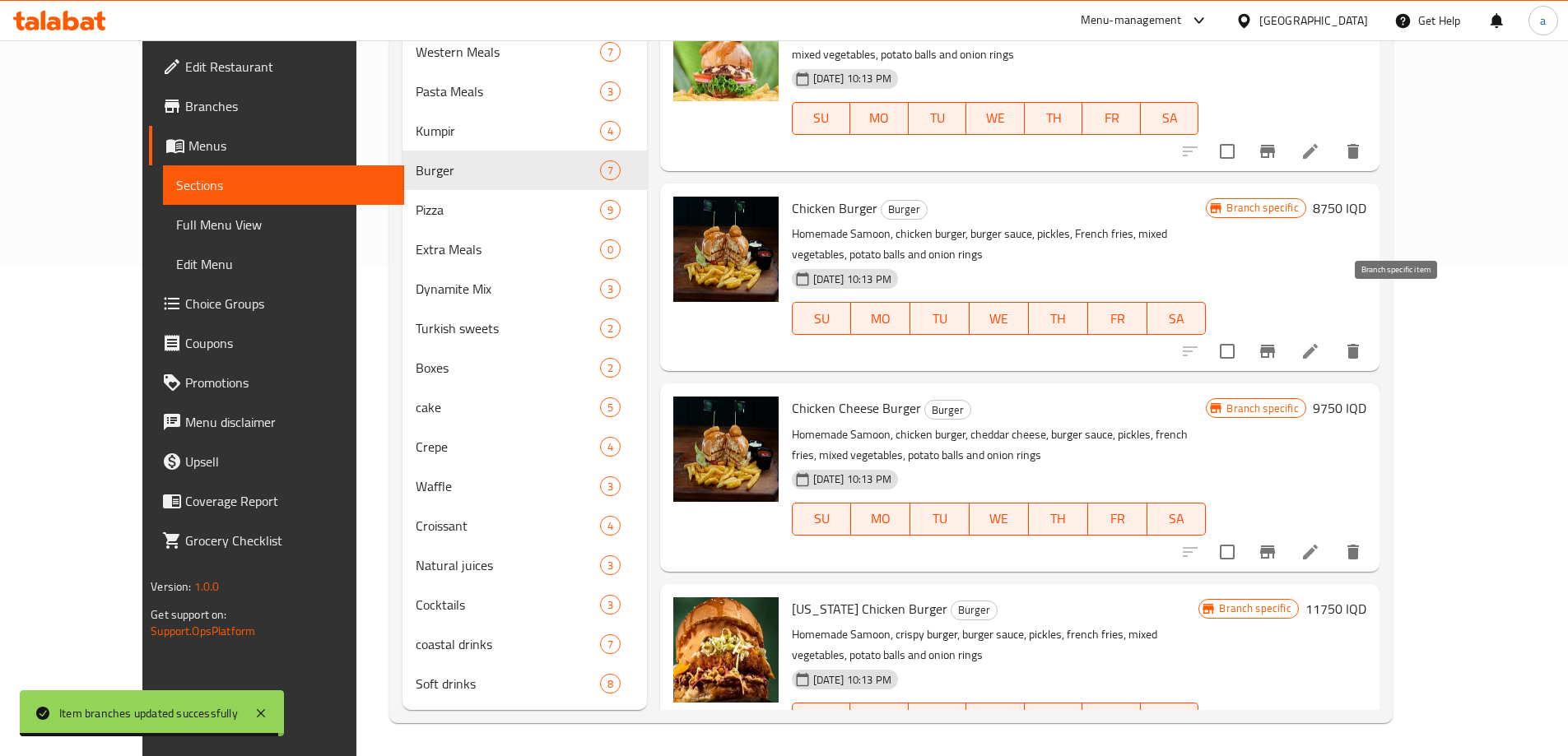
click at [1275, 345] on icon "Branch-specific-item" at bounding box center [1268, 352] width 15 height 13
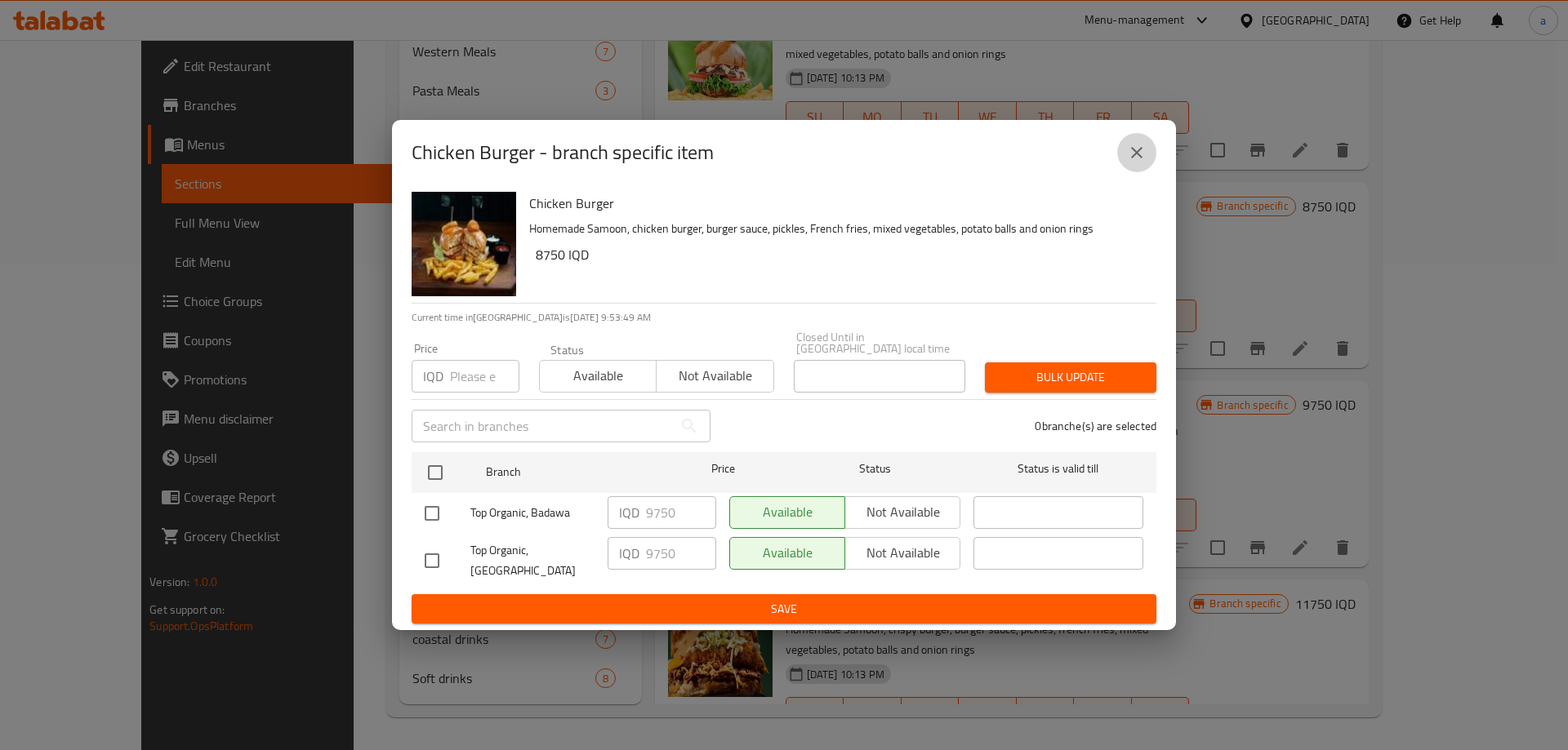
click at [1134, 160] on icon "close" at bounding box center [1136, 152] width 20 height 20
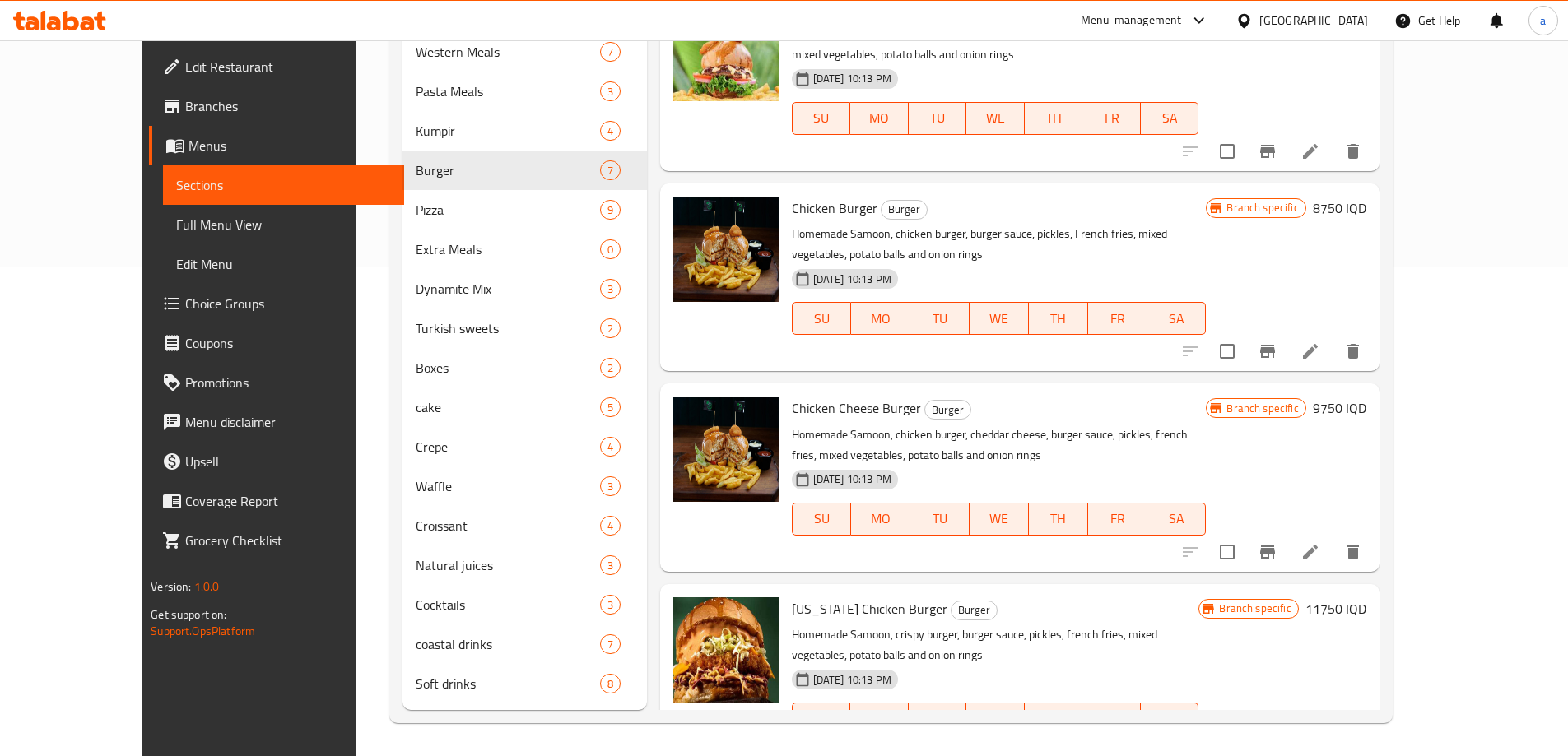
click at [1367, 196] on h6 "8750 IQD" at bounding box center [1340, 208] width 53 height 23
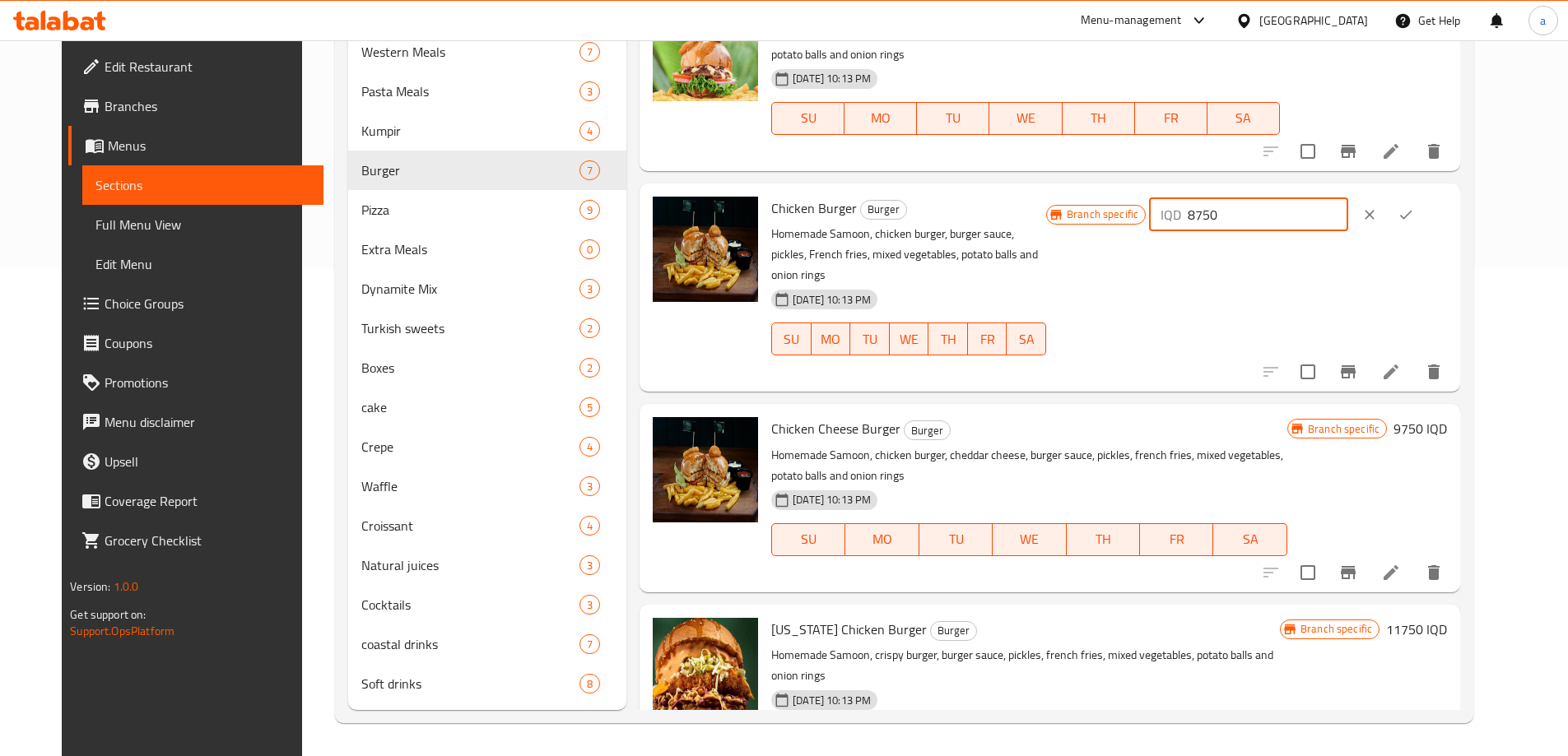
drag, startPoint x: 1350, startPoint y: 187, endPoint x: 1175, endPoint y: 193, distance: 175.1
click at [1175, 196] on div "Branch specific IQD 8750 ​" at bounding box center [1247, 215] width 401 height 36
paste input "9"
type input "9750"
click at [1424, 196] on button "ok" at bounding box center [1406, 215] width 36 height 36
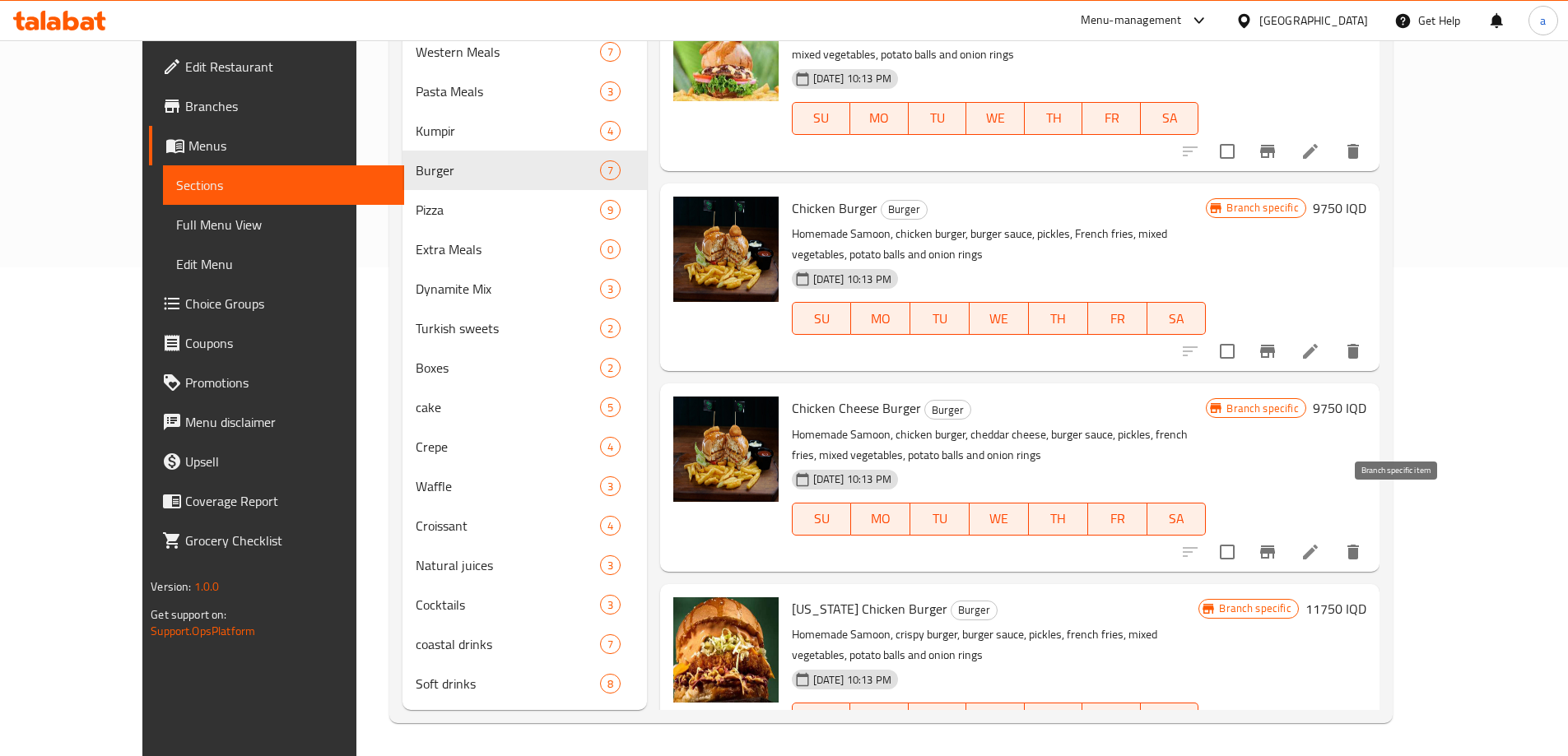
click at [1275, 545] on icon "Branch-specific-item" at bounding box center [1268, 552] width 15 height 13
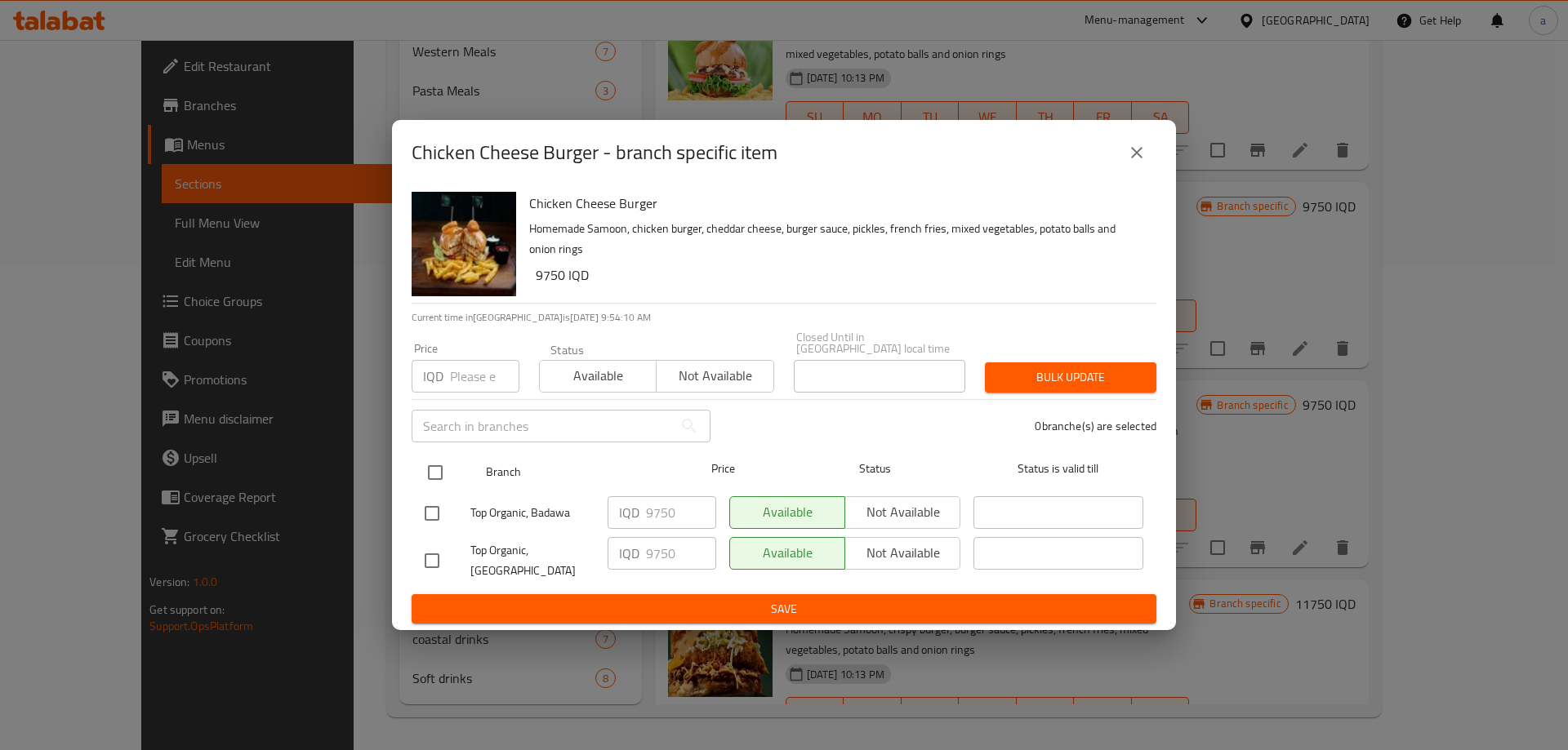
click at [433, 473] on input "checkbox" at bounding box center [435, 473] width 34 height 34
checkbox input "true"
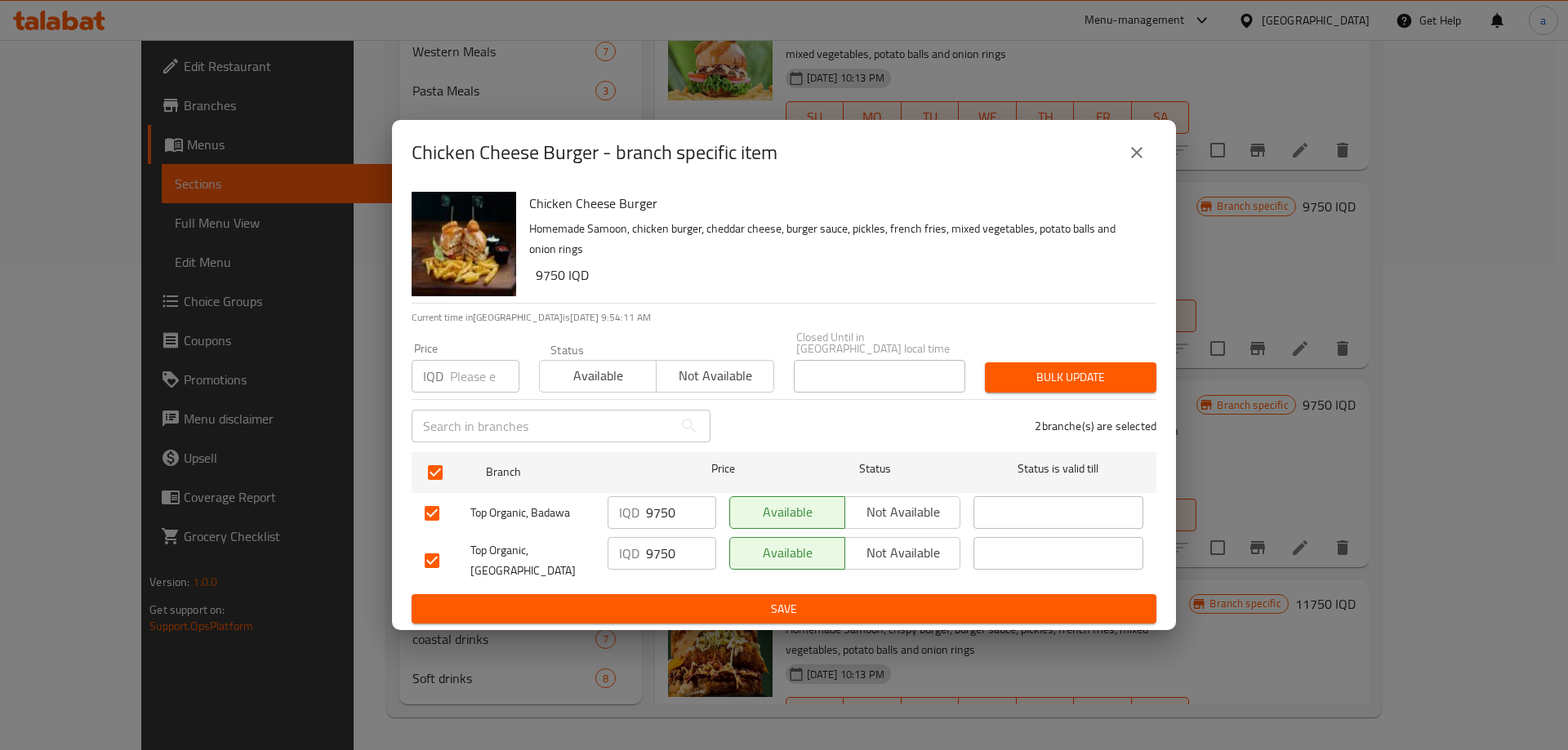
click at [672, 510] on input "9750" at bounding box center [681, 513] width 70 height 33
click at [658, 508] on input "9750" at bounding box center [681, 513] width 70 height 33
click at [660, 506] on input "9750" at bounding box center [681, 513] width 70 height 33
paste input "10."
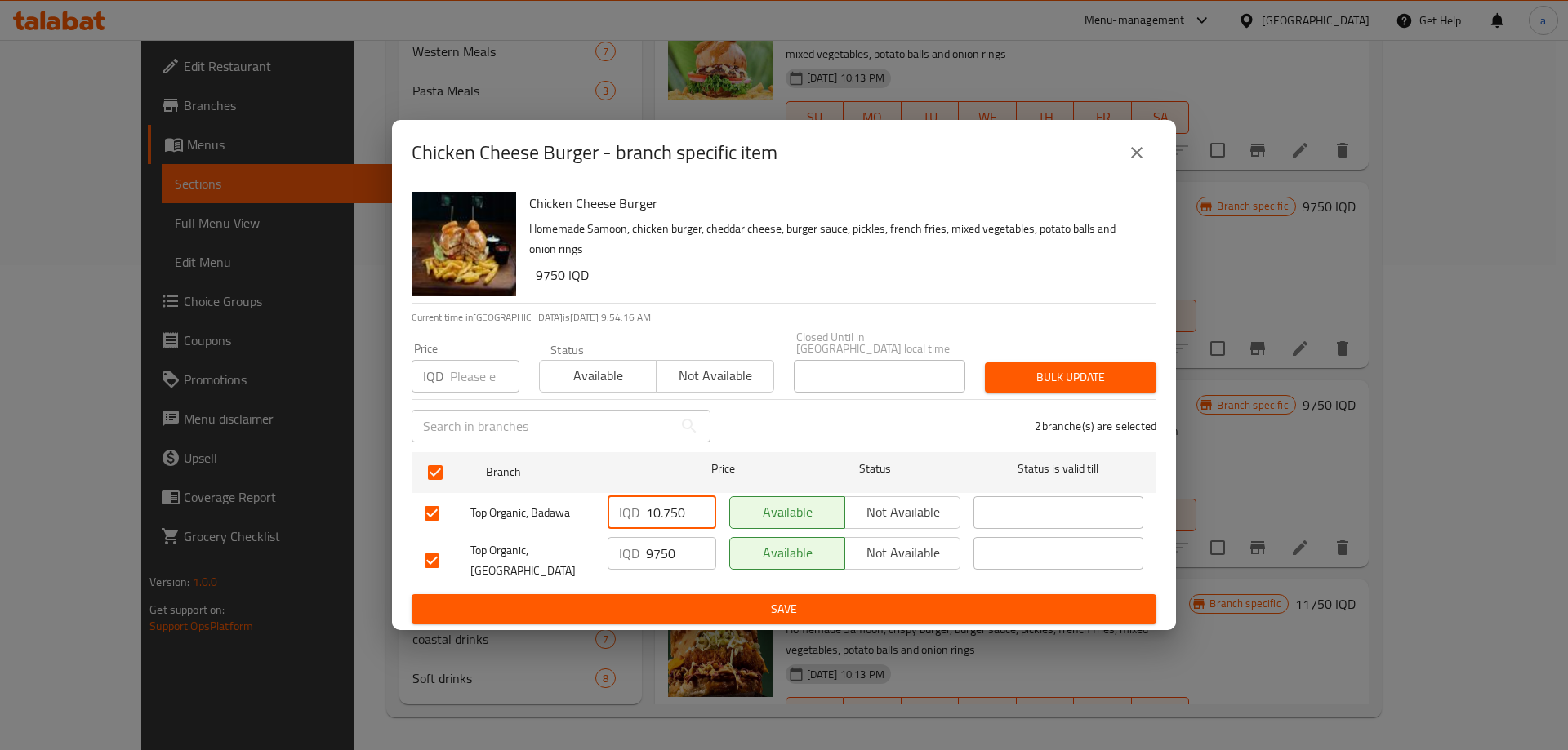
click at [659, 502] on input "10.750" at bounding box center [681, 513] width 70 height 33
click at [671, 503] on input "10750" at bounding box center [681, 513] width 70 height 33
type input "10750"
click at [661, 557] on input "9750" at bounding box center [681, 553] width 70 height 33
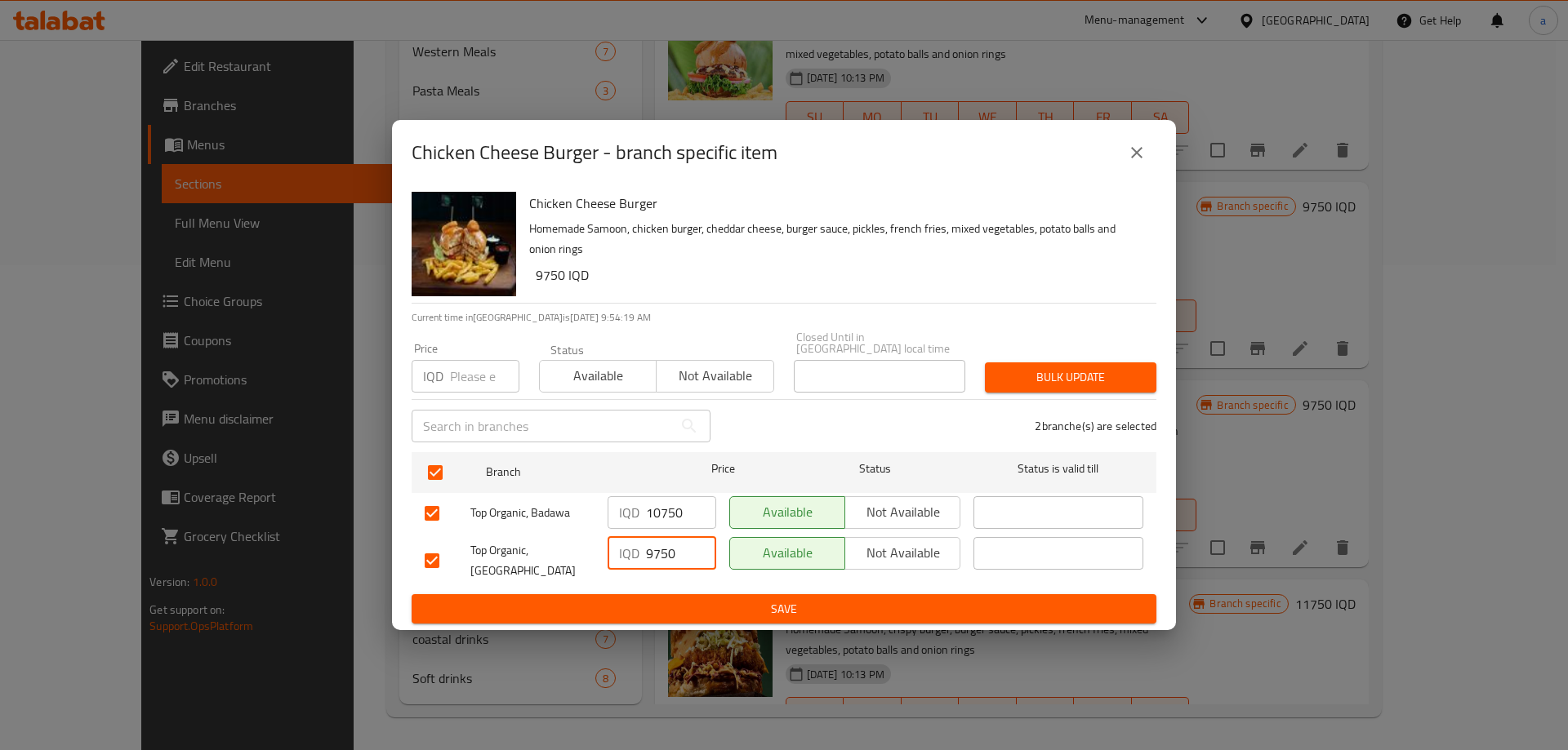
click at [661, 557] on input "9750" at bounding box center [681, 553] width 70 height 33
paste input "10"
type input "10750"
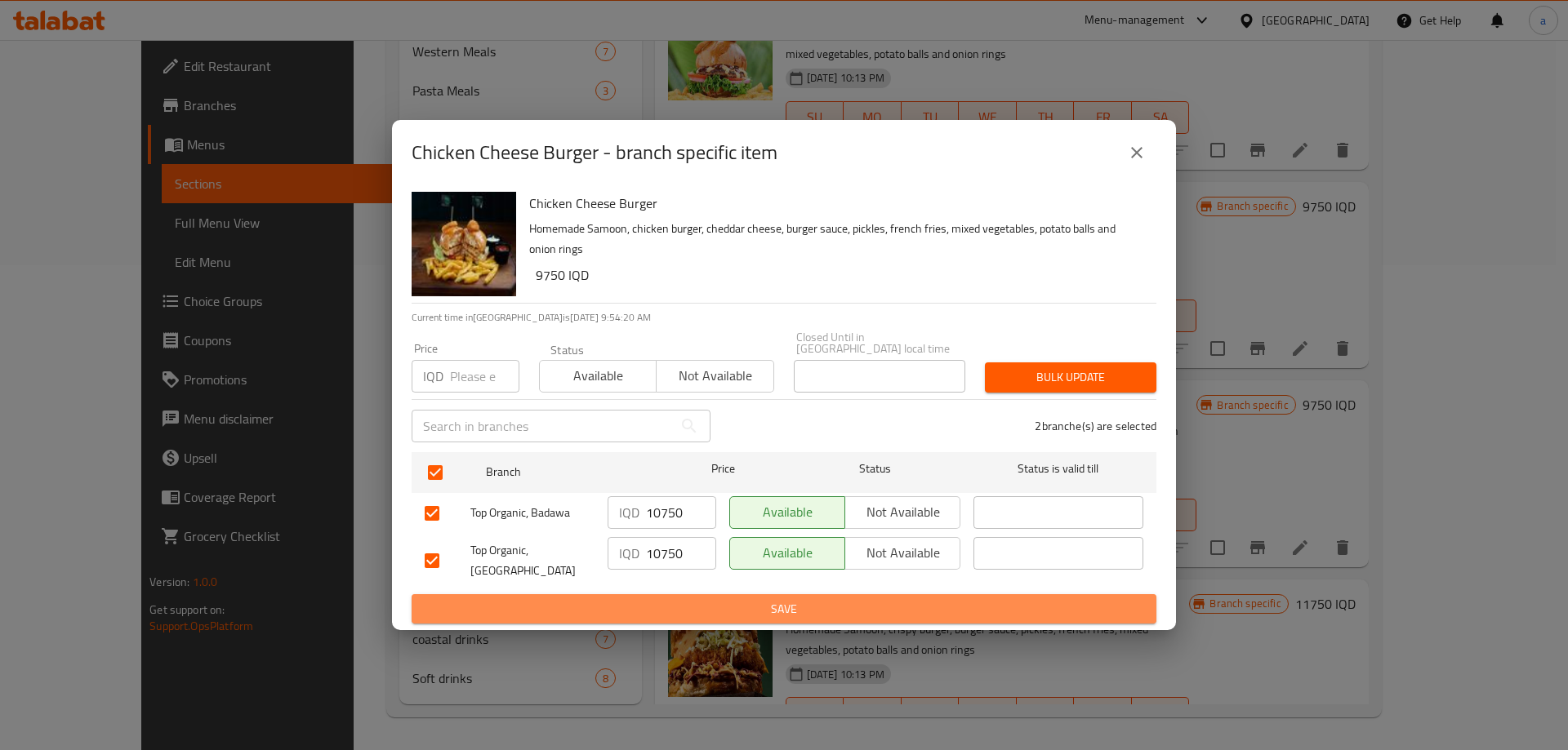
click at [719, 600] on span "Save" at bounding box center [784, 610] width 719 height 21
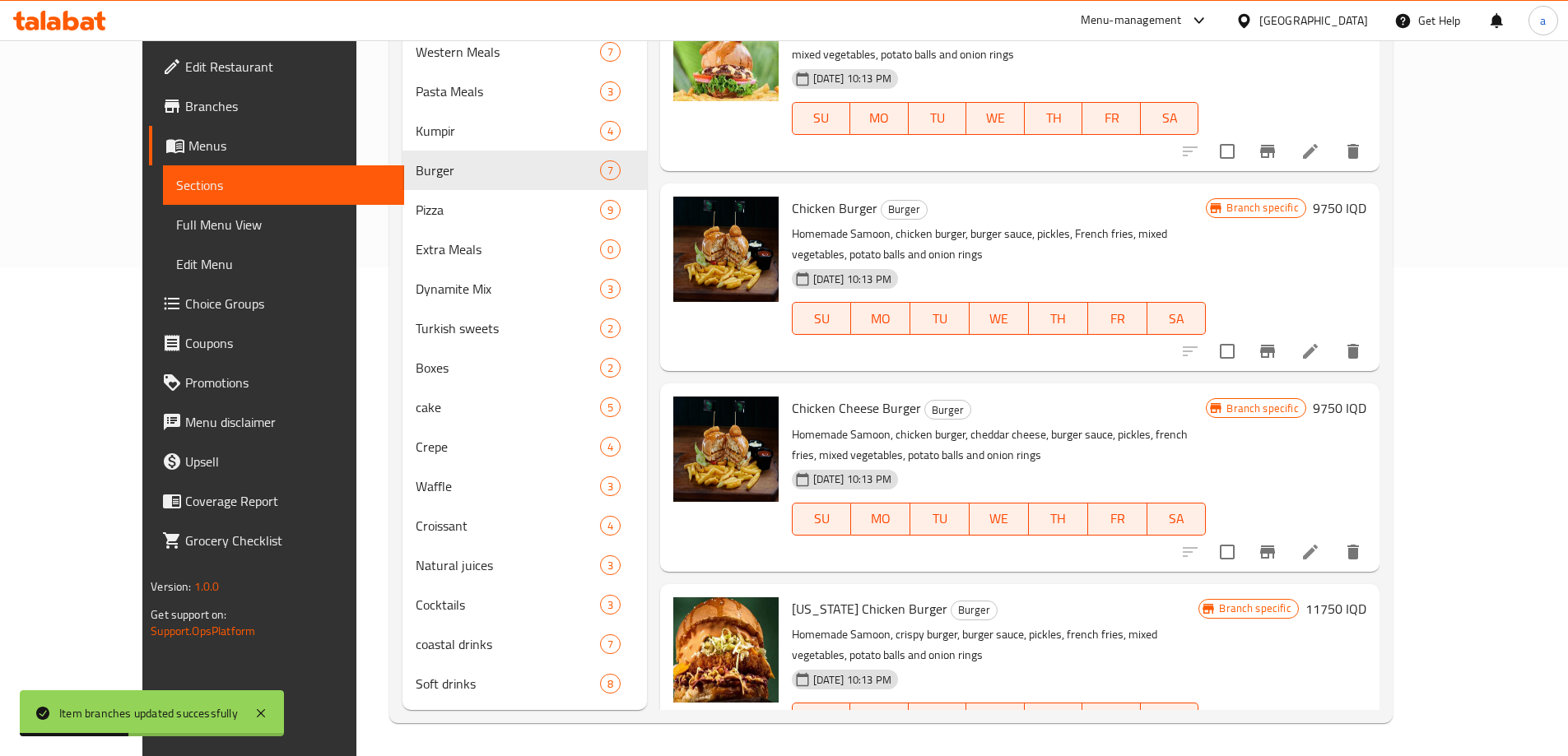
click at [1367, 397] on h6 "9750 IQD" at bounding box center [1340, 408] width 53 height 23
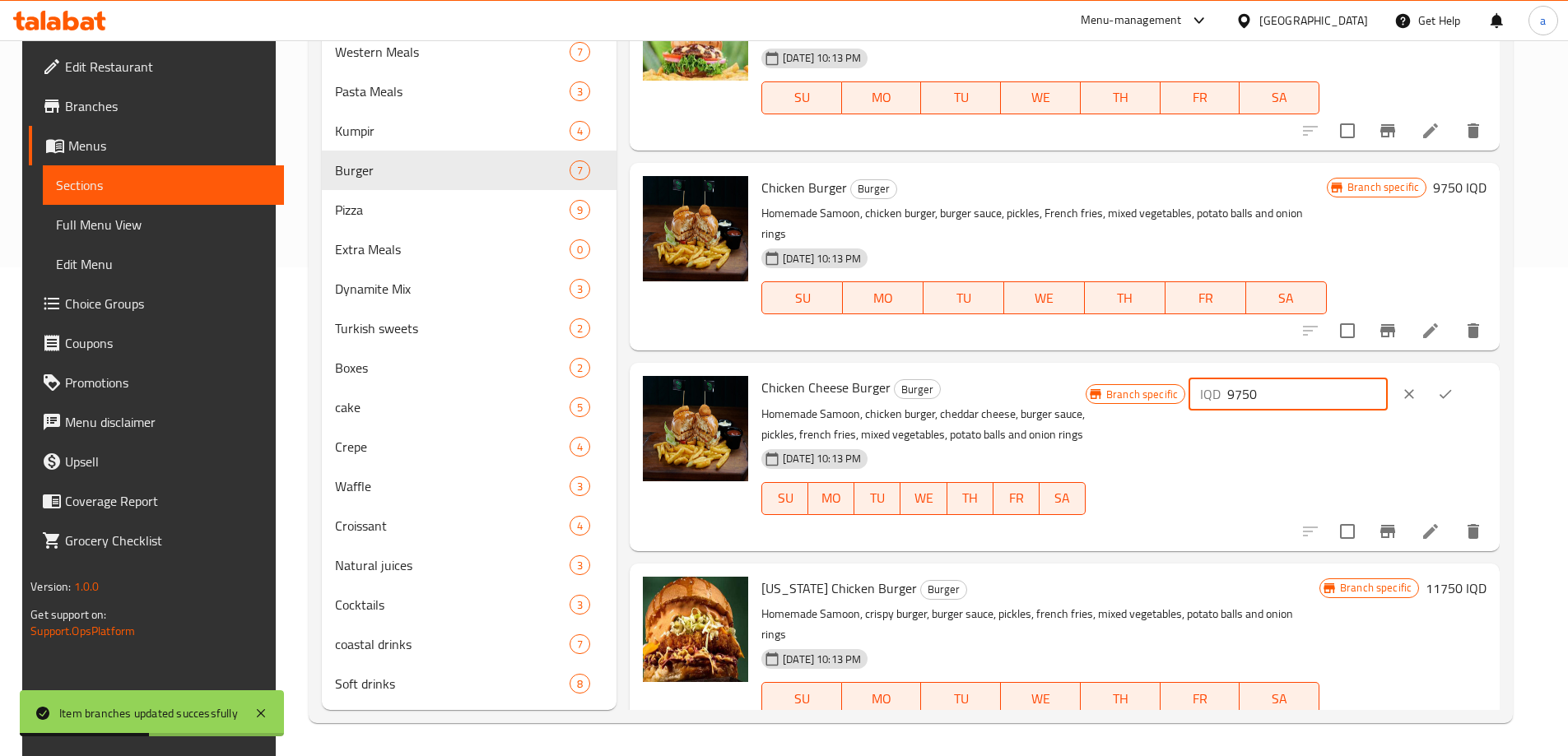
click at [1304, 379] on input "9750" at bounding box center [1307, 394] width 159 height 33
click at [1289, 381] on input "9750" at bounding box center [1307, 394] width 159 height 33
paste input "10"
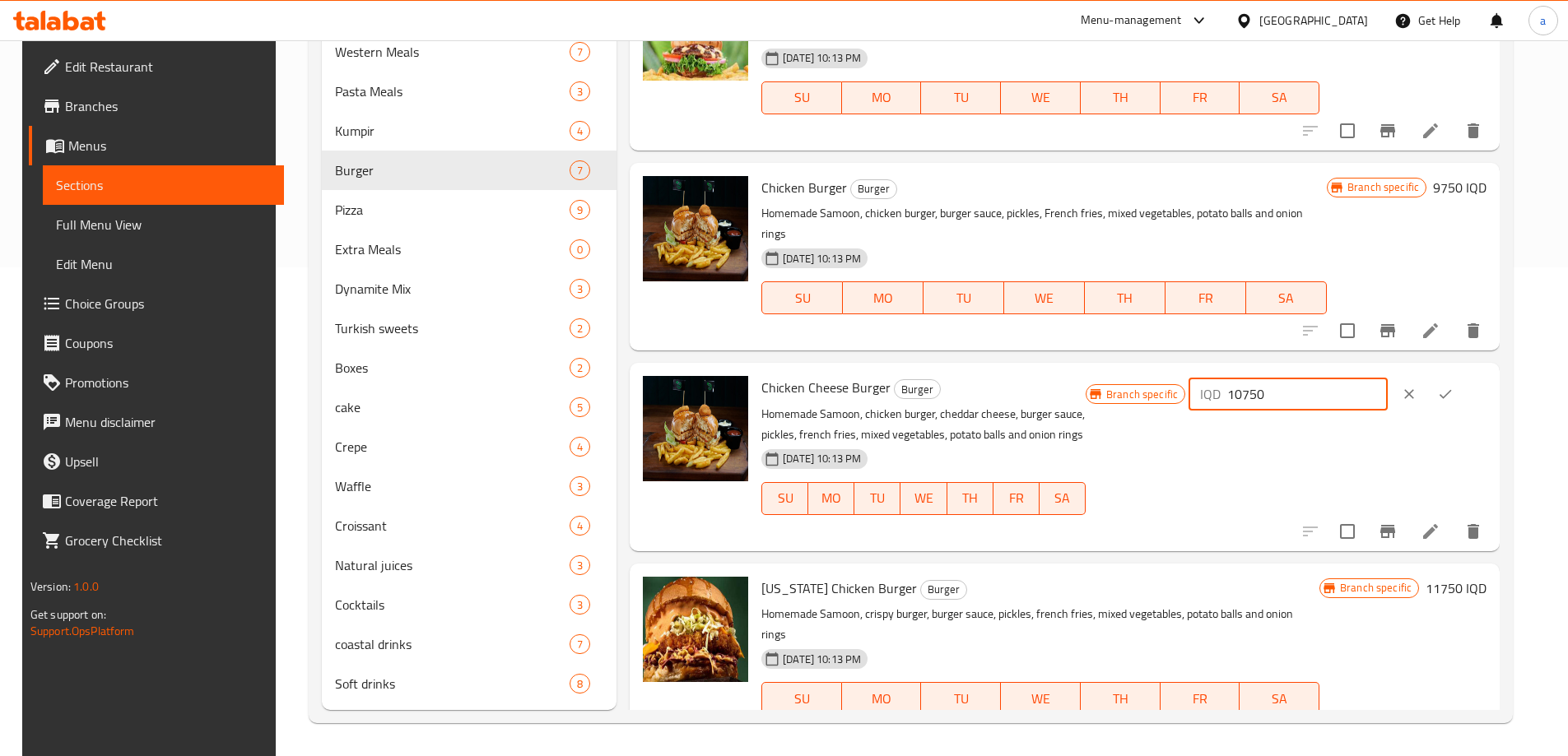
type input "10750"
click at [1454, 386] on icon "ok" at bounding box center [1445, 394] width 16 height 16
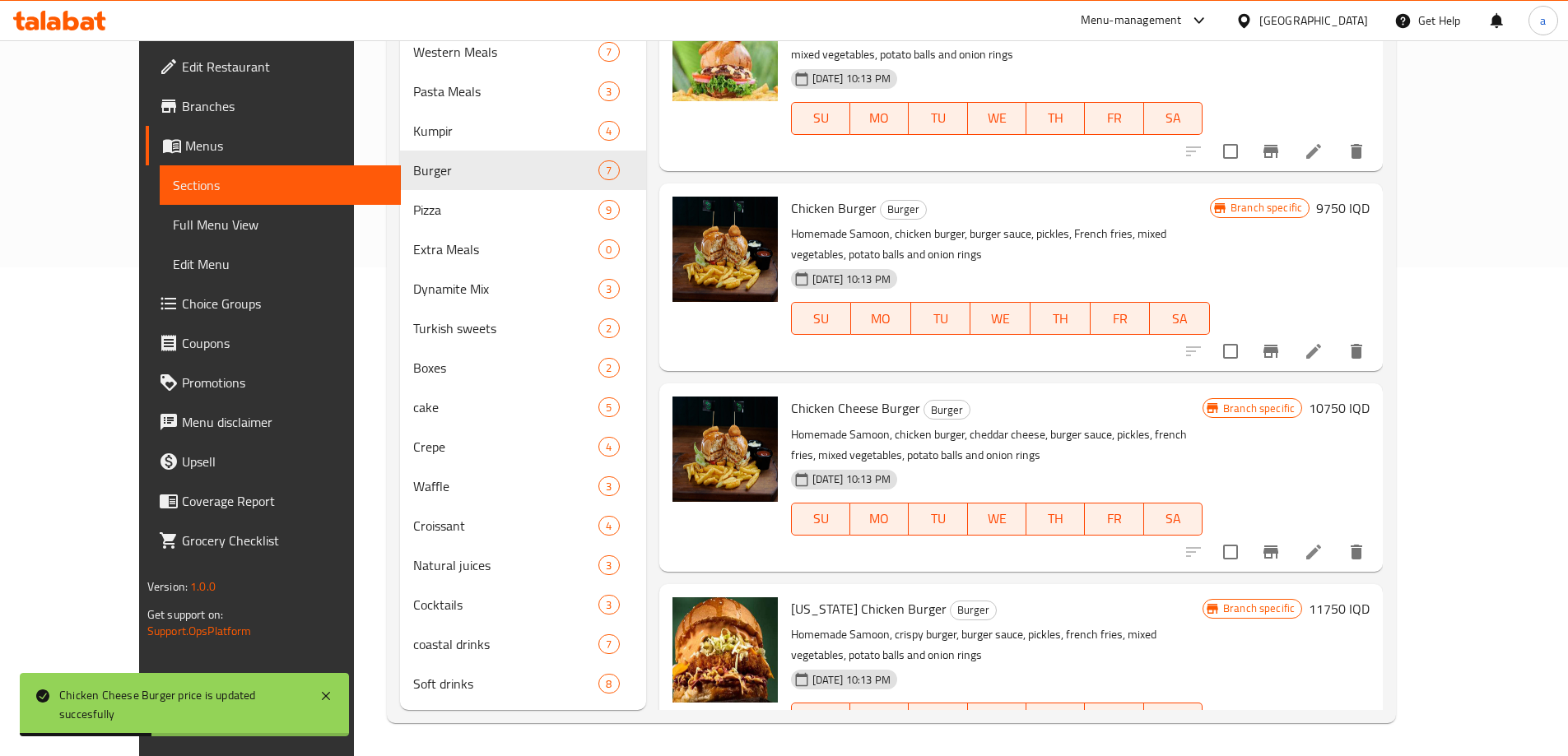
click at [173, 226] on span "Full Menu View" at bounding box center [279, 224] width 215 height 20
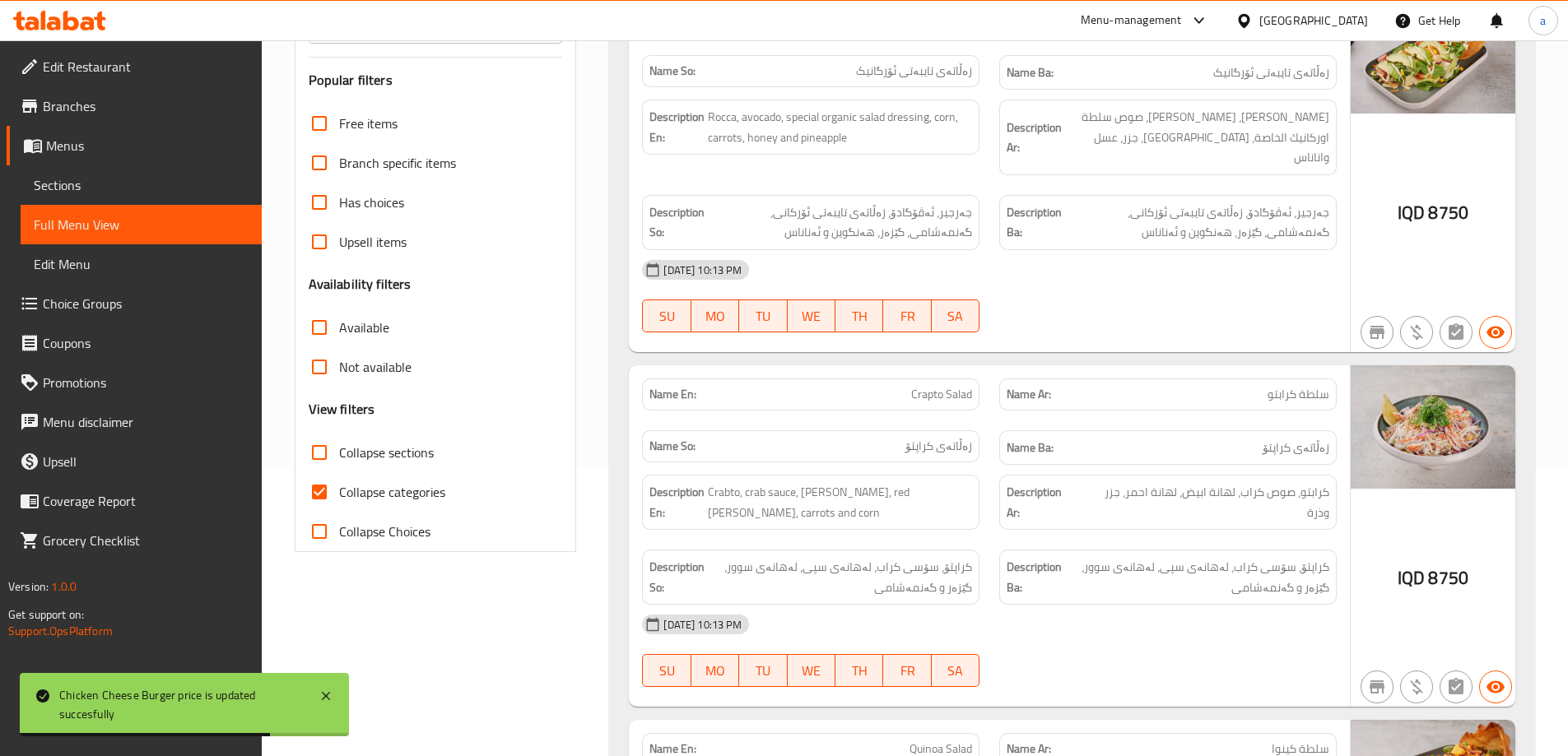
scroll to position [494, 0]
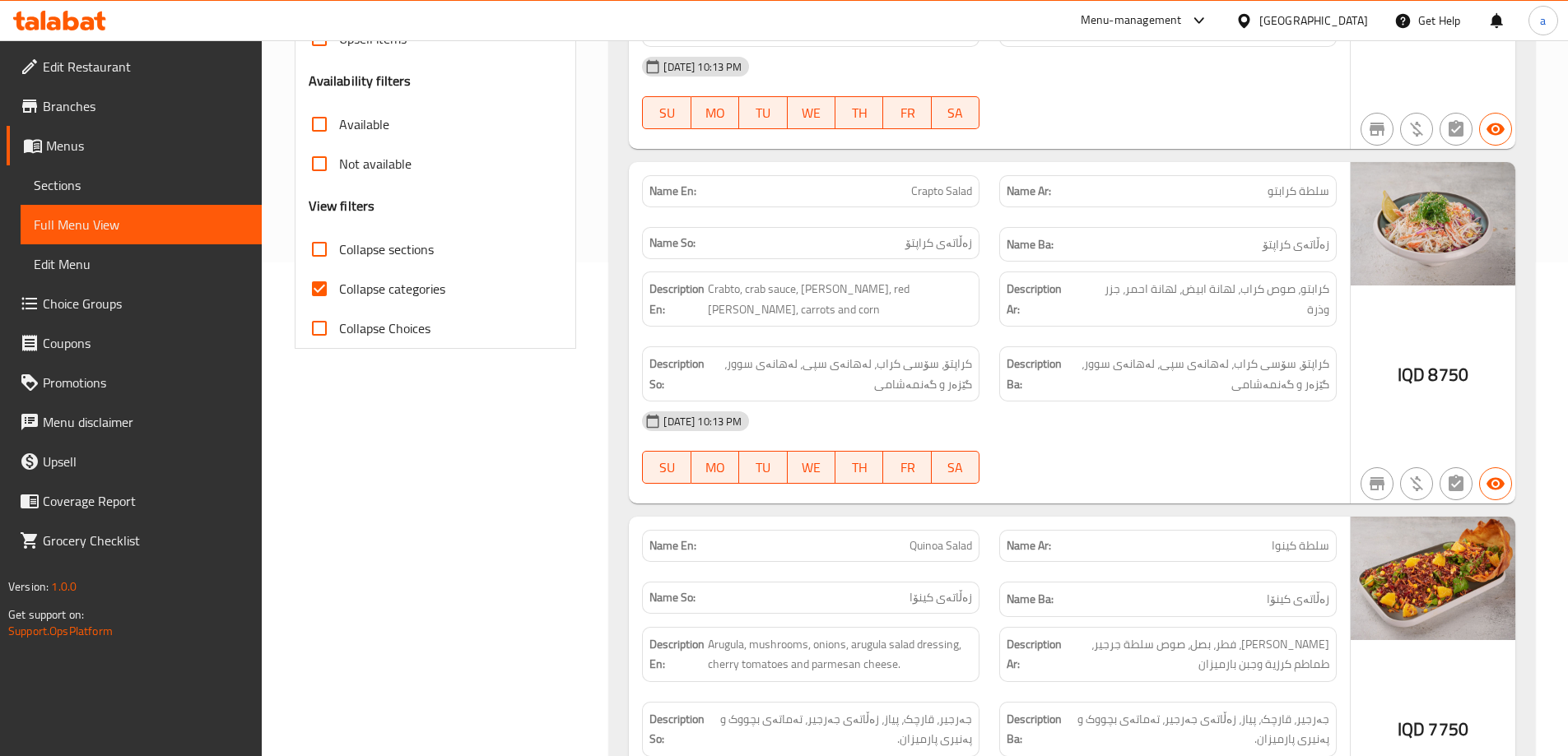
click at [371, 255] on span "Collapse sections" at bounding box center [386, 249] width 94 height 20
click at [340, 255] on input "Collapse sections" at bounding box center [319, 249] width 39 height 39
checkbox input "true"
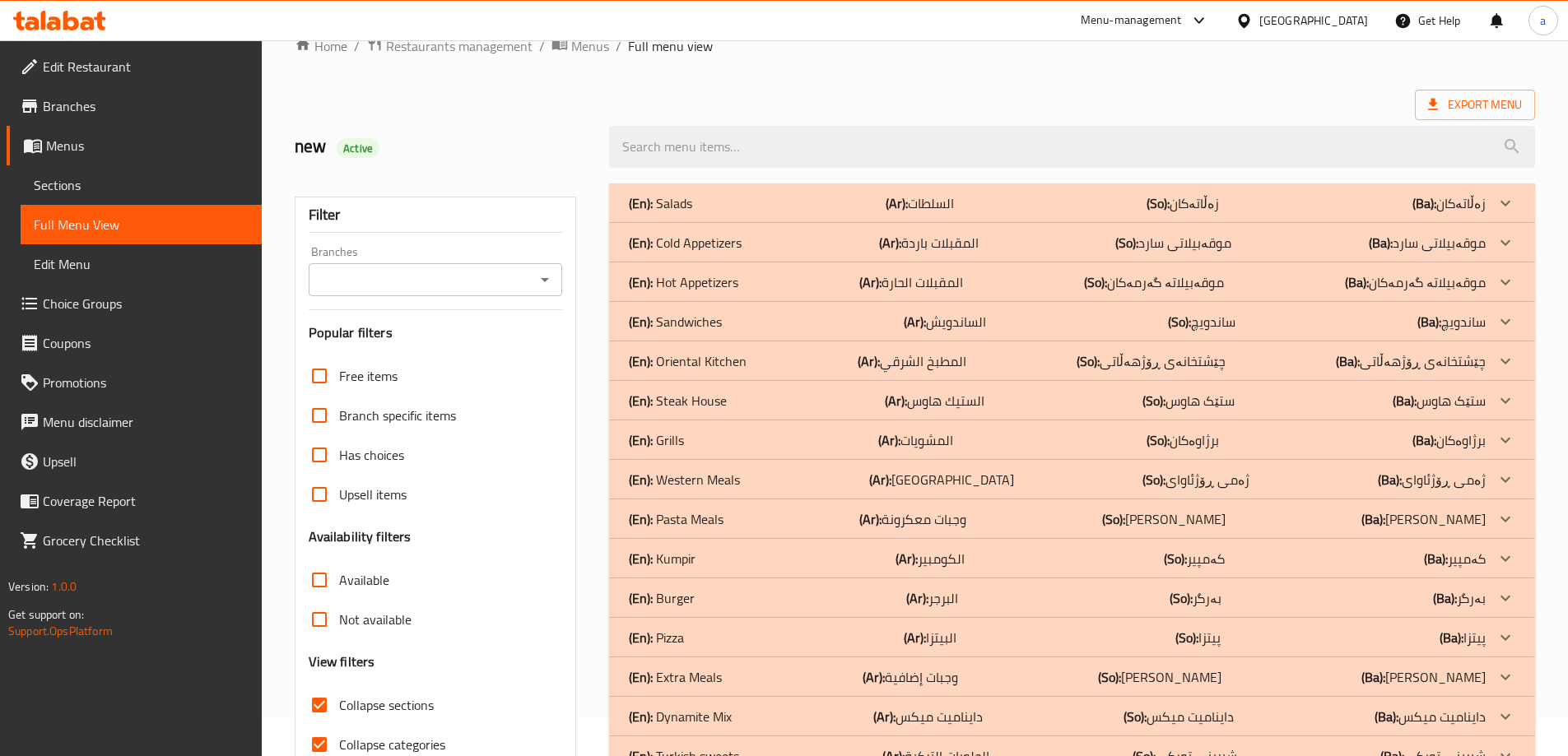
scroll to position [0, 0]
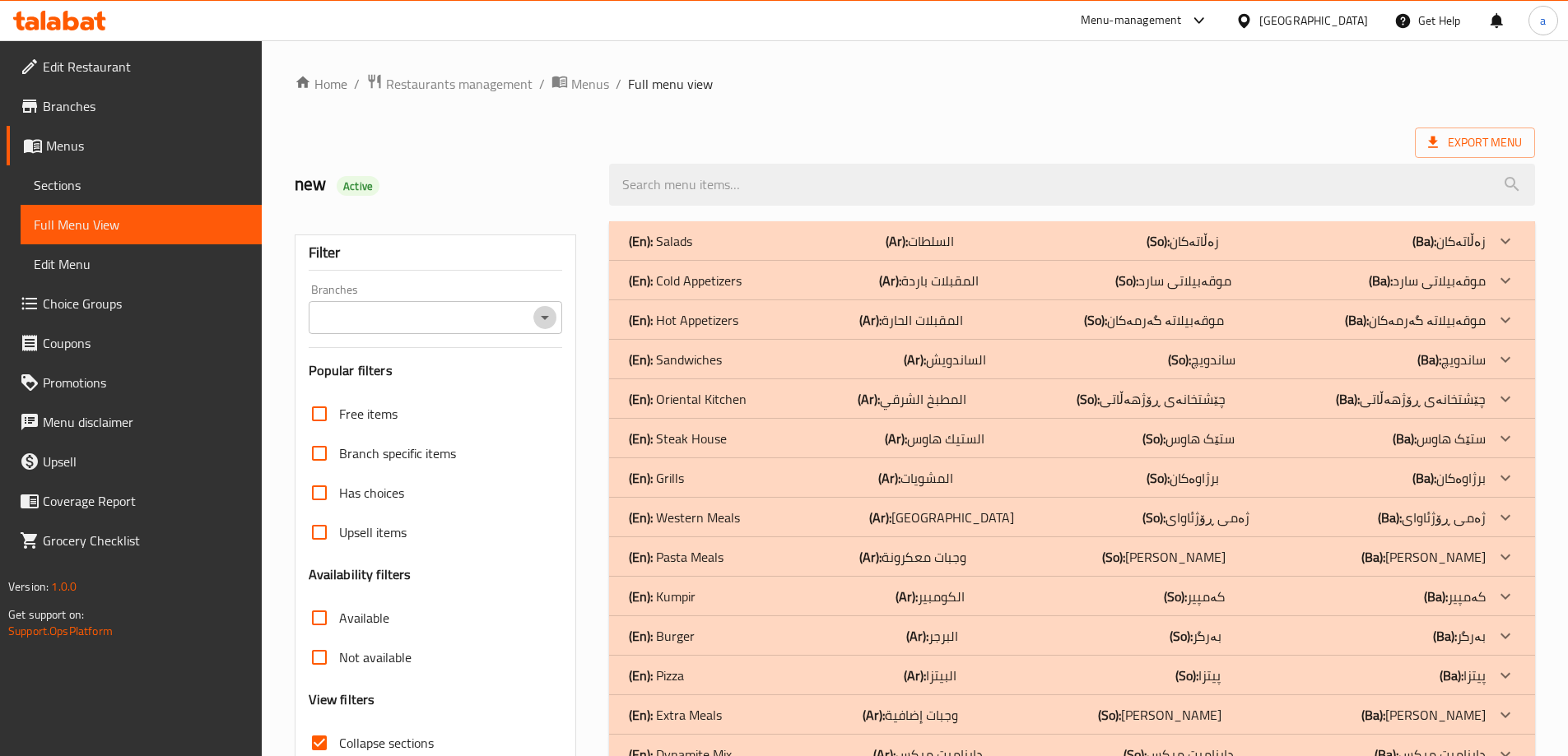
click at [550, 317] on icon "Open" at bounding box center [545, 317] width 20 height 20
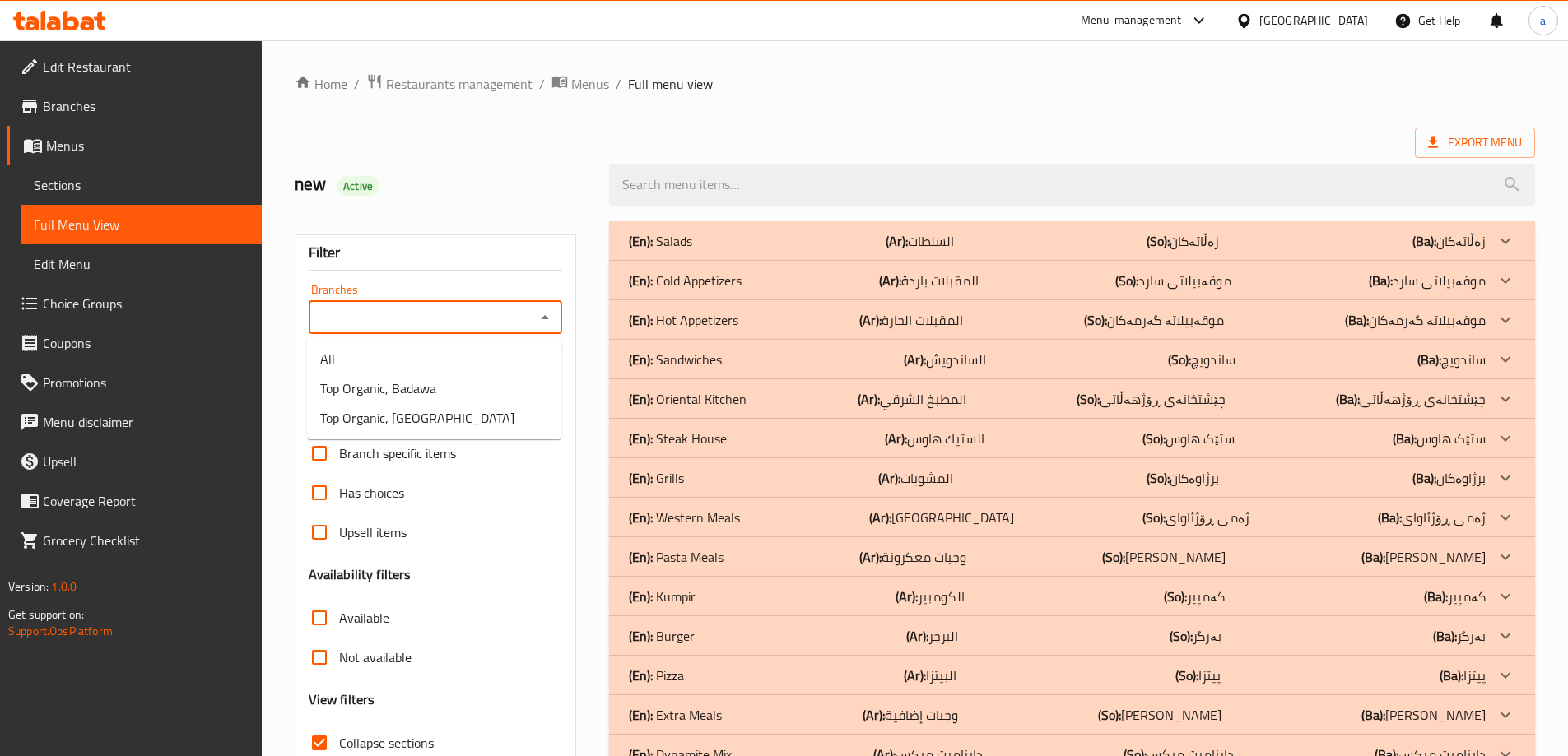
click at [558, 322] on div "Branches" at bounding box center [436, 317] width 255 height 33
click at [541, 318] on icon "Close" at bounding box center [545, 317] width 20 height 20
click at [541, 318] on icon "Open" at bounding box center [545, 317] width 20 height 20
click at [504, 388] on li "Top Organic, Badawa" at bounding box center [434, 388] width 255 height 30
type input "Top Organic, Badawa"
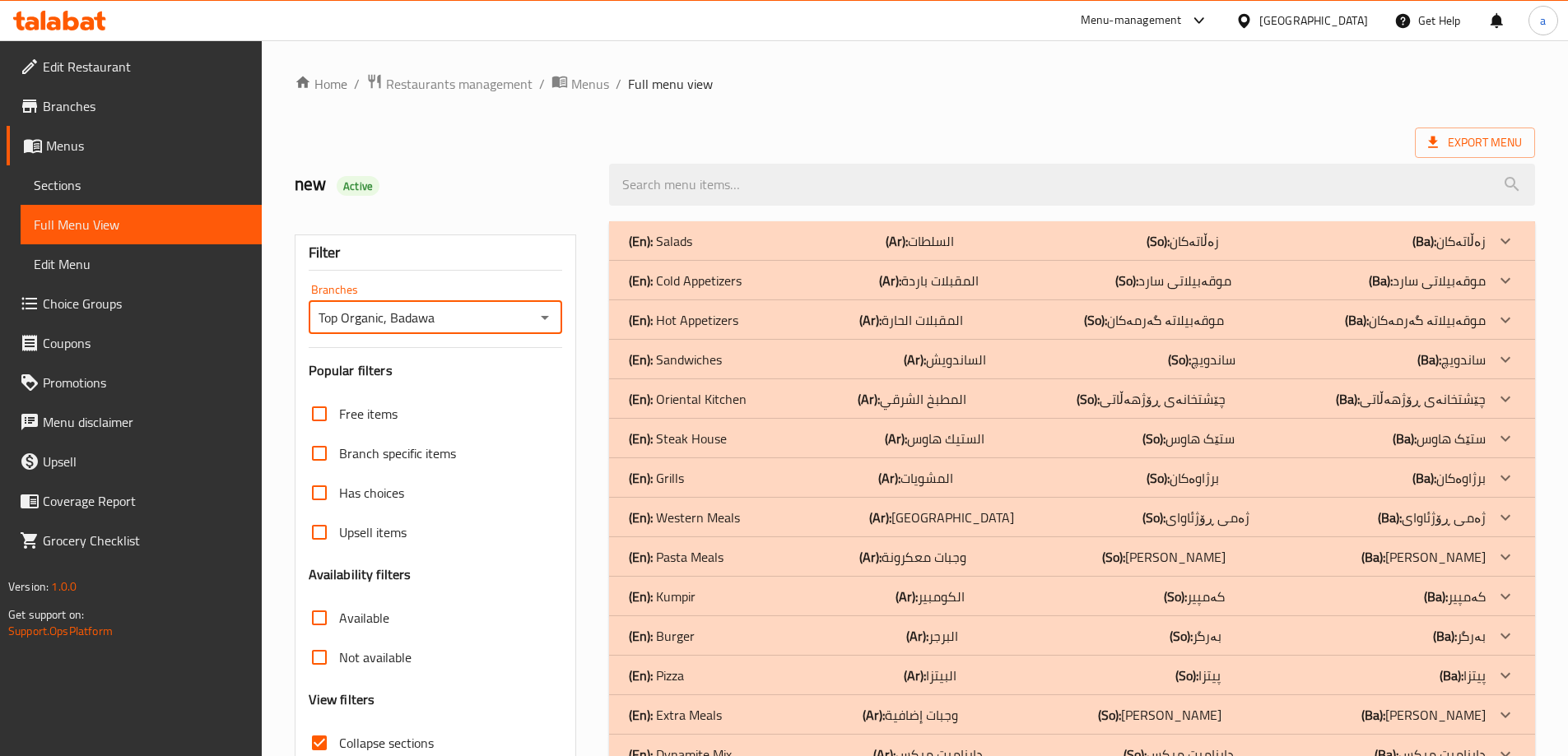
click at [1485, 251] on p "(Ba): بەرگر" at bounding box center [1449, 241] width 73 height 20
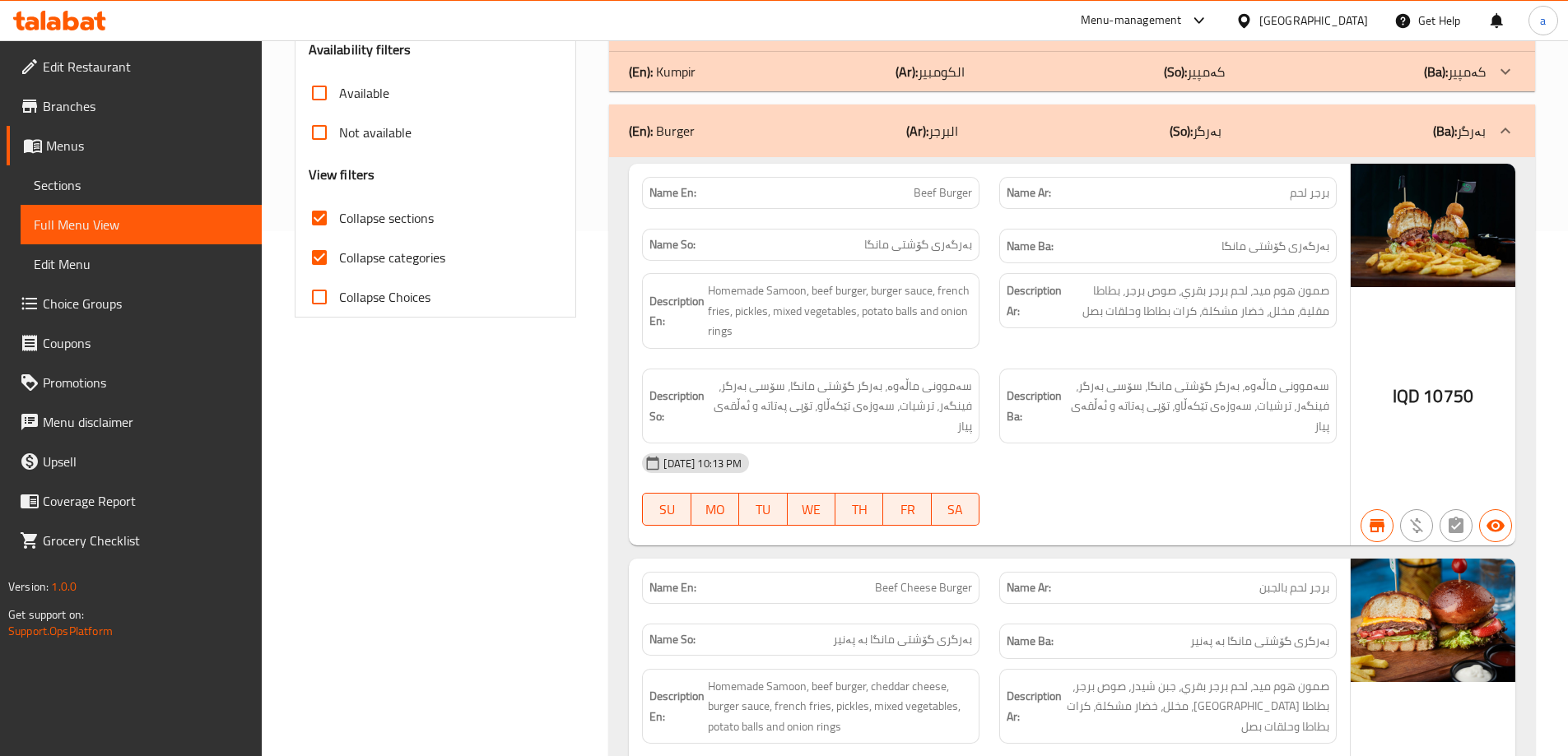
scroll to position [521, 0]
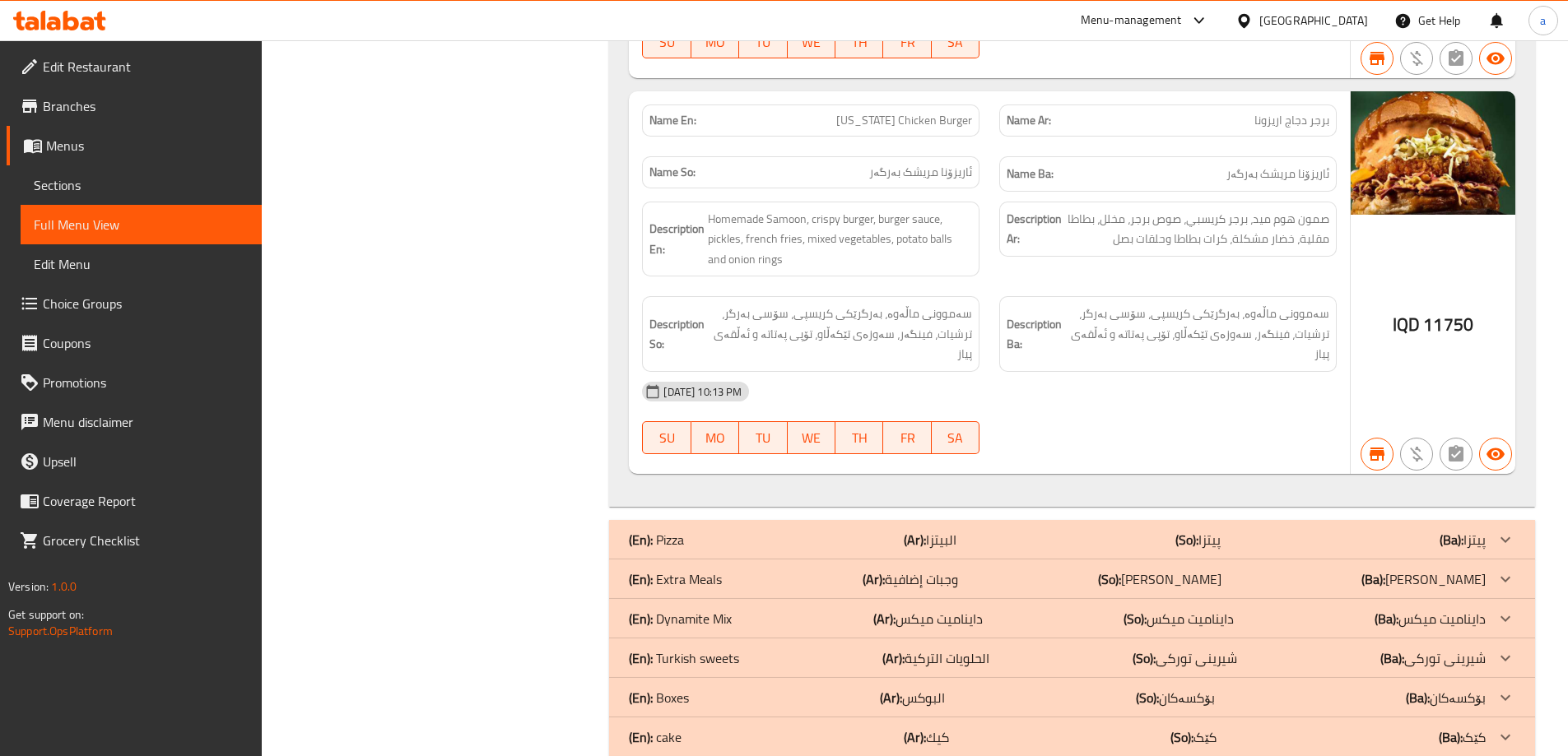
scroll to position [2743, 0]
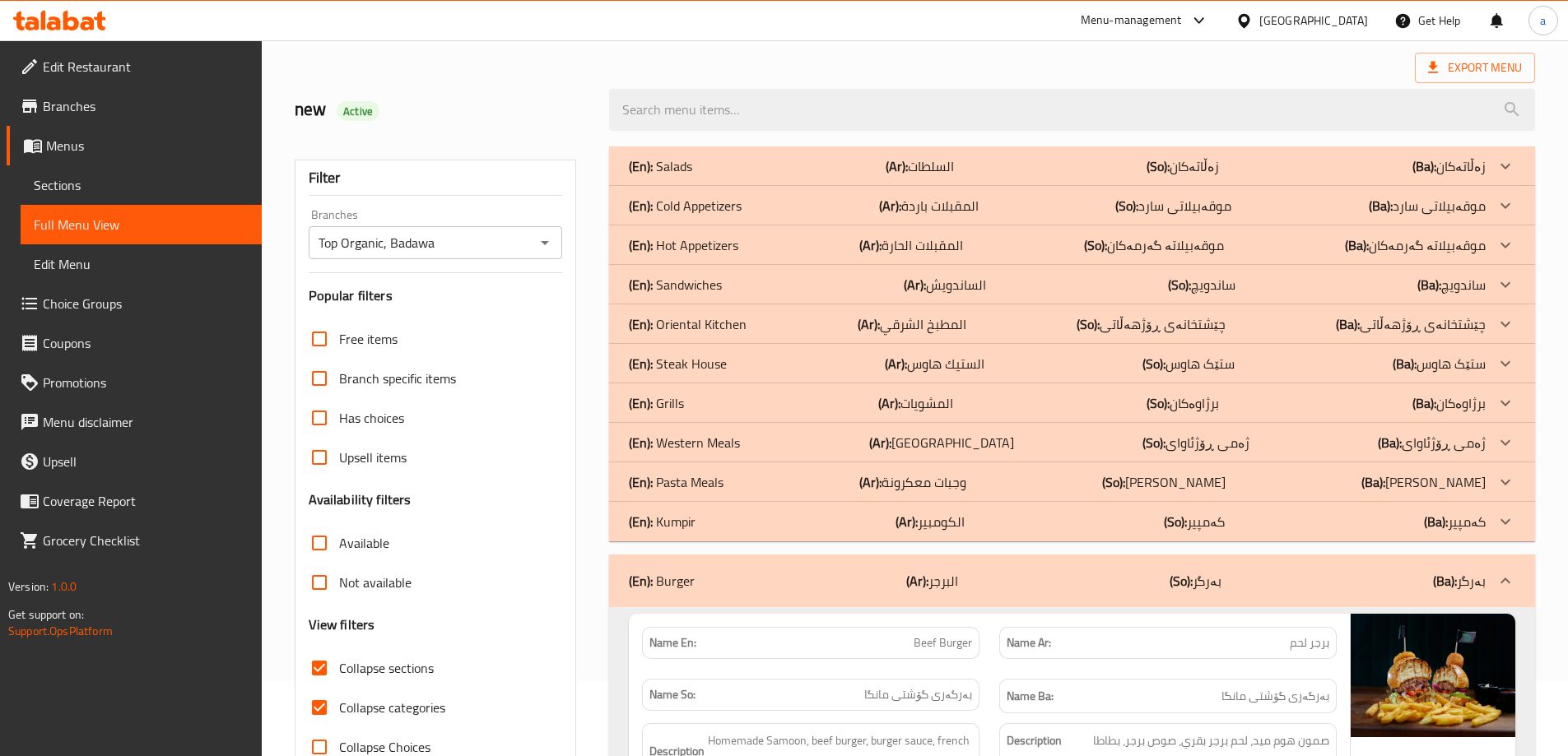
scroll to position [93, 0]
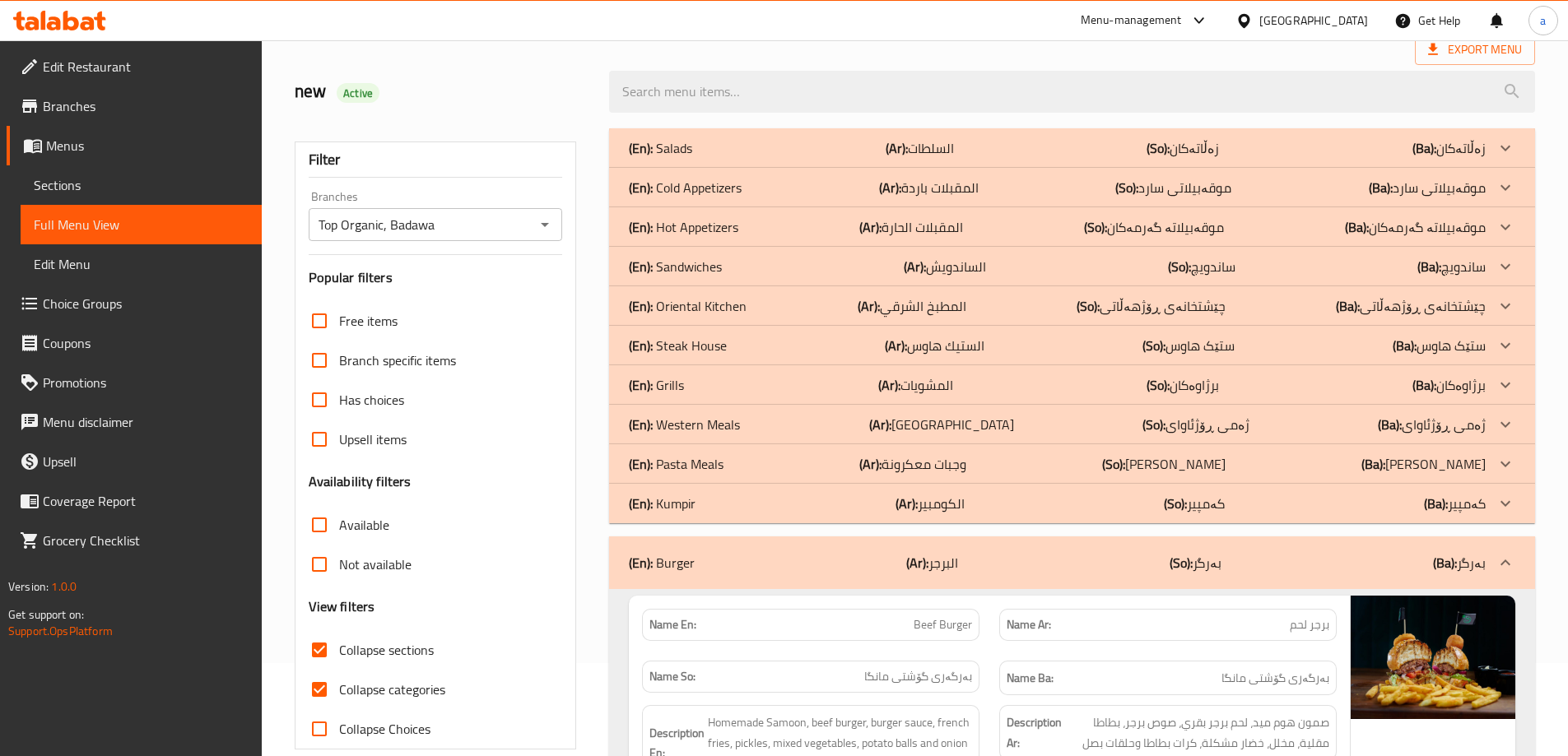
click at [393, 696] on span "Collapse categories" at bounding box center [392, 689] width 106 height 20
click at [340, 696] on input "Collapse categories" at bounding box center [319, 689] width 39 height 39
checkbox input "false"
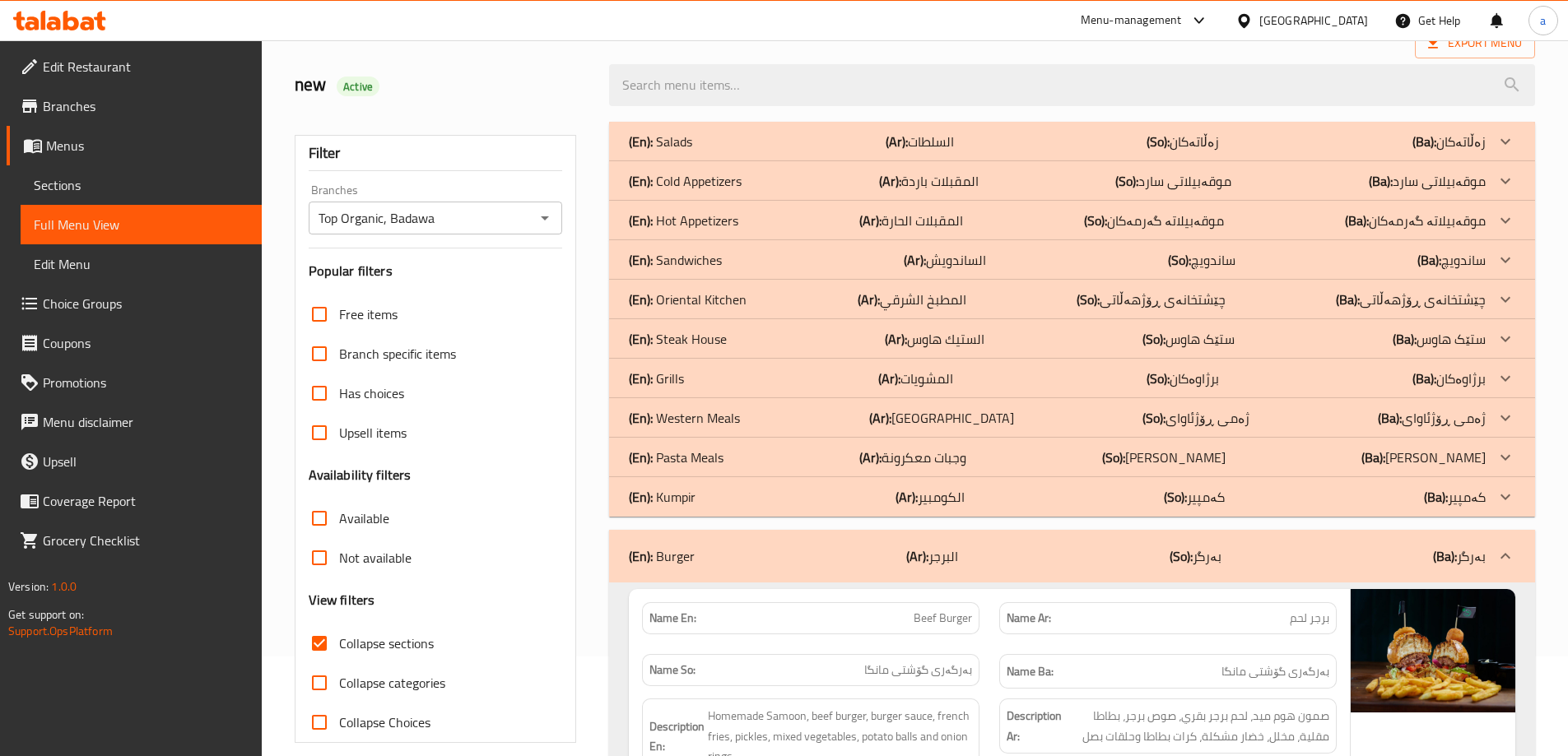
scroll to position [50, 0]
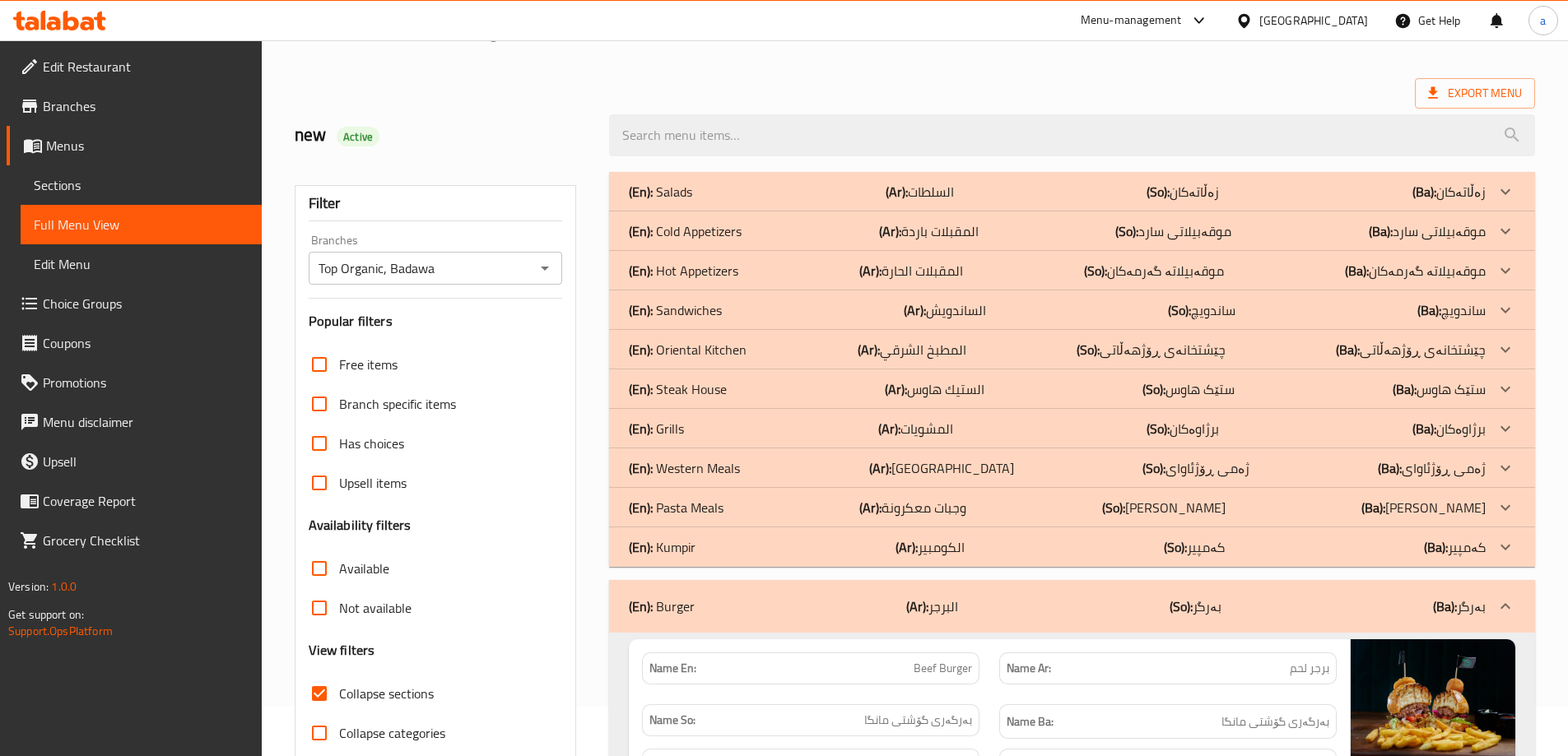
click at [545, 261] on icon "Open" at bounding box center [545, 268] width 20 height 20
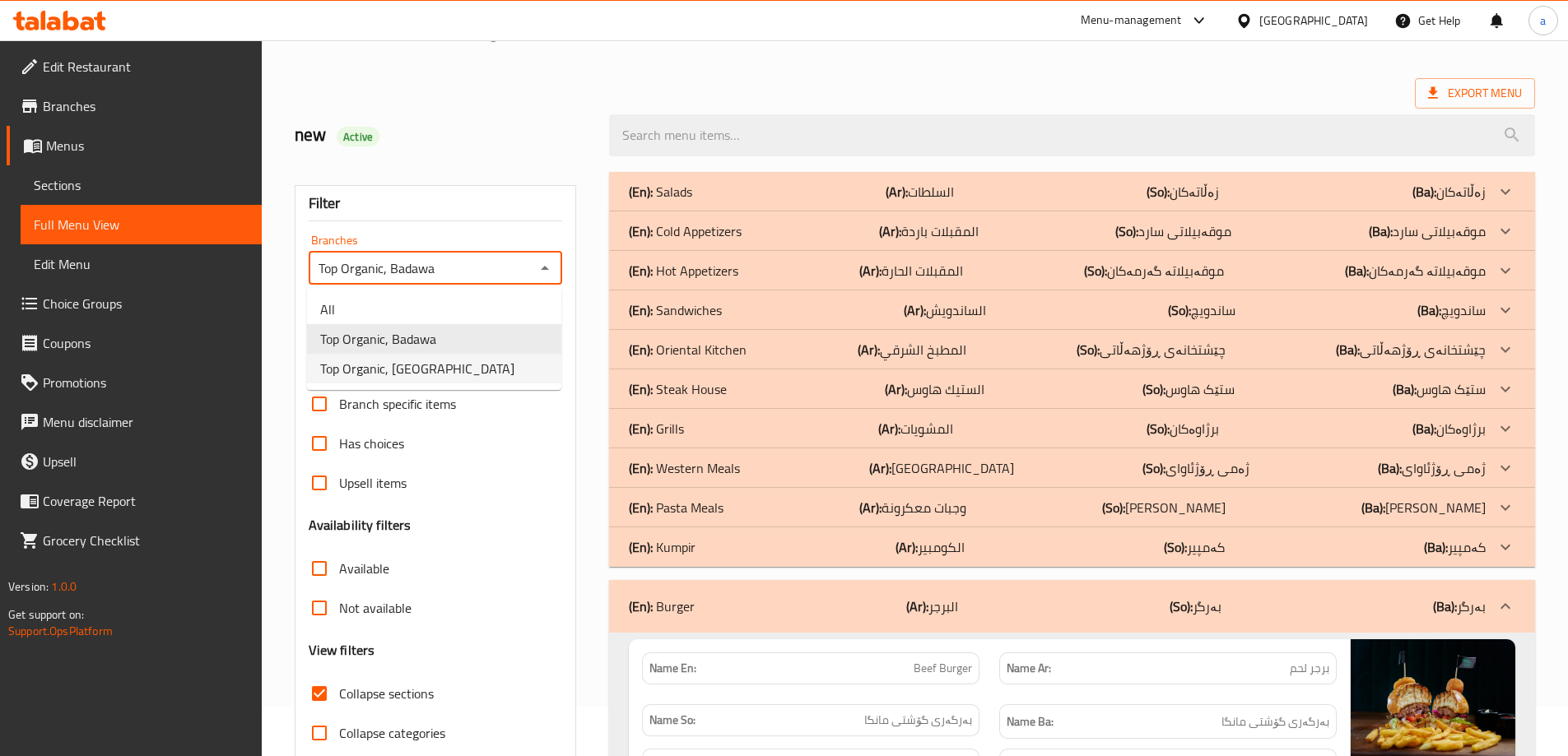
click at [481, 366] on li "Top Organic, [GEOGRAPHIC_DATA]" at bounding box center [434, 368] width 255 height 30
type input "Top Organic, [GEOGRAPHIC_DATA]"
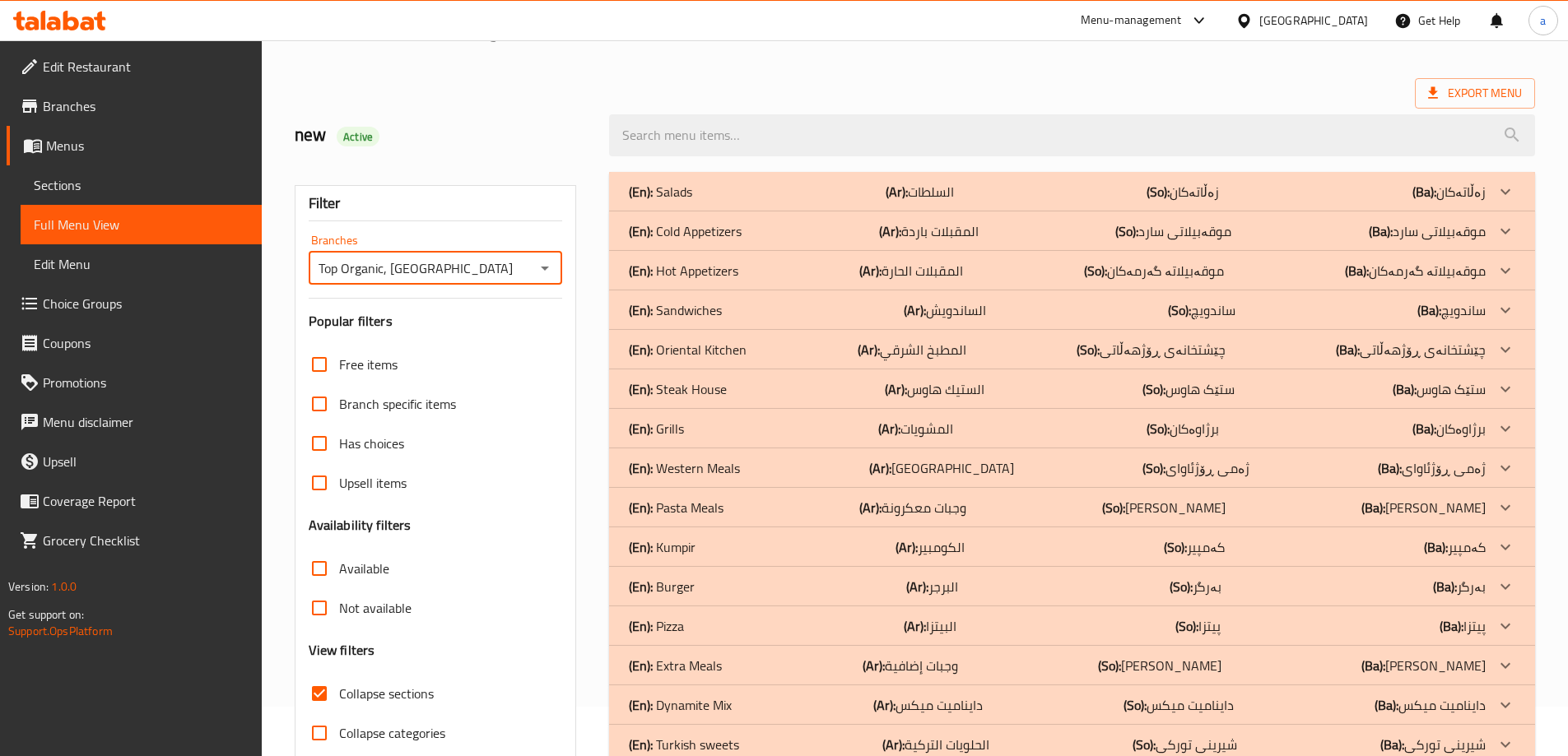
click at [1007, 201] on div "(En): Burger (Ar): البرجر (So): بەرگر (Ba): بەرگر" at bounding box center [1057, 192] width 857 height 20
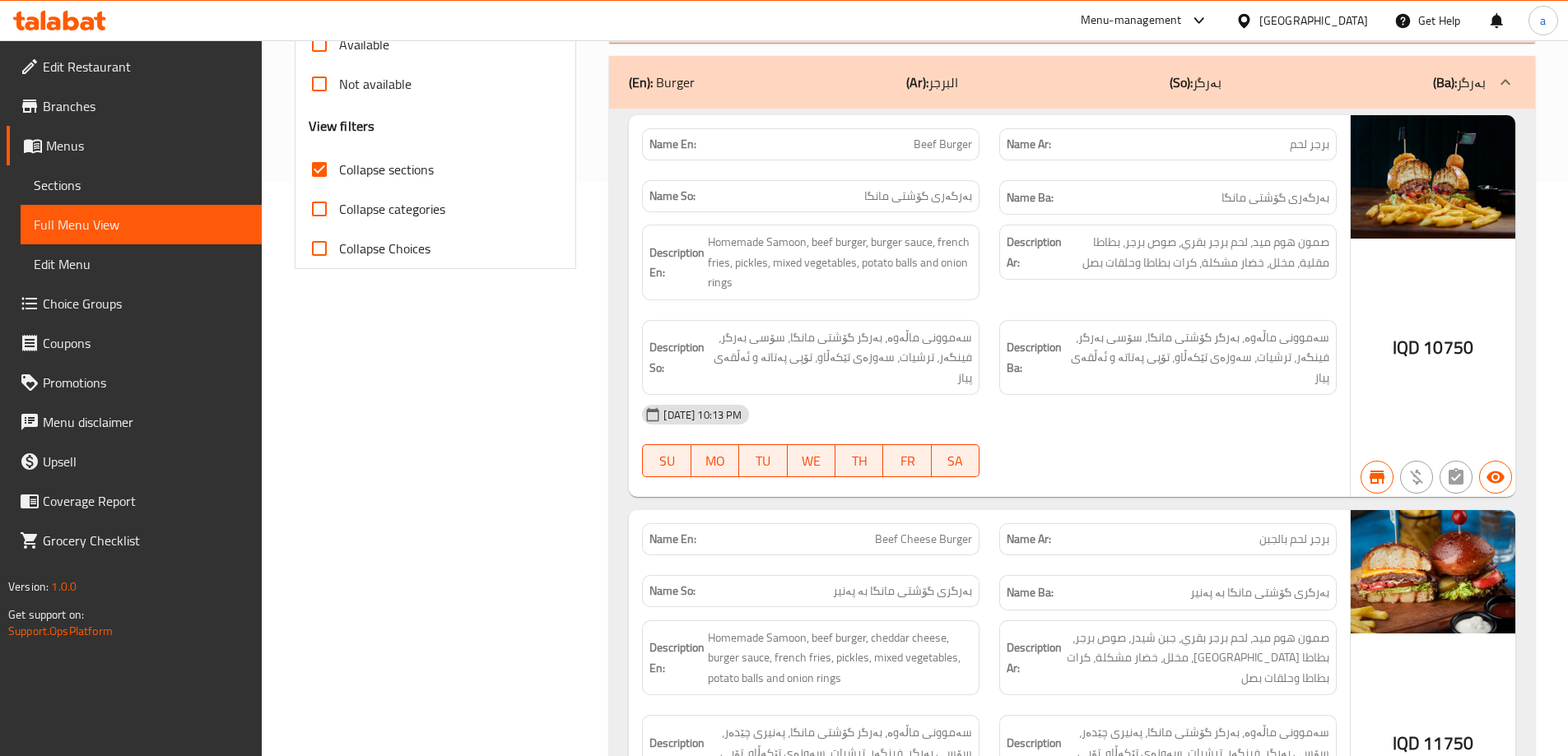
scroll to position [0, 0]
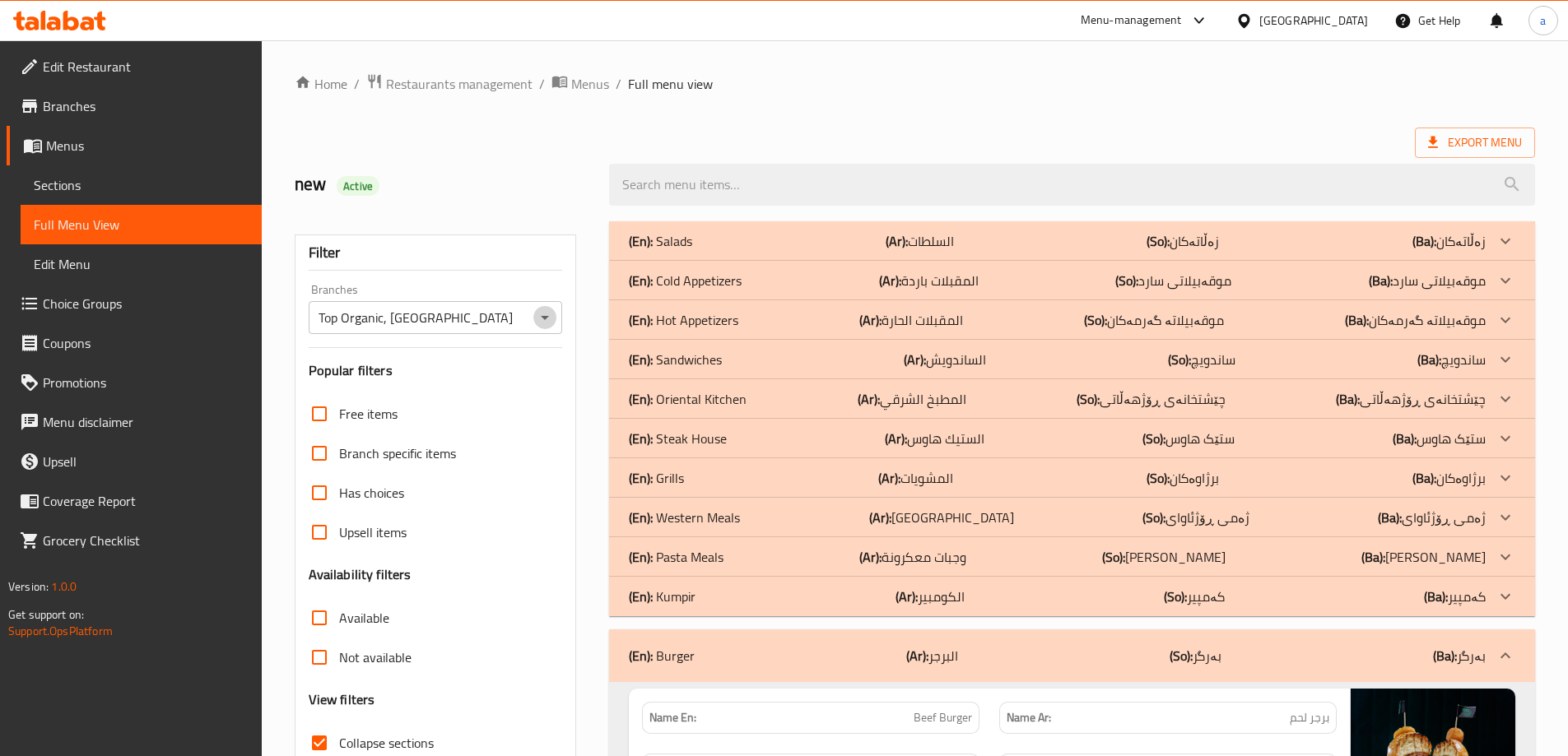
click at [544, 321] on icon "Open" at bounding box center [545, 317] width 20 height 20
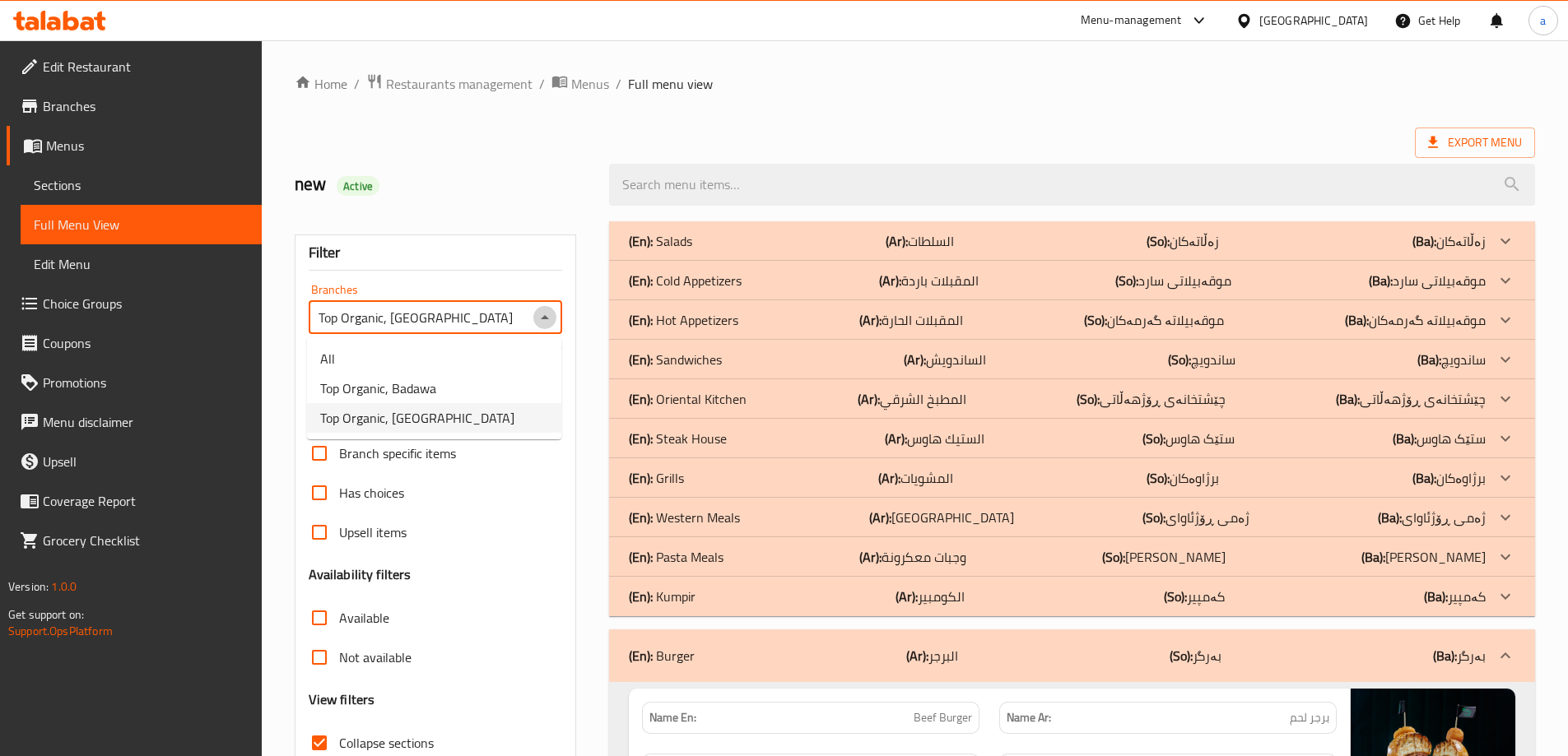
click at [544, 321] on icon "Close" at bounding box center [545, 317] width 20 height 20
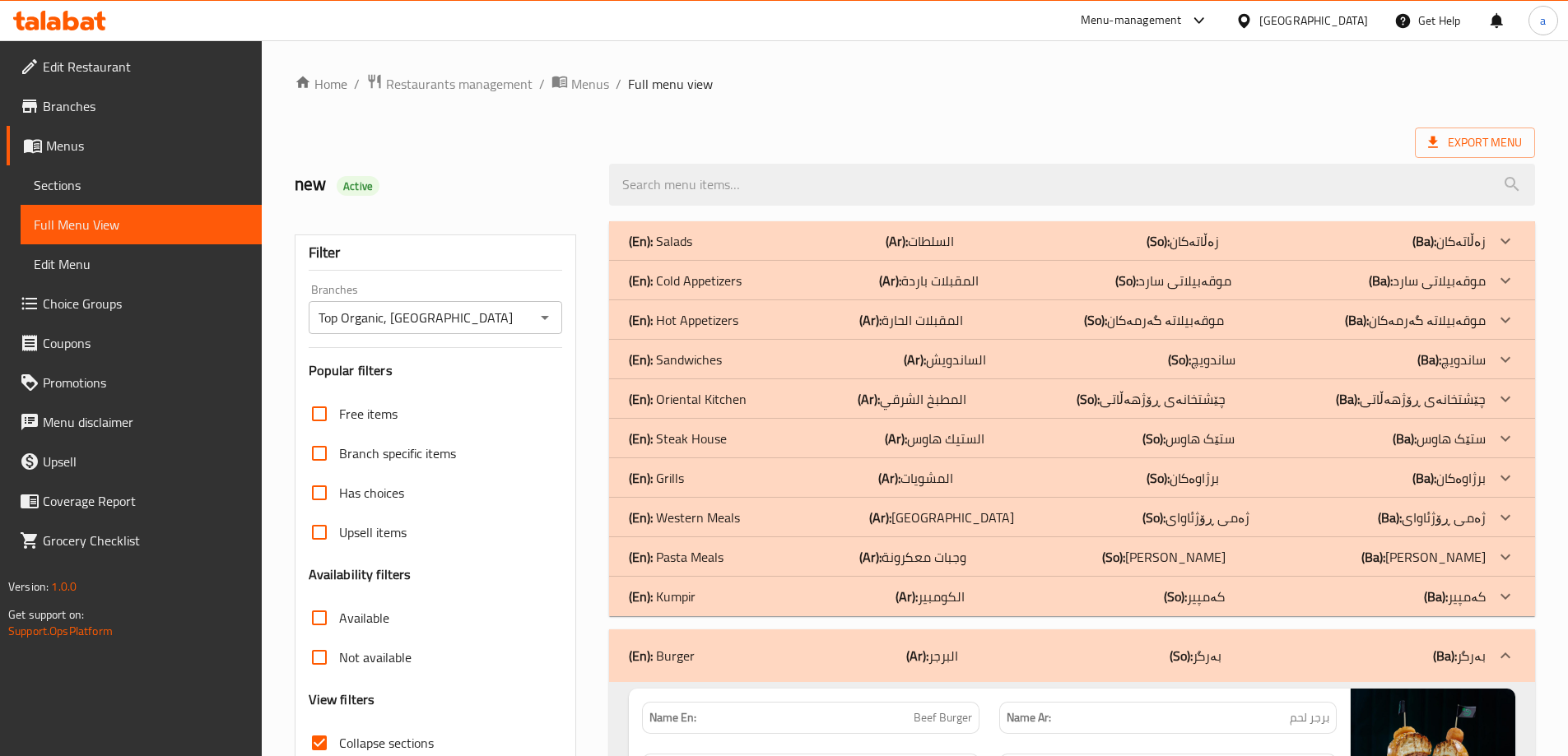
drag, startPoint x: 453, startPoint y: 388, endPoint x: 452, endPoint y: 159, distance: 229.0
click at [551, 321] on icon "Open" at bounding box center [545, 317] width 20 height 20
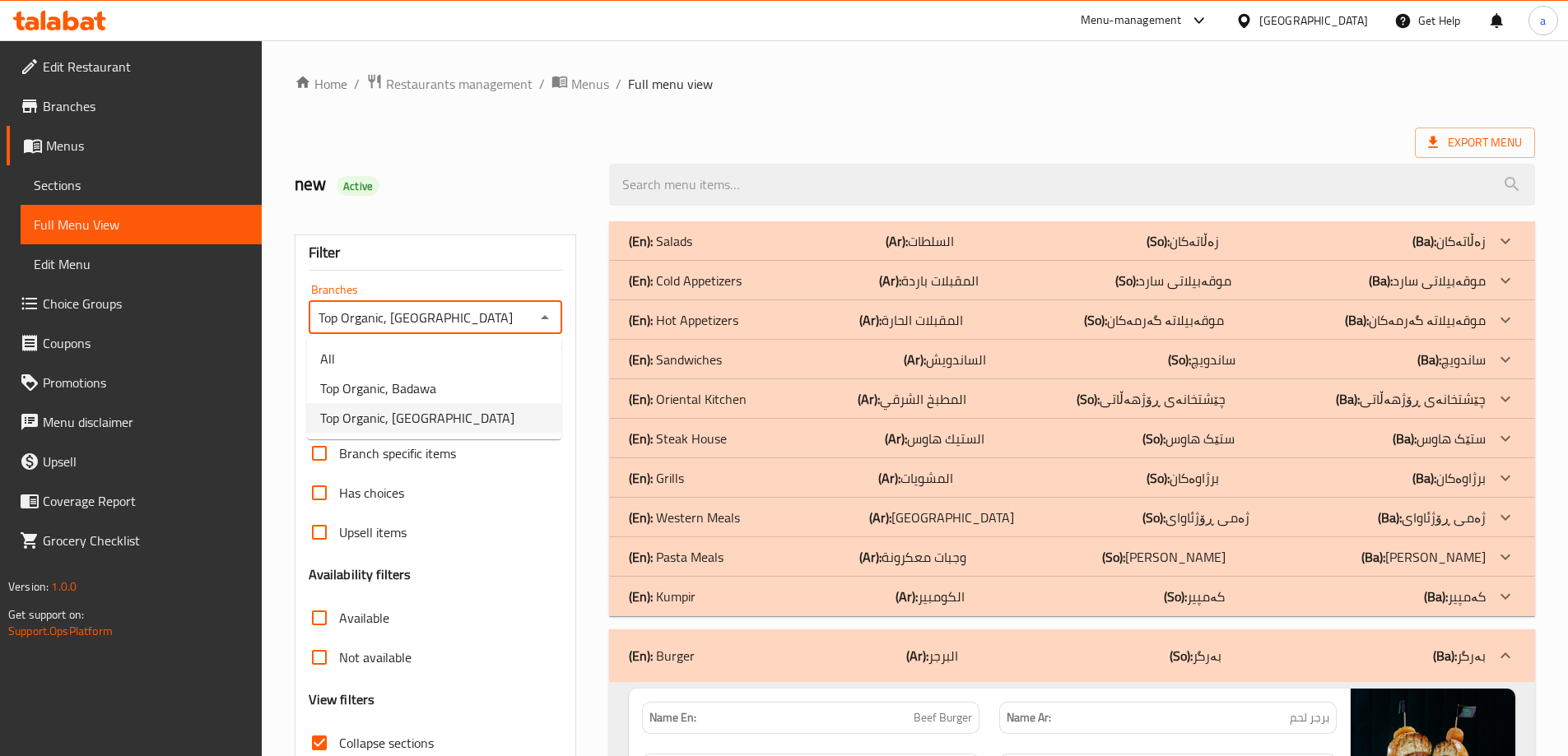
click at [465, 412] on span "Top Organic, [GEOGRAPHIC_DATA]" at bounding box center [418, 418] width 195 height 20
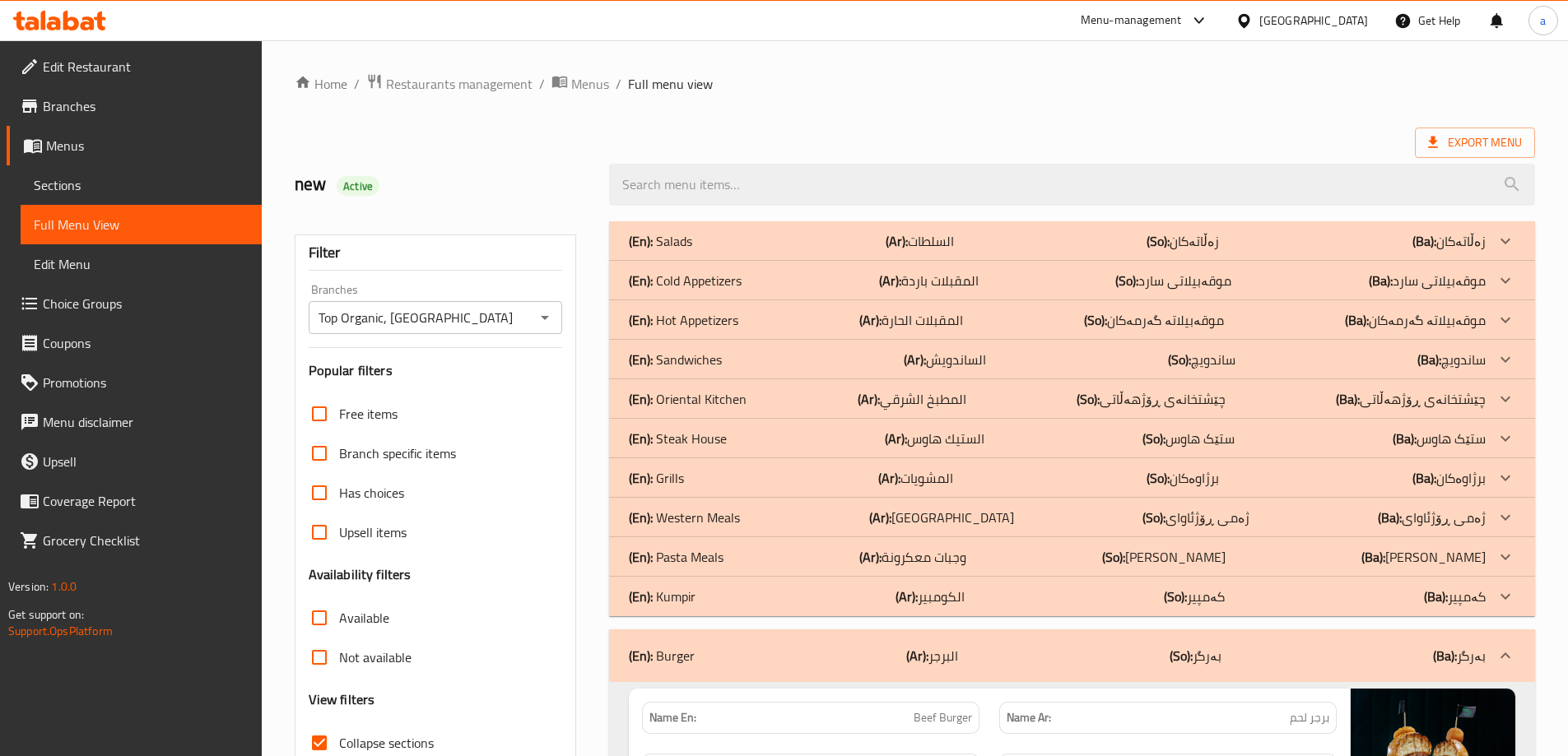
drag, startPoint x: 376, startPoint y: 358, endPoint x: 337, endPoint y: 143, distance: 218.5
click at [62, 146] on span "Menus" at bounding box center [147, 145] width 202 height 20
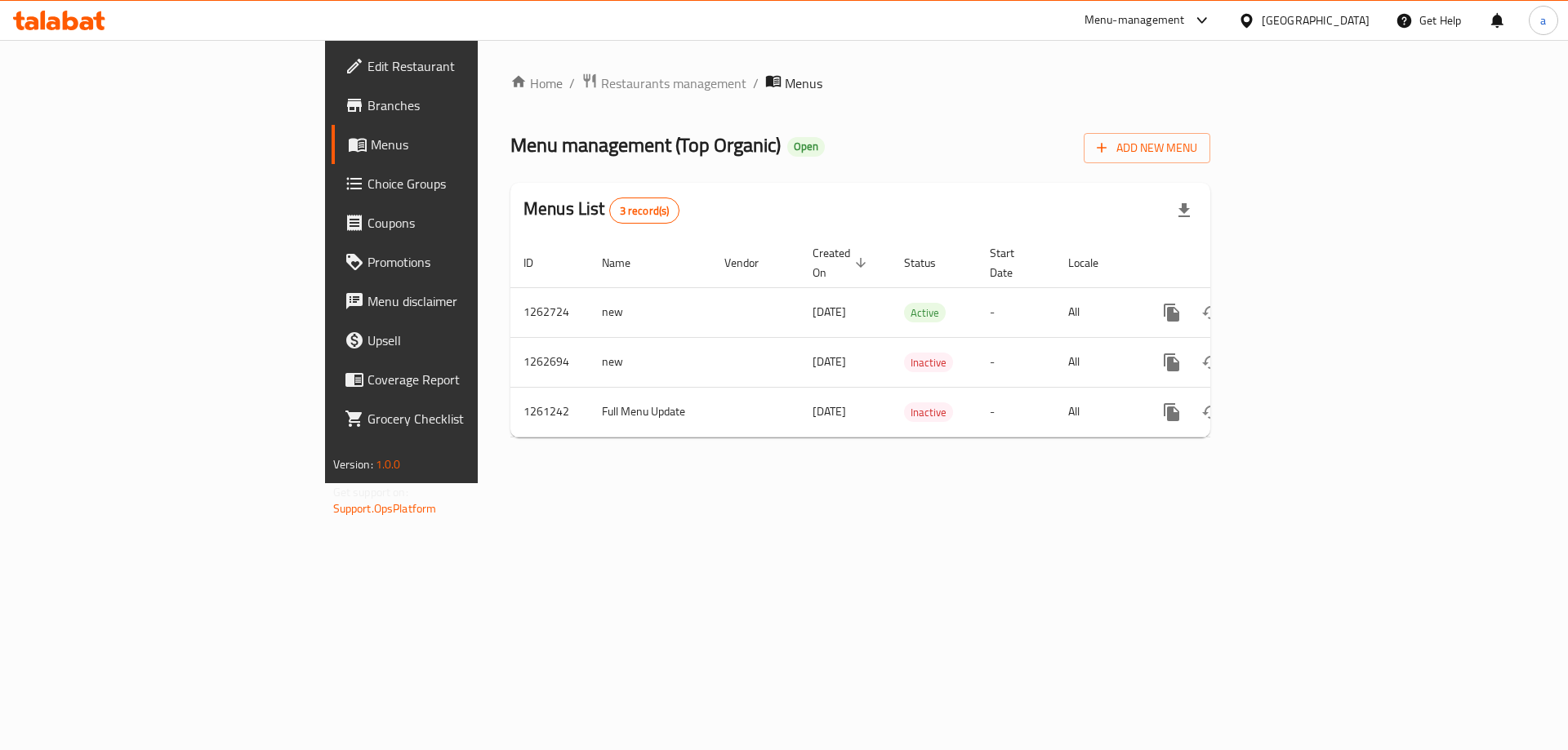
click at [367, 98] on span "Branches" at bounding box center [470, 105] width 206 height 20
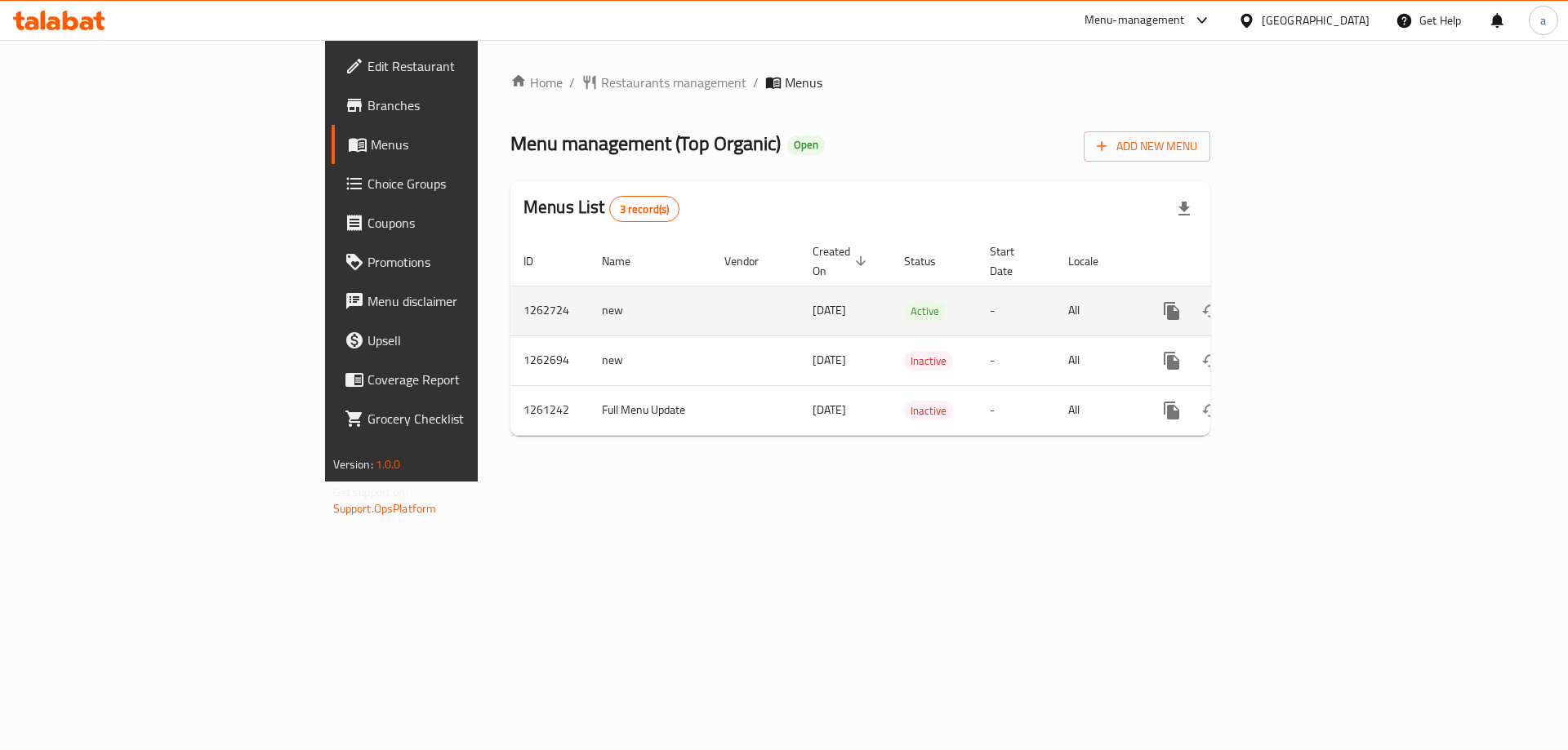
click at [1297, 304] on icon "enhanced table" at bounding box center [1290, 311] width 15 height 15
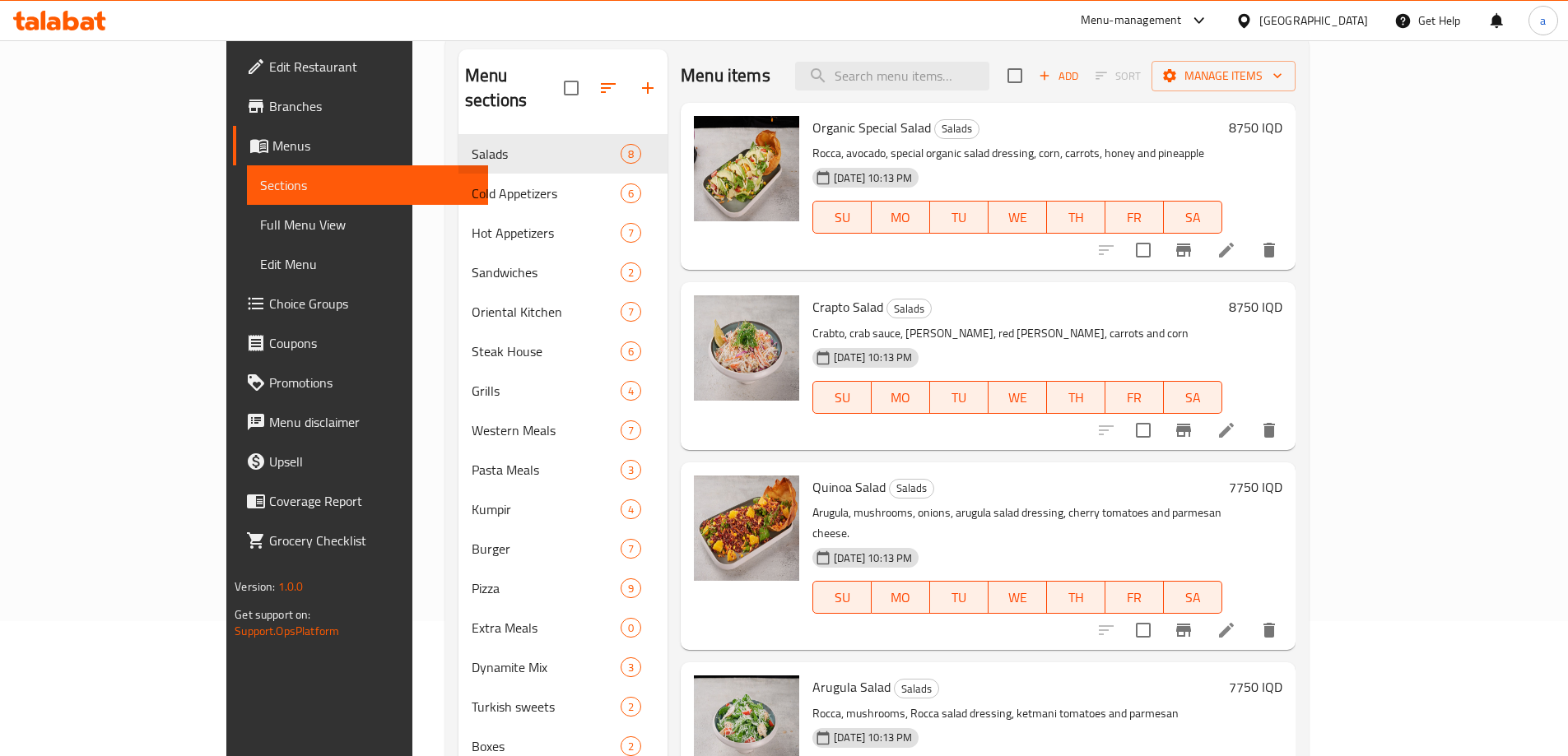
scroll to position [190, 0]
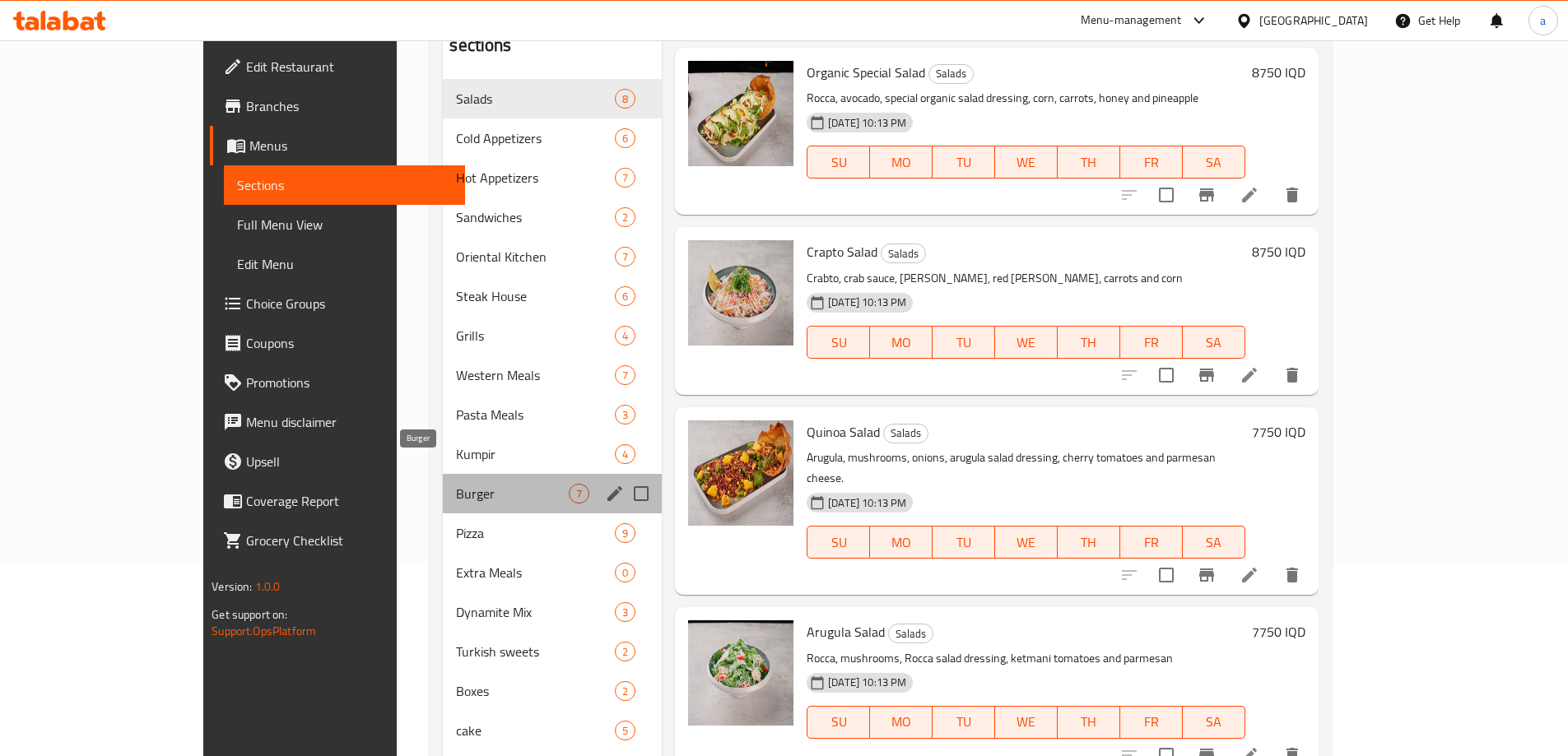
click at [456, 484] on span "Burger" at bounding box center [512, 494] width 113 height 20
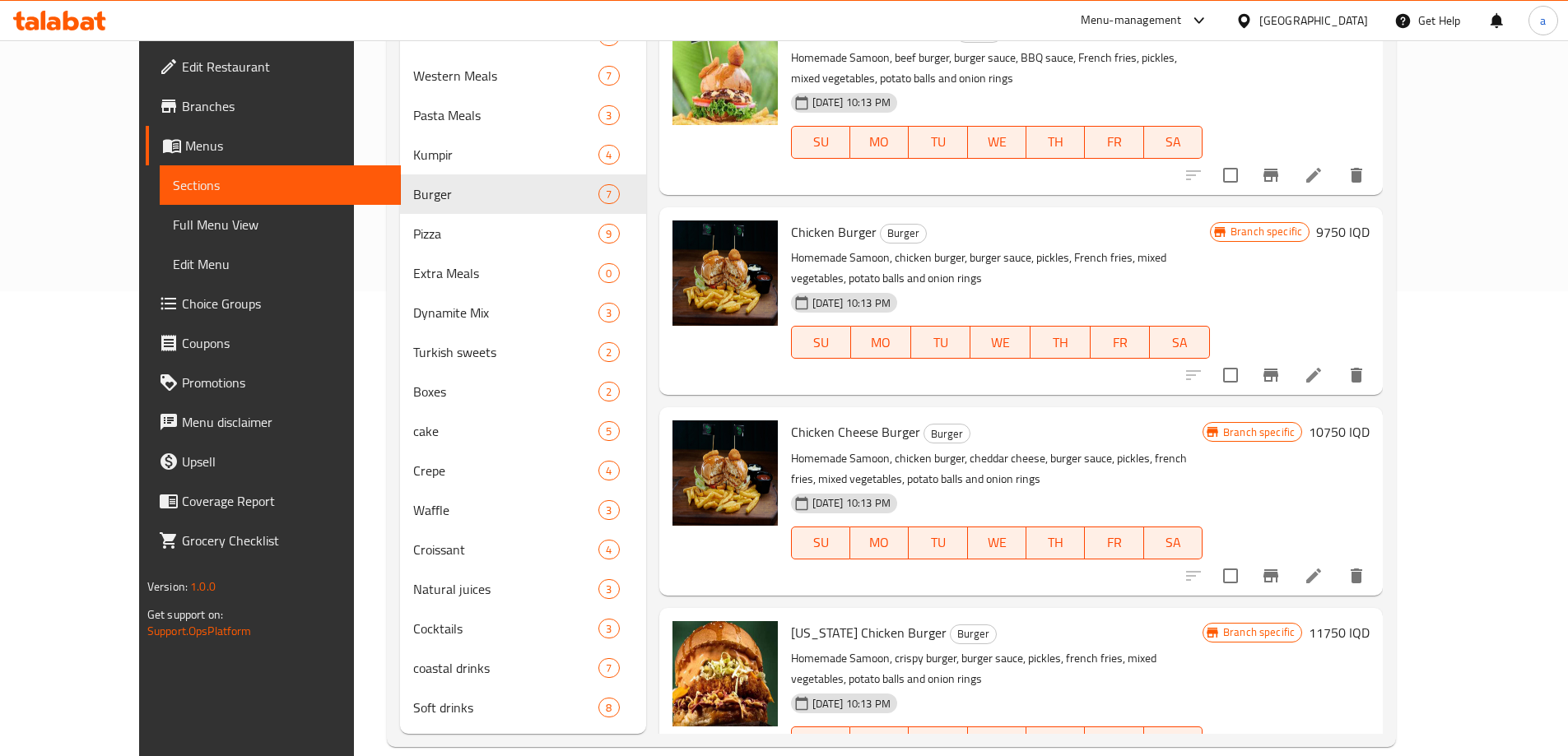
scroll to position [489, 0]
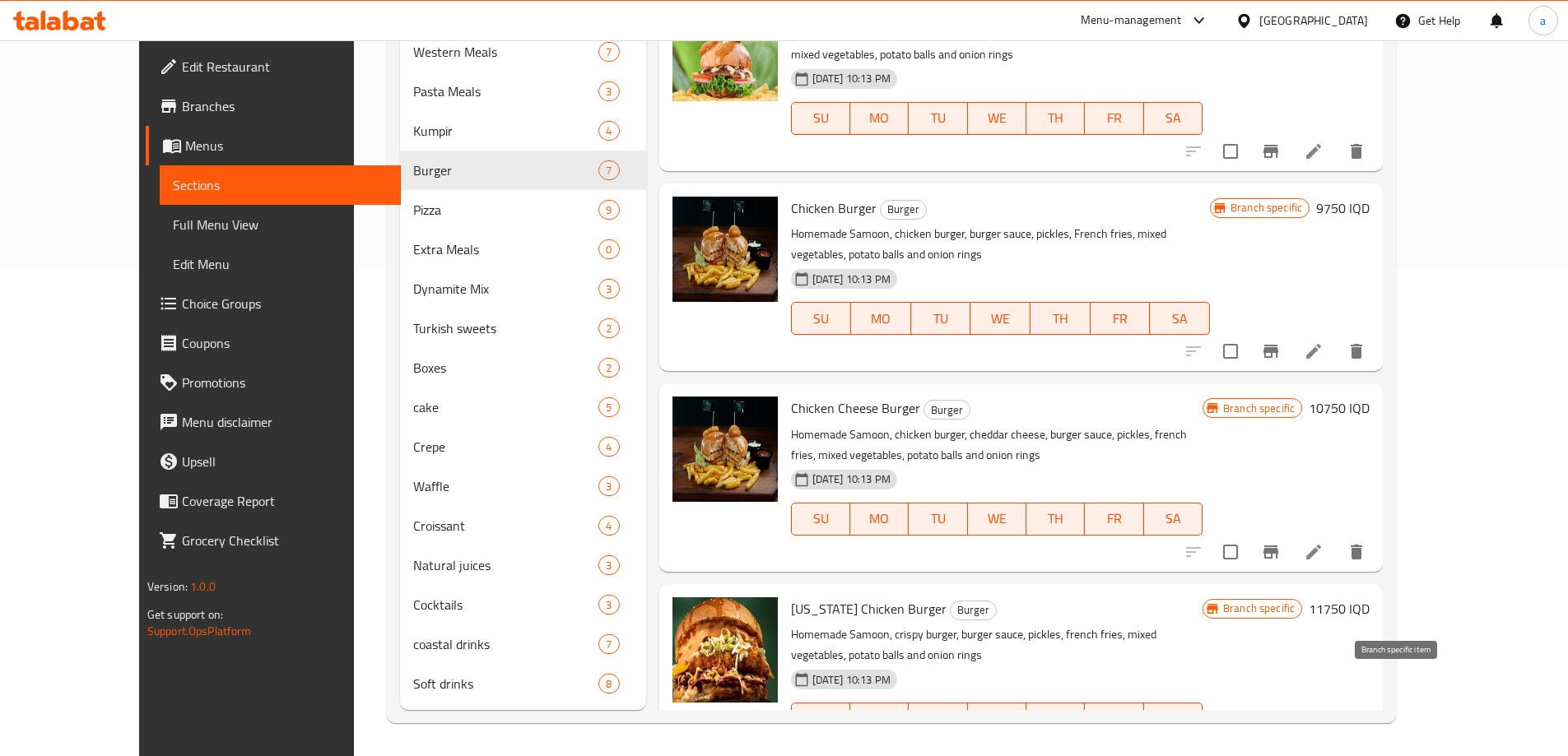
click at [1278, 746] on icon "Branch-specific-item" at bounding box center [1271, 752] width 15 height 13
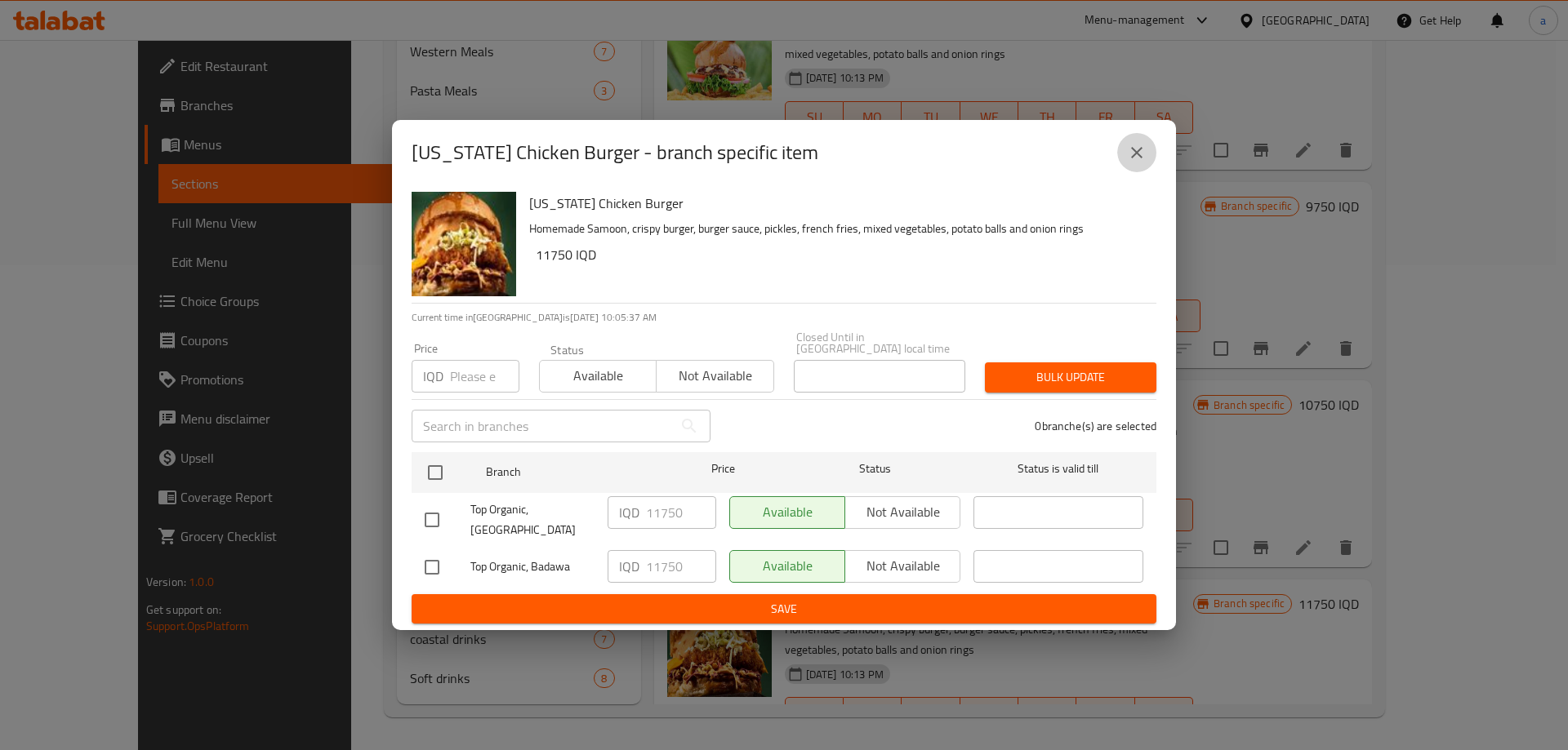
click at [1148, 159] on button "close" at bounding box center [1136, 152] width 39 height 39
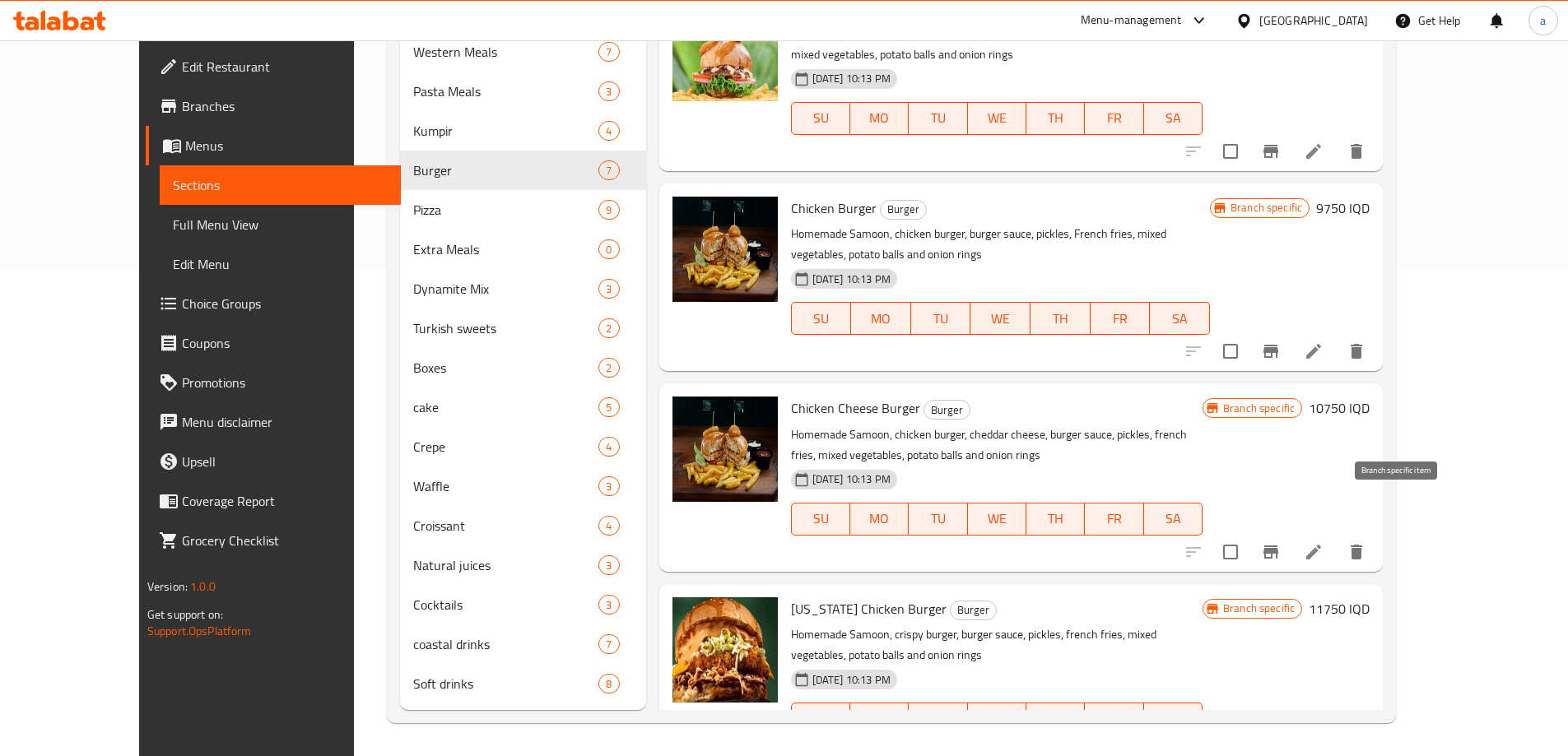
click at [1278, 545] on icon "Branch-specific-item" at bounding box center [1271, 552] width 15 height 13
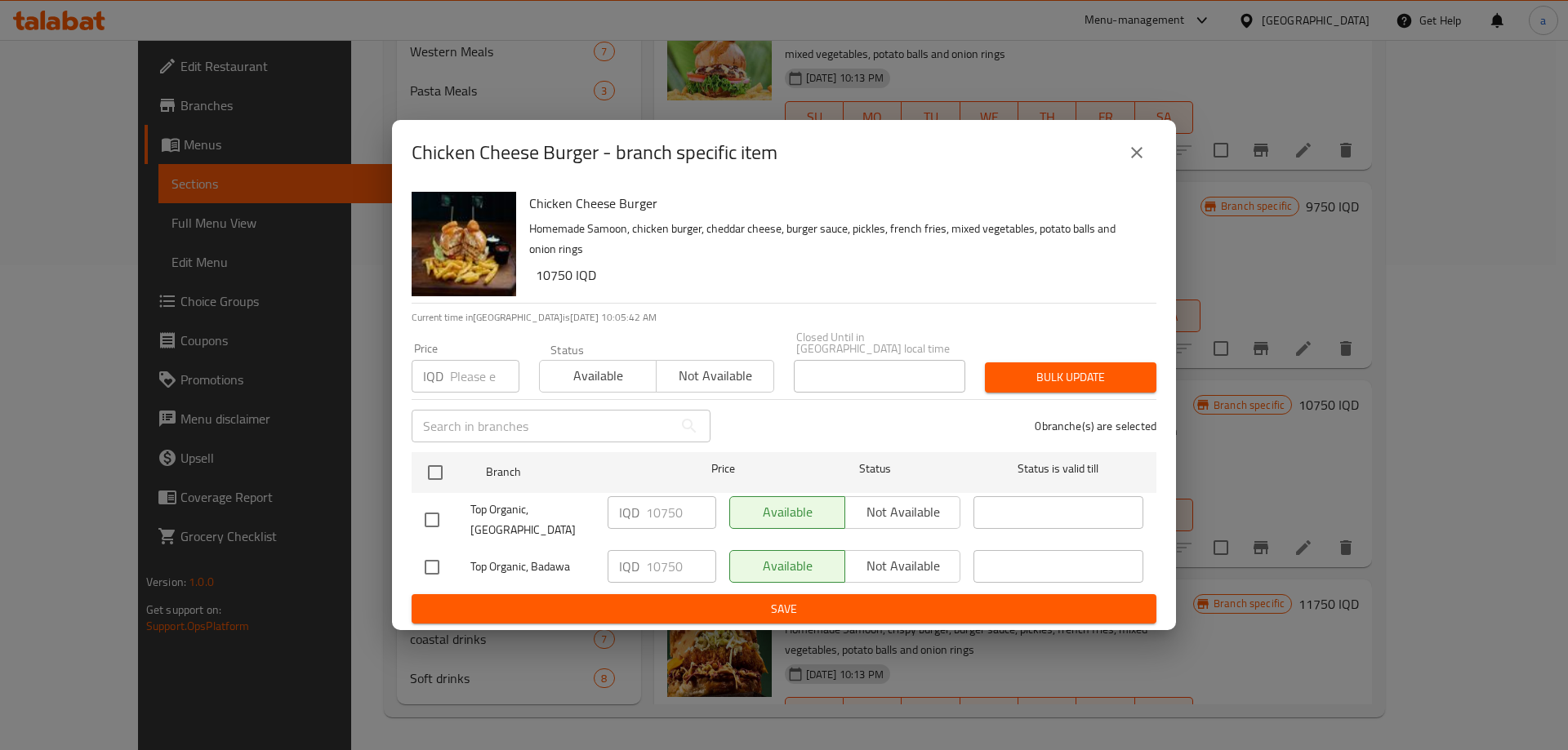
click at [1138, 158] on icon "close" at bounding box center [1136, 152] width 20 height 20
